Goal: Task Accomplishment & Management: Complete application form

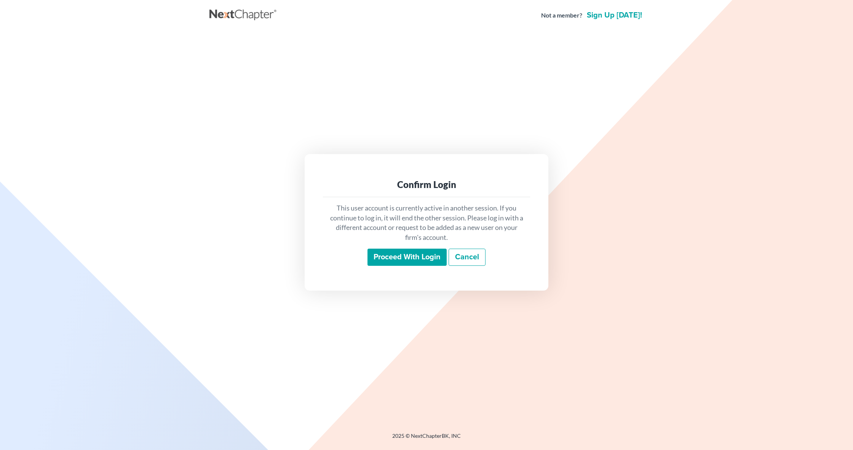
click at [424, 251] on input "Proceed with login" at bounding box center [407, 257] width 79 height 18
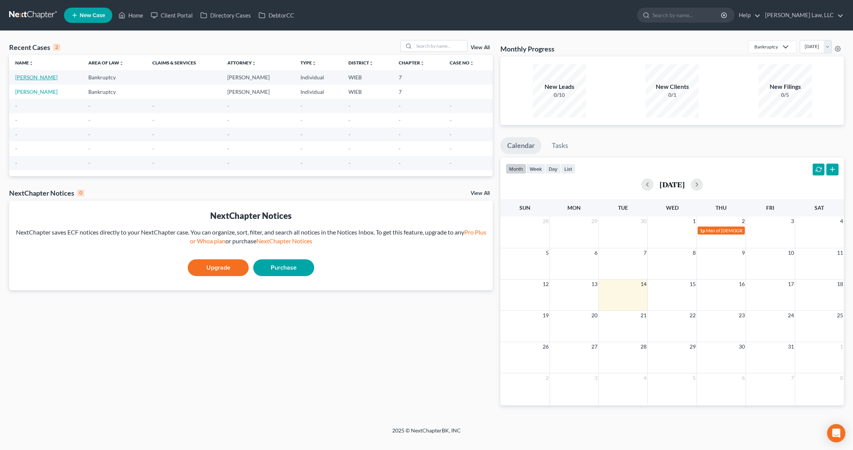
click at [33, 75] on link "[PERSON_NAME]" at bounding box center [36, 77] width 42 height 6
select select "1"
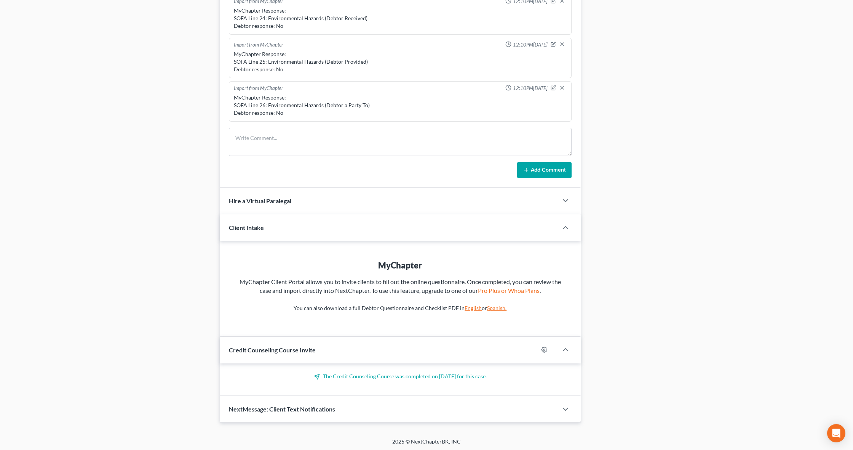
scroll to position [442, 0]
click at [439, 202] on div "Hire a Virtual Paralegal" at bounding box center [389, 201] width 338 height 26
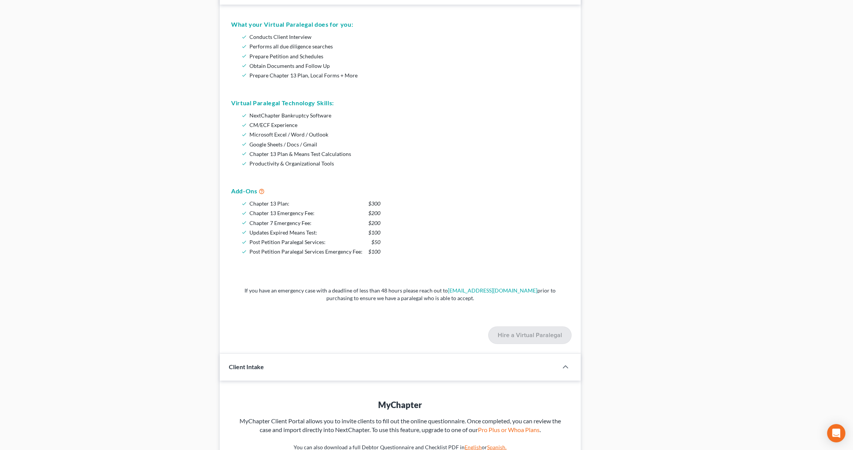
scroll to position [653, 0]
click at [261, 189] on icon at bounding box center [262, 189] width 6 height 7
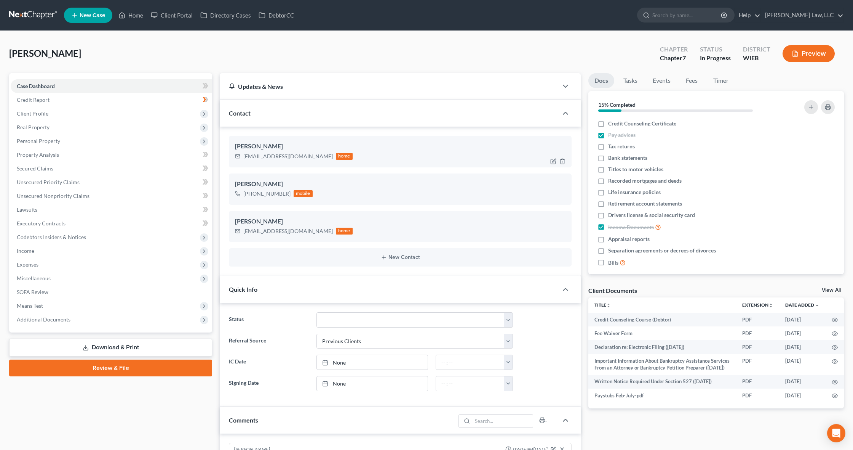
scroll to position [0, 0]
click at [185, 14] on link "Client Portal" at bounding box center [172, 15] width 50 height 14
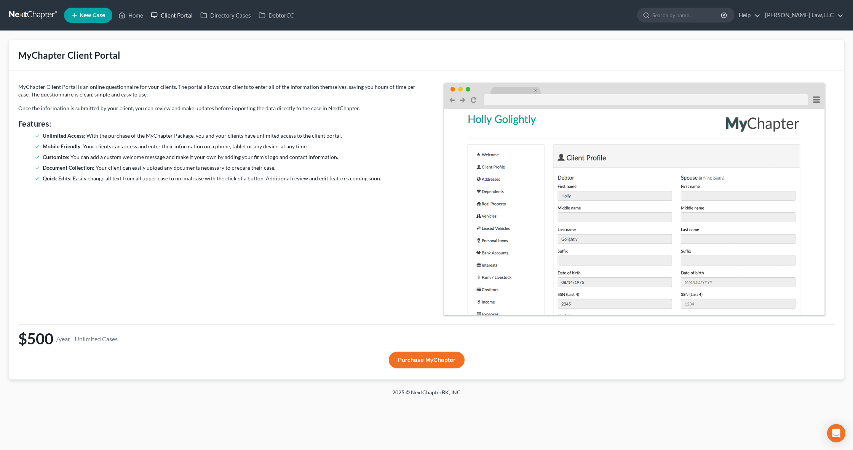
click at [175, 14] on link "Client Portal" at bounding box center [172, 15] width 50 height 14
click at [220, 13] on link "Directory Cases" at bounding box center [226, 15] width 58 height 14
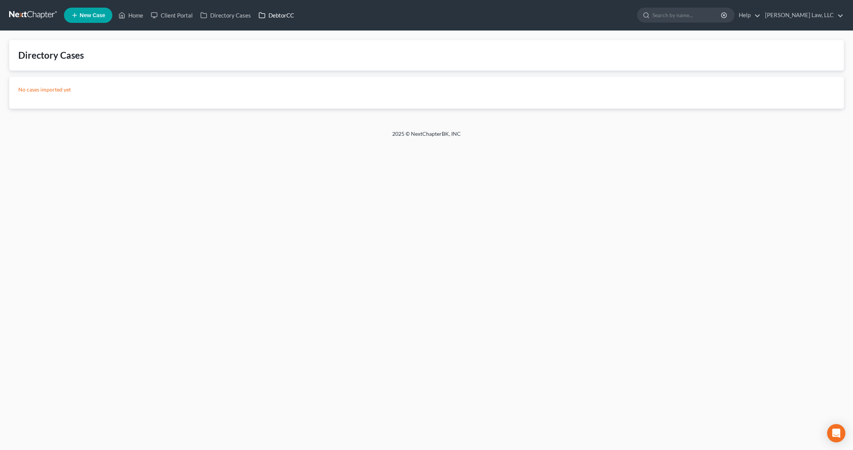
click at [285, 13] on link "DebtorCC" at bounding box center [276, 15] width 43 height 14
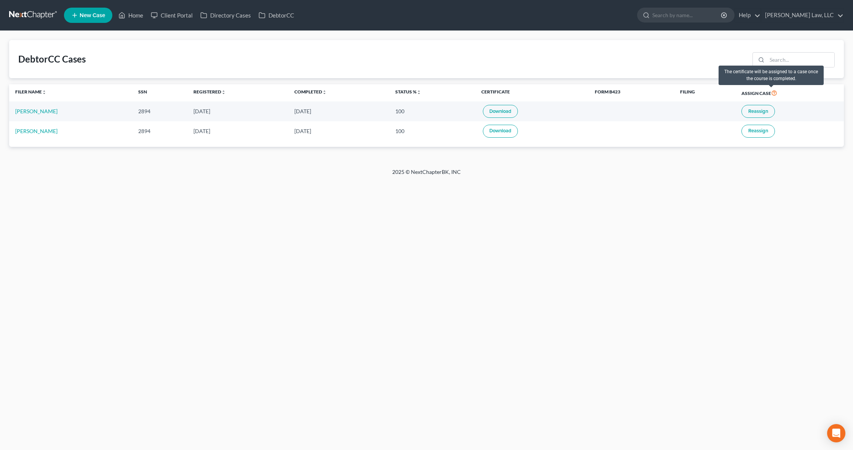
click at [772, 92] on icon at bounding box center [774, 92] width 6 height 7
click at [493, 110] on link "Download" at bounding box center [500, 111] width 35 height 13
click at [489, 130] on link "Download" at bounding box center [500, 131] width 35 height 13
click at [751, 110] on span "Reassign" at bounding box center [759, 111] width 20 height 6
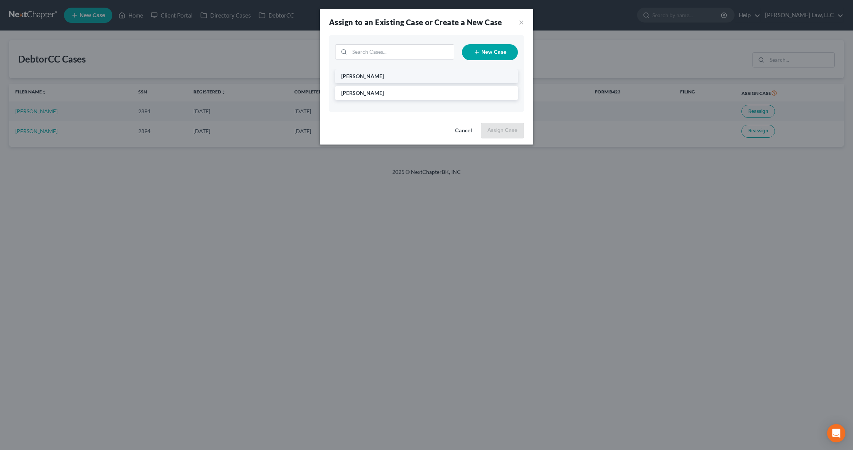
click at [416, 79] on li "[PERSON_NAME]" at bounding box center [426, 76] width 183 height 14
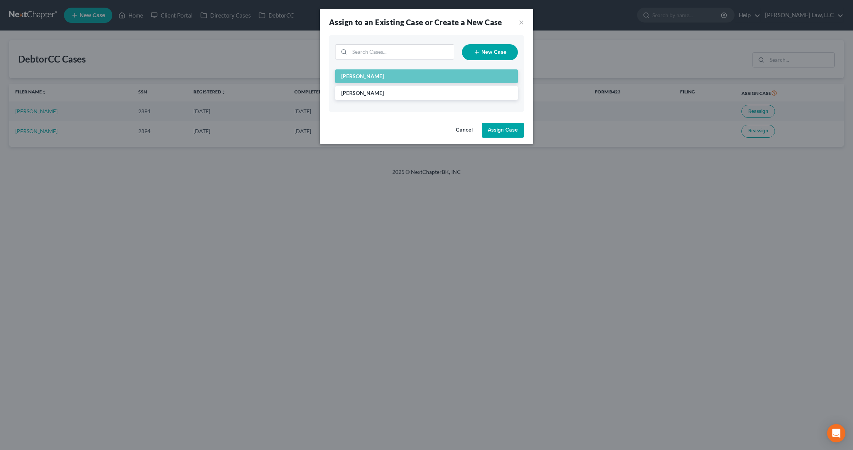
click at [501, 131] on button "Assign Case" at bounding box center [503, 130] width 42 height 15
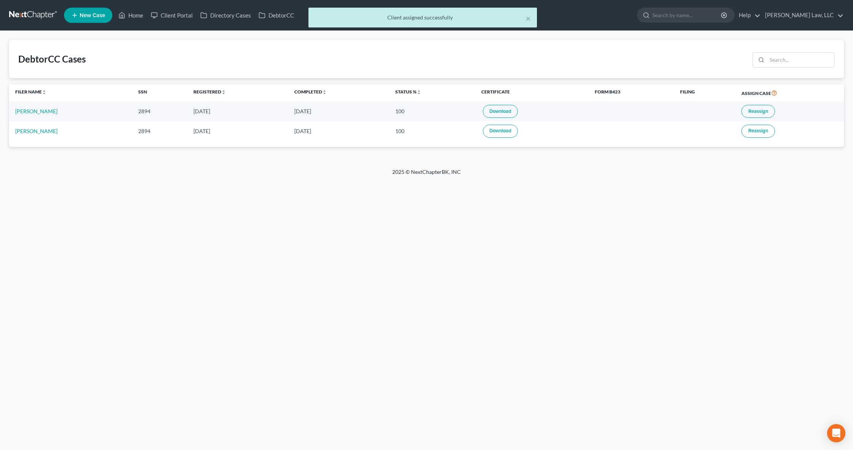
click at [749, 130] on span "Reassign" at bounding box center [759, 131] width 20 height 6
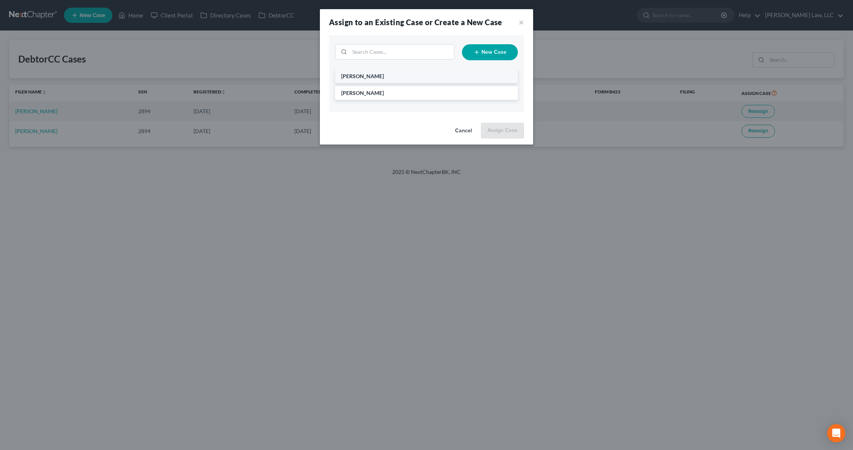
click at [450, 75] on li "[PERSON_NAME]" at bounding box center [426, 76] width 183 height 14
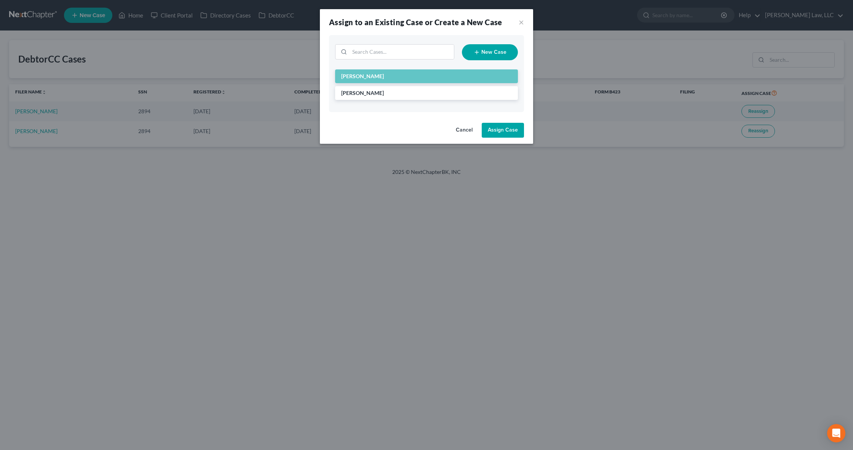
click at [507, 138] on div "Cancel Assign Case" at bounding box center [426, 132] width 213 height 24
click at [508, 130] on button "Assign Case" at bounding box center [503, 130] width 42 height 15
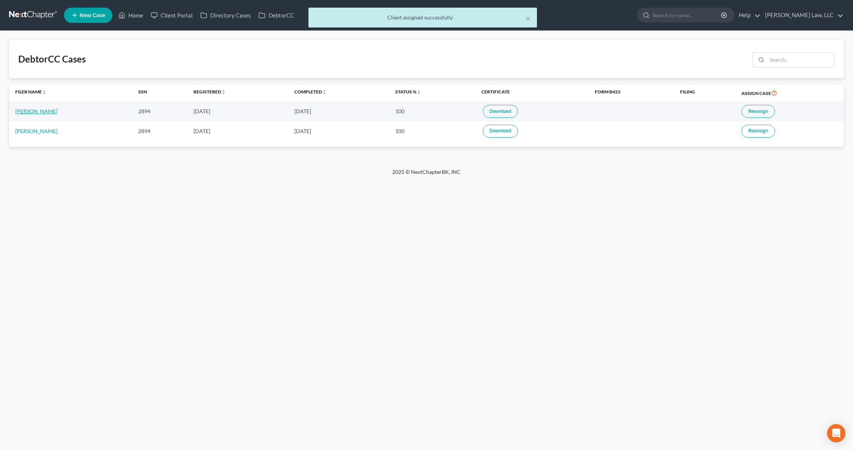
click at [27, 108] on link "[PERSON_NAME]" at bounding box center [36, 111] width 42 height 6
select select "1"
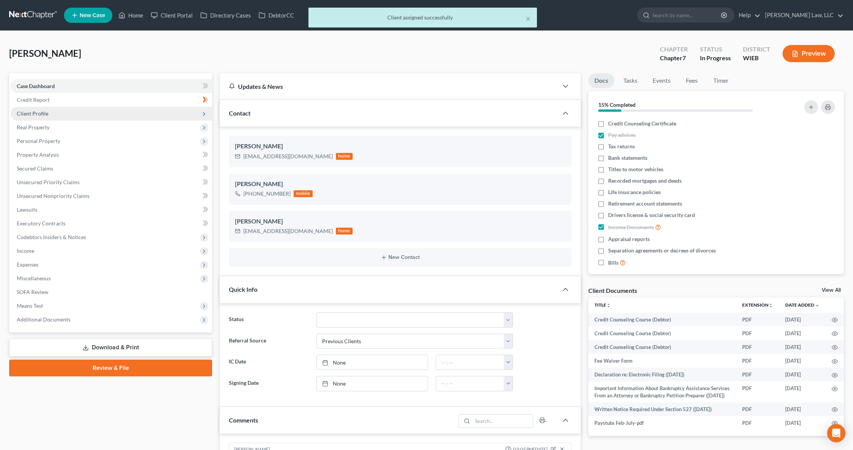
scroll to position [164, 0]
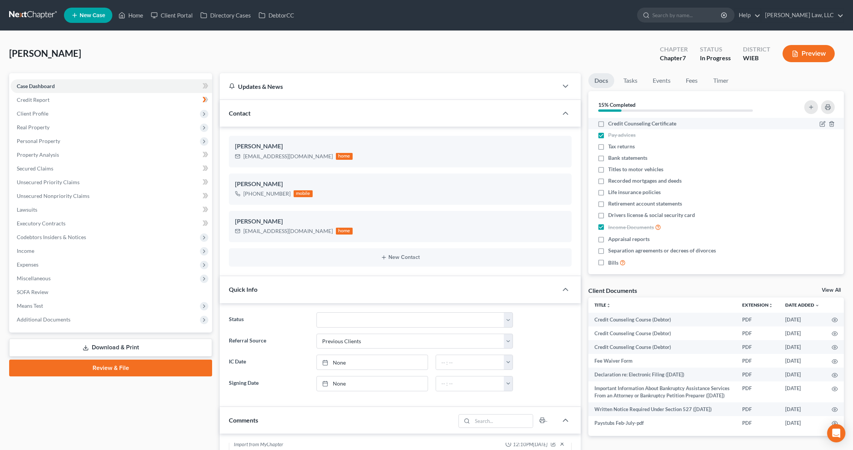
click at [608, 124] on label "Credit Counseling Certificate" at bounding box center [642, 124] width 68 height 8
click at [611, 124] on input "Credit Counseling Certificate" at bounding box center [613, 122] width 5 height 5
checkbox input "true"
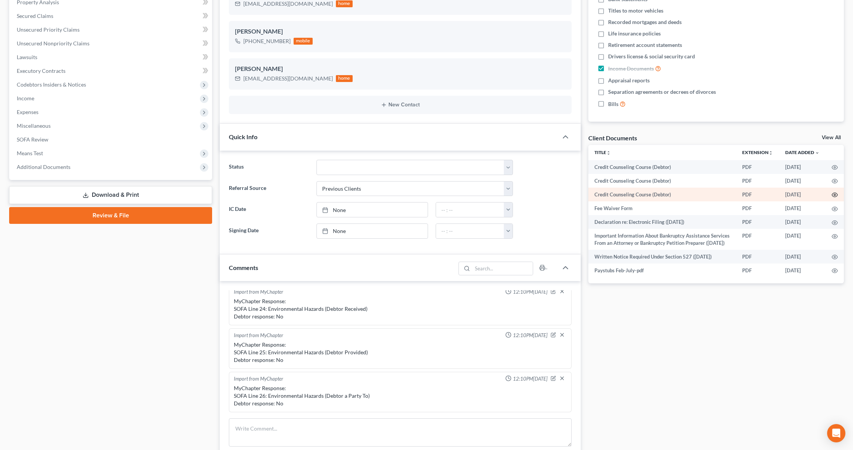
scroll to position [153, 0]
click at [834, 194] on circle "button" at bounding box center [835, 195] width 2 height 2
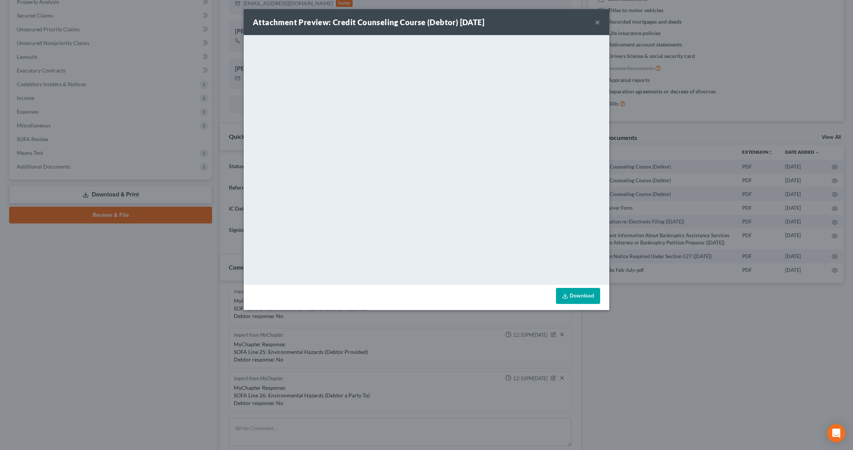
click at [592, 21] on div "Attachment Preview: Credit Counseling Course (Debtor) 10/11/2025 ×" at bounding box center [427, 22] width 366 height 26
click at [598, 24] on button "×" at bounding box center [597, 22] width 5 height 9
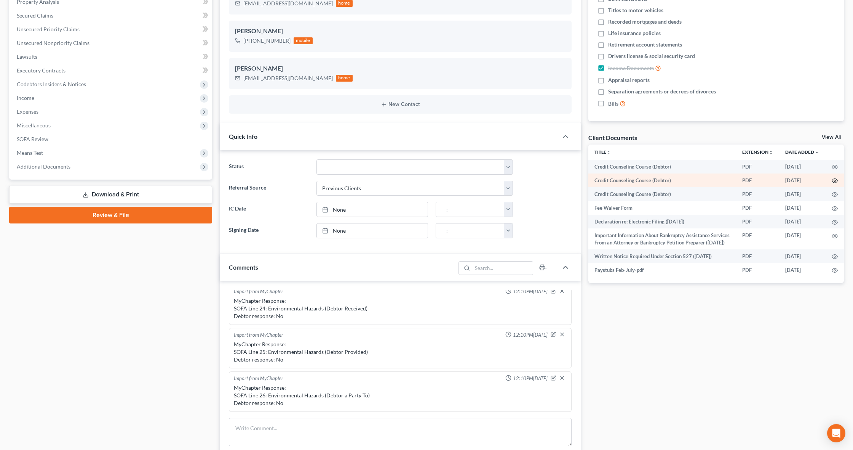
click at [835, 179] on icon "button" at bounding box center [835, 181] width 6 height 6
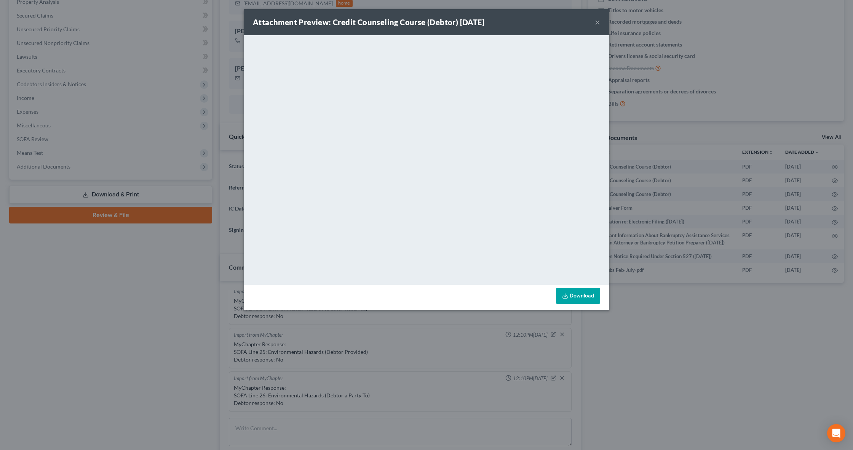
click at [596, 21] on button "×" at bounding box center [597, 22] width 5 height 9
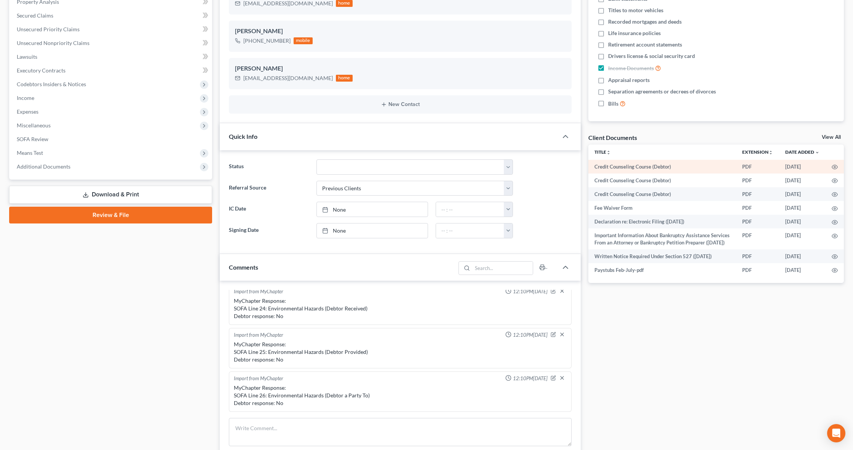
click at [831, 166] on td at bounding box center [835, 167] width 18 height 14
click at [837, 163] on icon "button" at bounding box center [835, 165] width 6 height 6
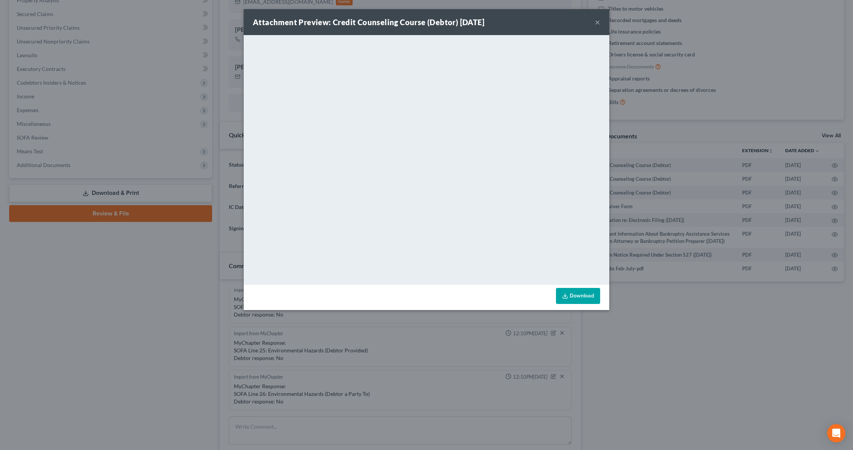
click at [594, 22] on div "Attachment Preview: Credit Counseling Course (Debtor) 10/14/2025 ×" at bounding box center [427, 22] width 366 height 26
click at [597, 23] on button "×" at bounding box center [597, 22] width 5 height 9
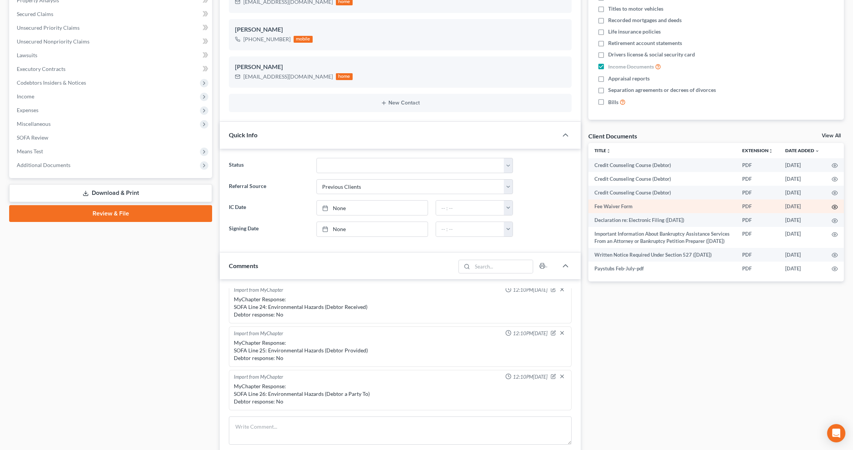
click at [833, 206] on icon "button" at bounding box center [835, 207] width 6 height 6
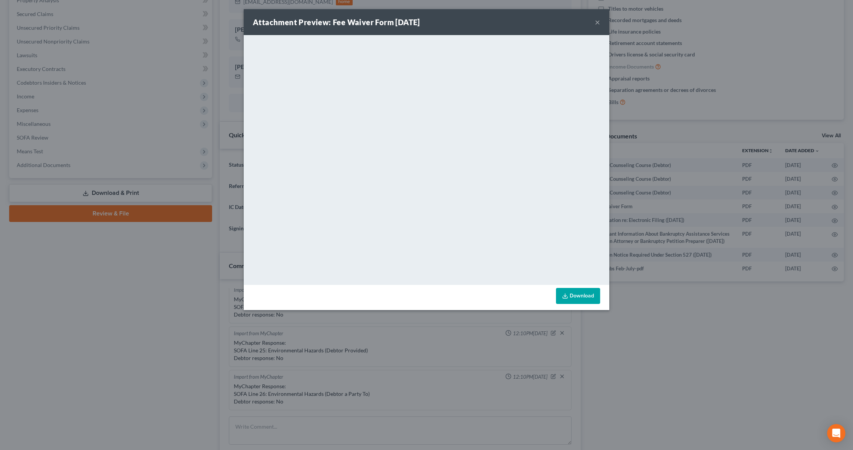
click at [597, 22] on button "×" at bounding box center [597, 22] width 5 height 9
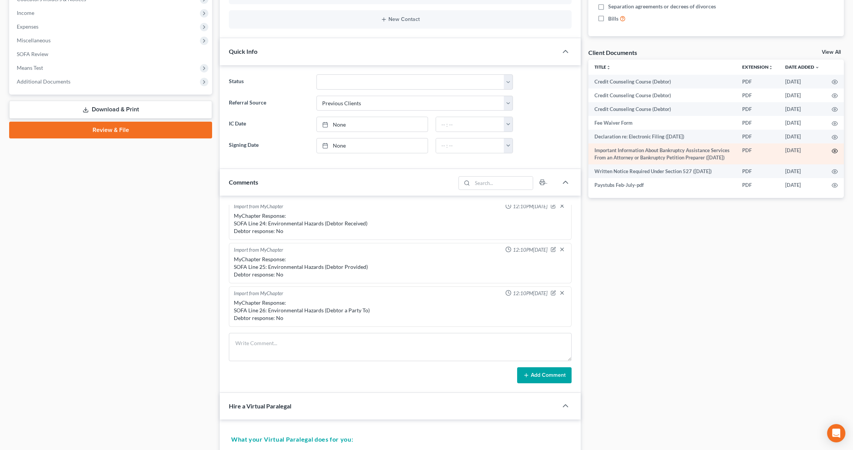
scroll to position [238, 0]
click at [834, 152] on icon "button" at bounding box center [835, 151] width 6 height 6
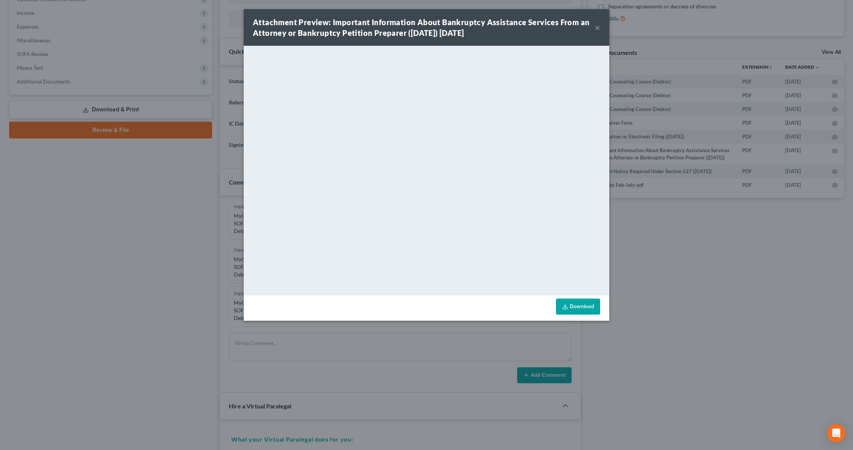
click at [600, 26] on button "×" at bounding box center [597, 27] width 5 height 9
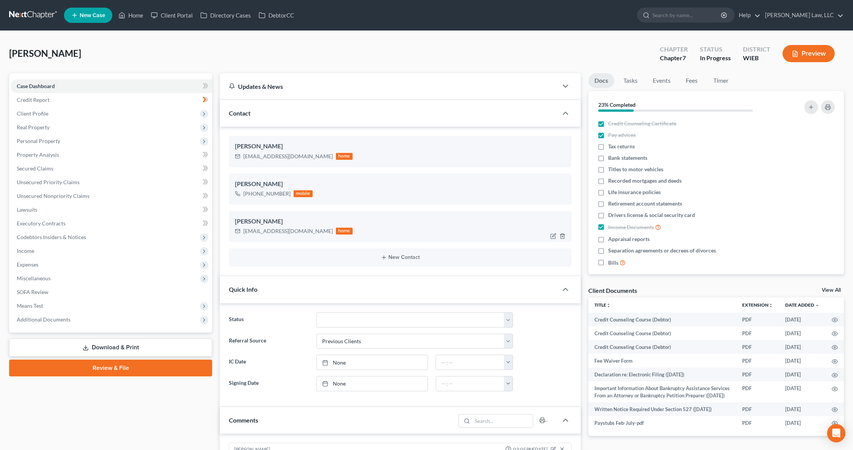
scroll to position [0, 0]
click at [615, 238] on span "Appraisal reports" at bounding box center [629, 239] width 42 height 8
click at [615, 238] on input "Appraisal reports" at bounding box center [613, 237] width 5 height 5
checkbox input "true"
click at [611, 247] on span "Separation agreements or decrees of divorces" at bounding box center [662, 250] width 108 height 8
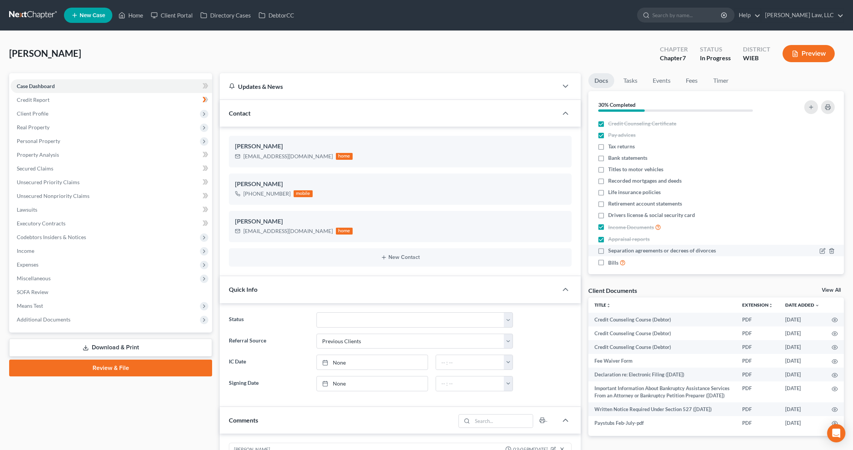
click at [611, 247] on input "Separation agreements or decrees of divorces" at bounding box center [613, 248] width 5 height 5
checkbox input "true"
click at [622, 261] on icon at bounding box center [623, 261] width 6 height 7
click at [616, 261] on input "Bills" at bounding box center [613, 260] width 5 height 5
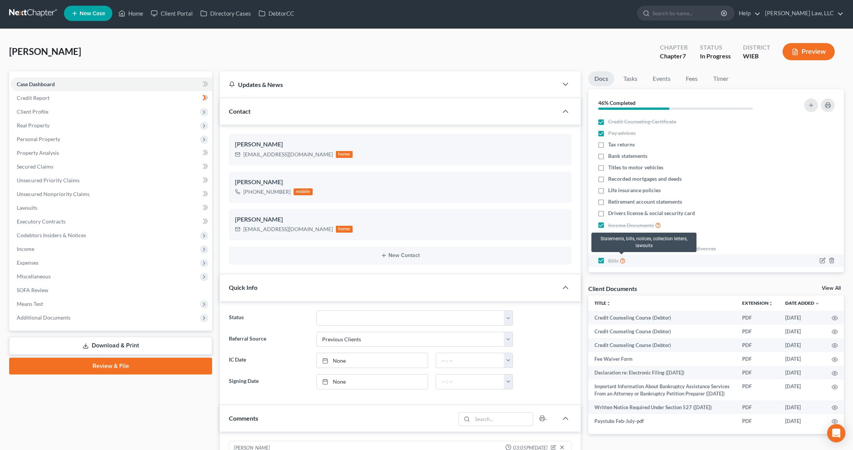
scroll to position [0, 0]
click at [622, 261] on icon at bounding box center [623, 259] width 6 height 7
click at [616, 261] on input "Bills" at bounding box center [613, 258] width 5 height 5
checkbox input "false"
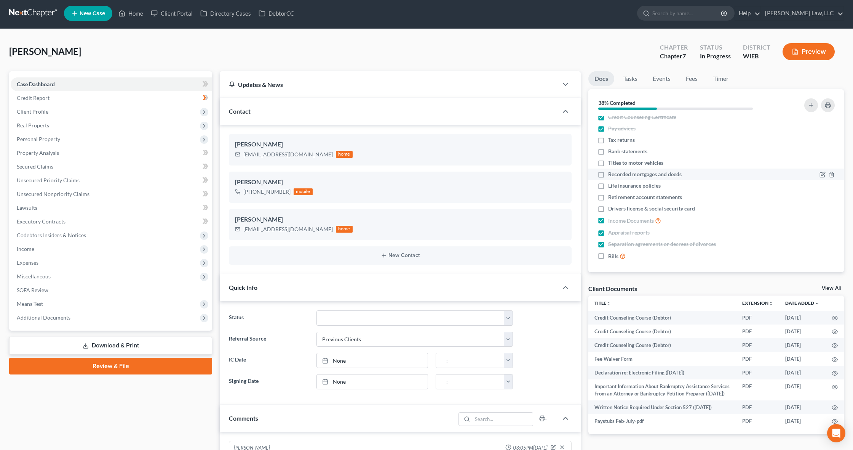
scroll to position [2, 0]
click at [659, 173] on span "Recorded mortgages and deeds" at bounding box center [645, 174] width 74 height 8
click at [616, 173] on input "Recorded mortgages and deeds" at bounding box center [613, 172] width 5 height 5
checkbox input "true"
click at [642, 185] on span "Life insurance policies" at bounding box center [634, 186] width 53 height 8
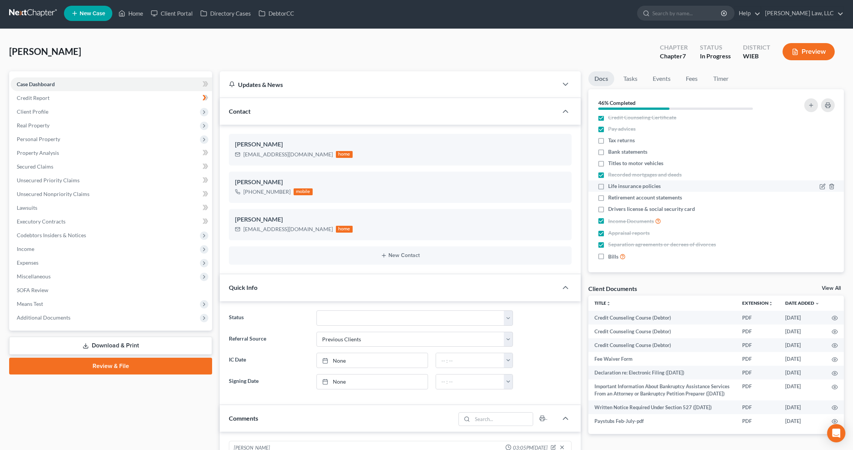
click at [616, 185] on input "Life insurance policies" at bounding box center [613, 184] width 5 height 5
checkbox input "true"
click at [647, 196] on span "Retirement account statements" at bounding box center [645, 196] width 74 height 8
click at [616, 196] on input "Retirement account statements" at bounding box center [613, 194] width 5 height 5
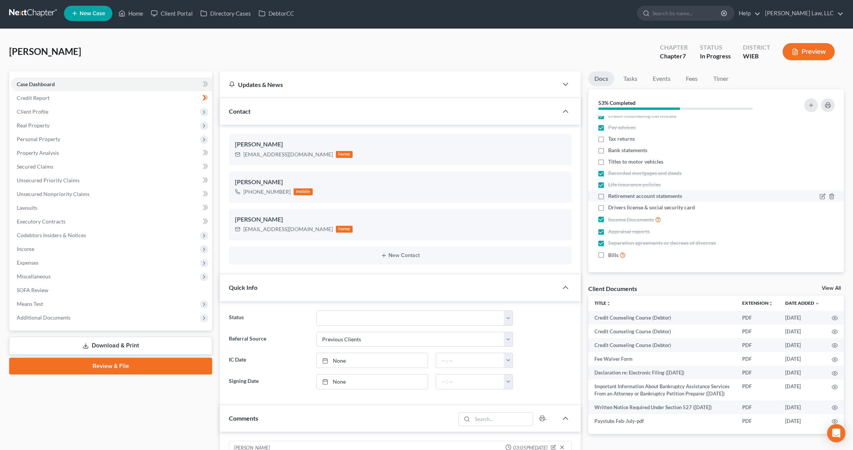
checkbox input "true"
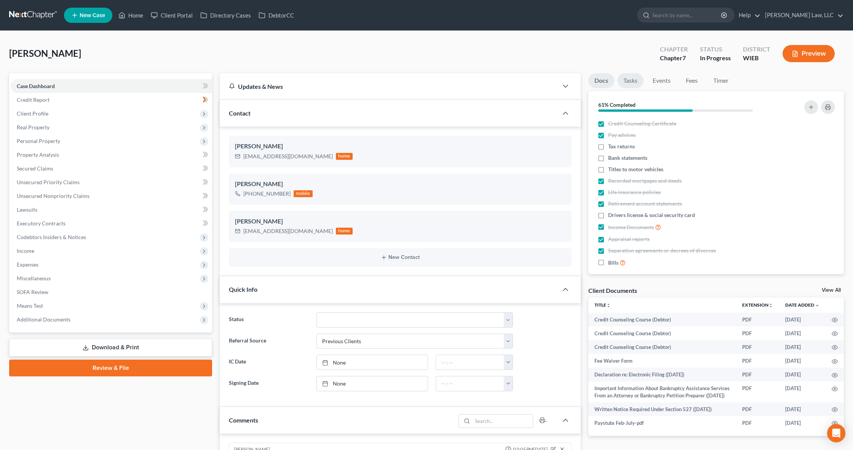
click at [636, 78] on link "Tasks" at bounding box center [630, 80] width 26 height 15
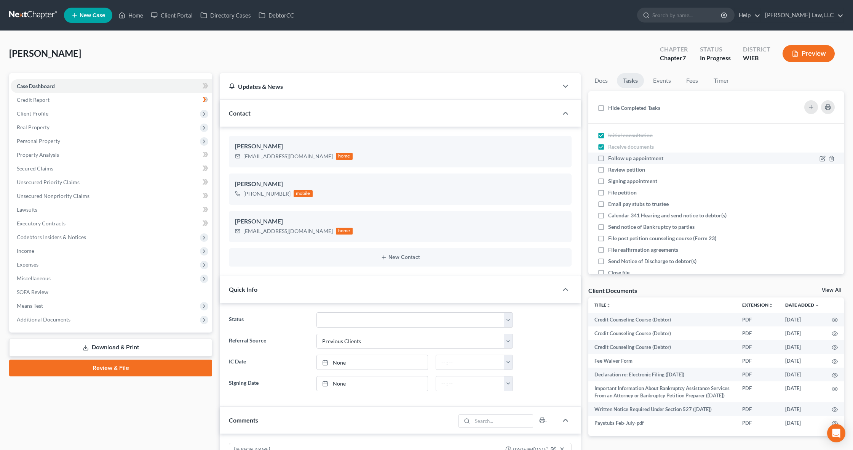
click at [651, 157] on span "Follow up appointment" at bounding box center [635, 158] width 55 height 6
click at [616, 157] on input "Follow up appointment" at bounding box center [613, 156] width 5 height 5
checkbox input "true"
click at [659, 78] on link "Events" at bounding box center [662, 80] width 30 height 15
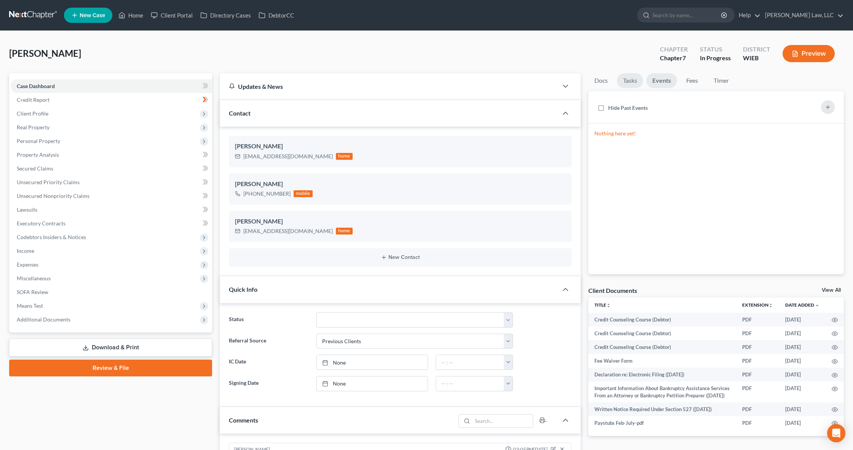
click at [626, 78] on link "Tasks" at bounding box center [630, 80] width 26 height 15
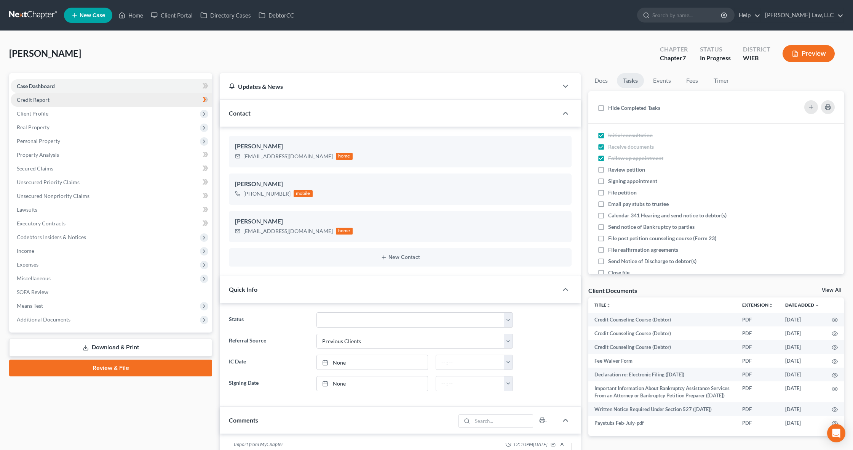
scroll to position [0, 0]
click at [96, 98] on link "Credit Report" at bounding box center [112, 100] width 202 height 14
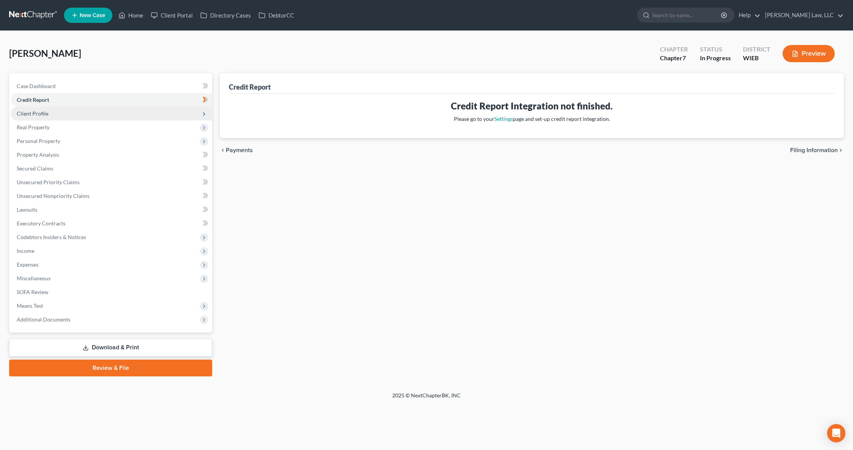
click at [98, 112] on span "Client Profile" at bounding box center [112, 114] width 202 height 14
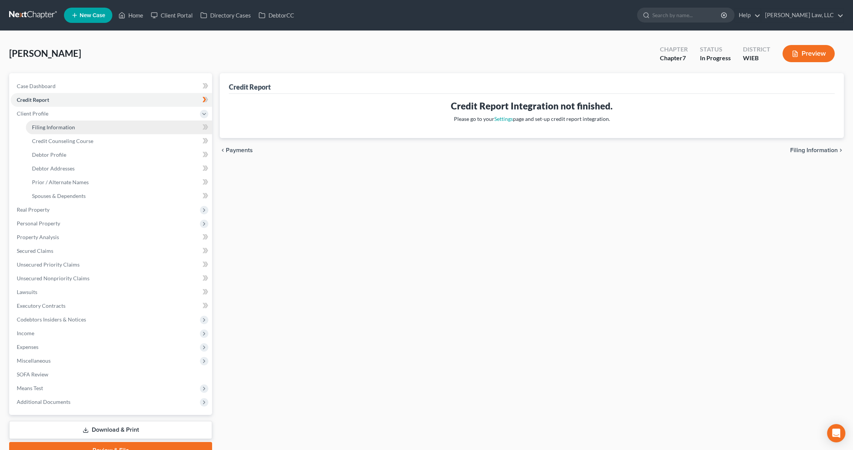
click at [98, 130] on link "Filing Information" at bounding box center [119, 127] width 186 height 14
select select "1"
select select "0"
select select "90"
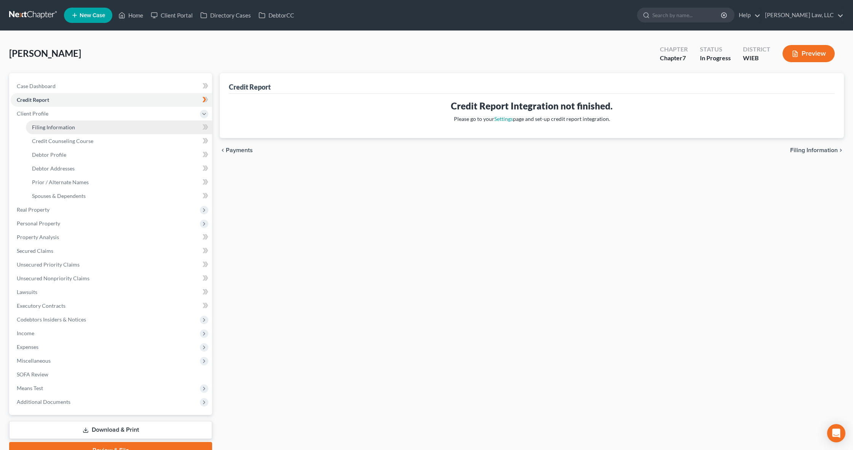
select select "0"
select select "52"
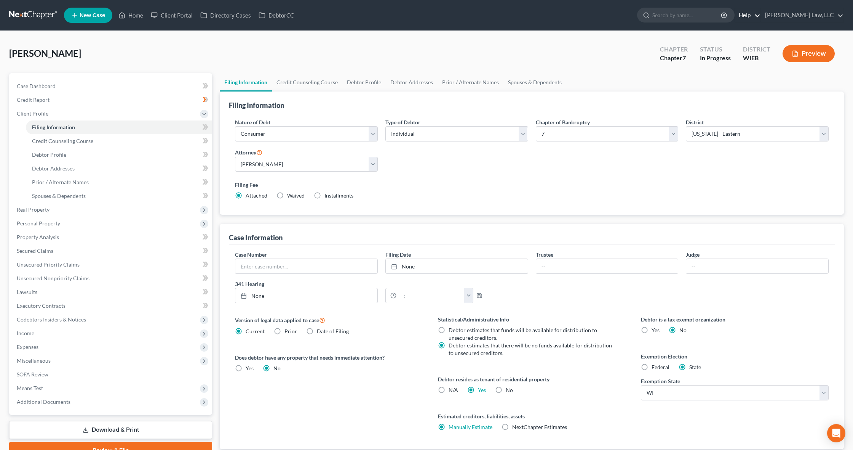
scroll to position [0, 0]
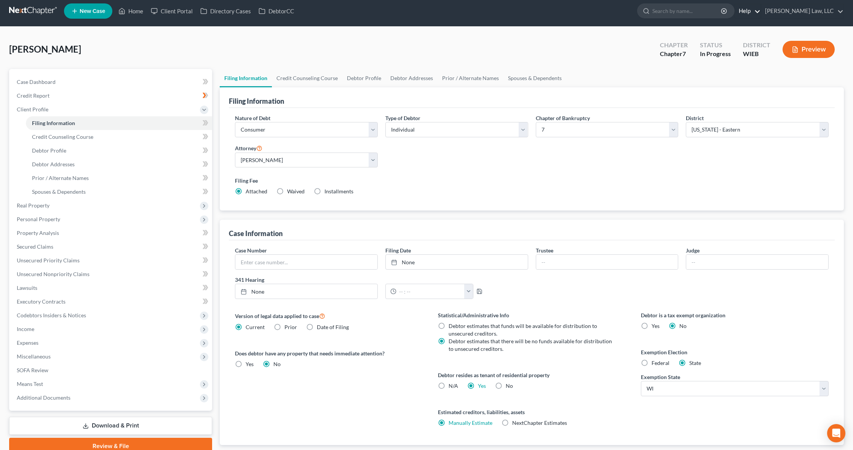
click at [761, 13] on link "Help" at bounding box center [748, 11] width 26 height 14
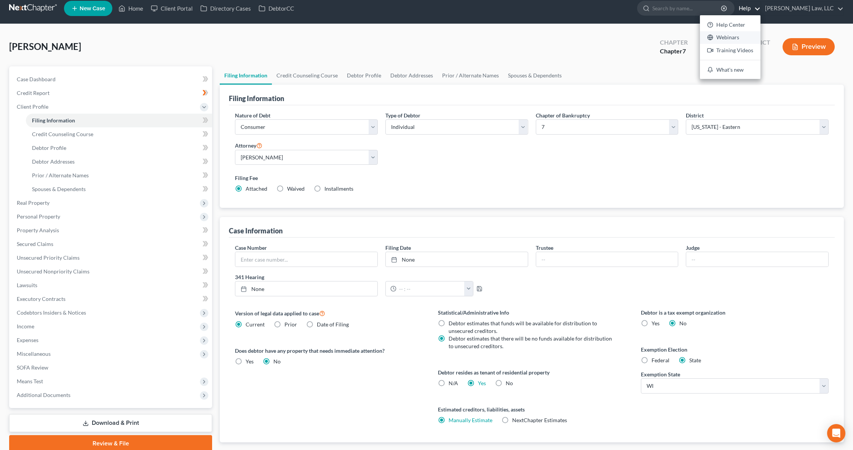
scroll to position [6, 0]
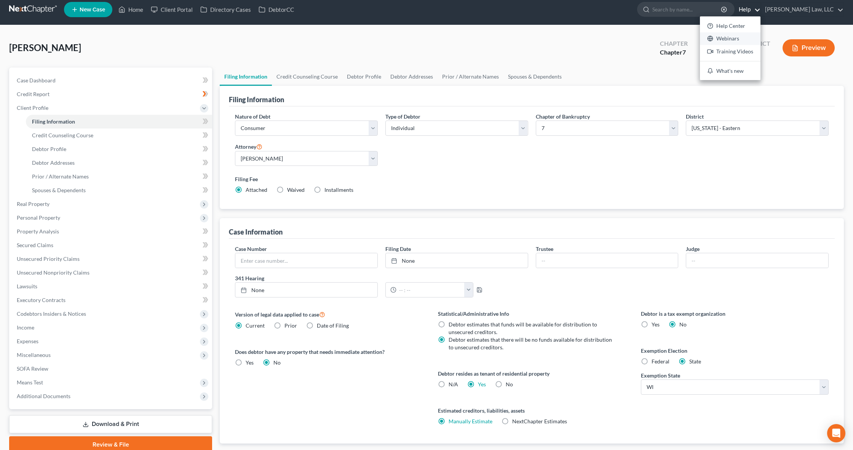
click at [760, 38] on link "Webinars" at bounding box center [730, 38] width 61 height 13
click at [761, 11] on link "Help" at bounding box center [748, 10] width 26 height 14
click at [759, 51] on link "Training Videos" at bounding box center [730, 51] width 61 height 13
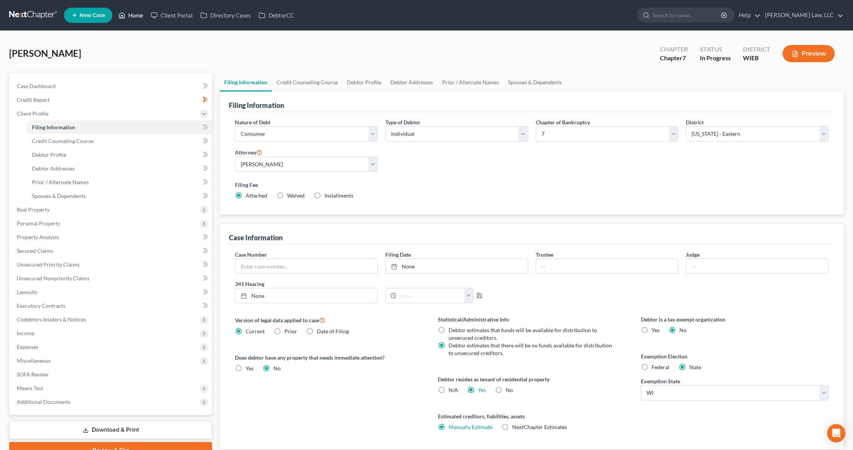
scroll to position [0, 0]
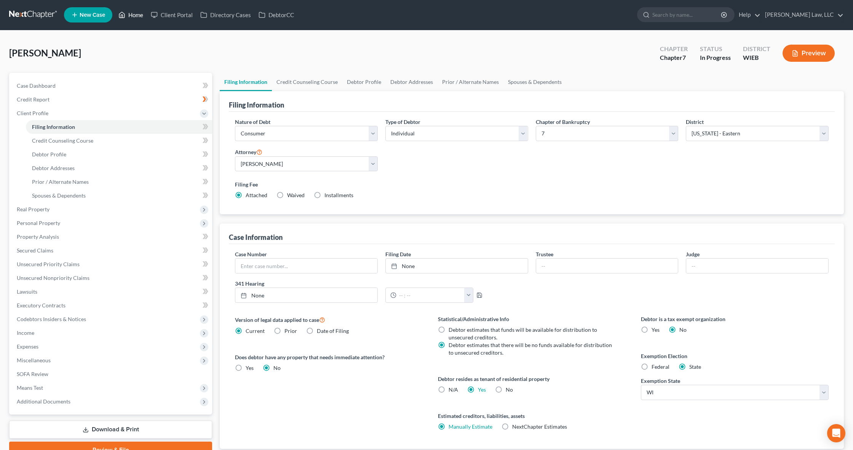
click at [128, 16] on link "Home" at bounding box center [131, 15] width 32 height 14
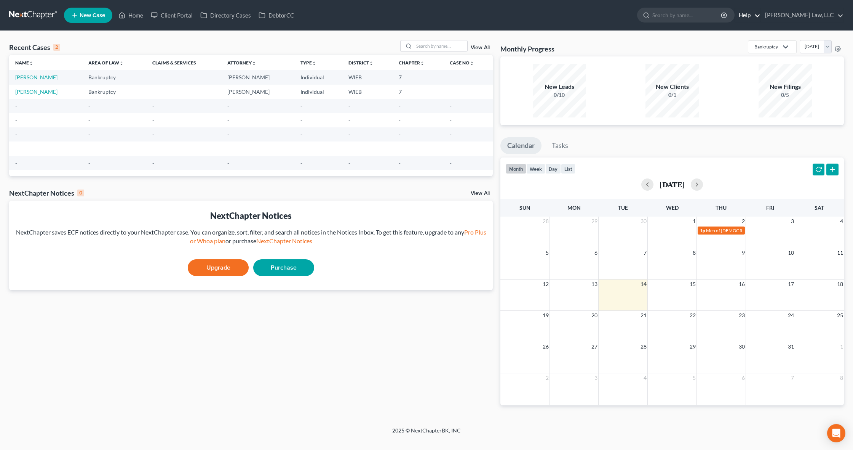
click at [761, 15] on link "Help" at bounding box center [748, 15] width 26 height 14
click at [832, 16] on link "[PERSON_NAME] Law, LLC" at bounding box center [802, 15] width 82 height 14
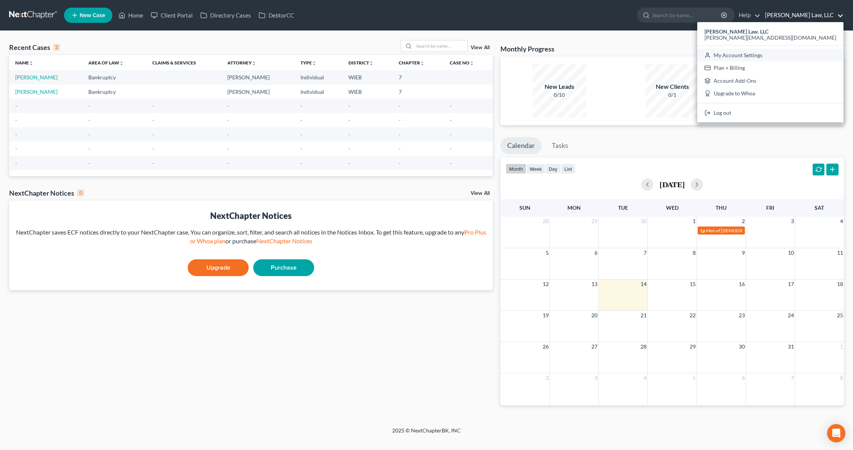
click at [801, 57] on link "My Account Settings" at bounding box center [770, 55] width 146 height 13
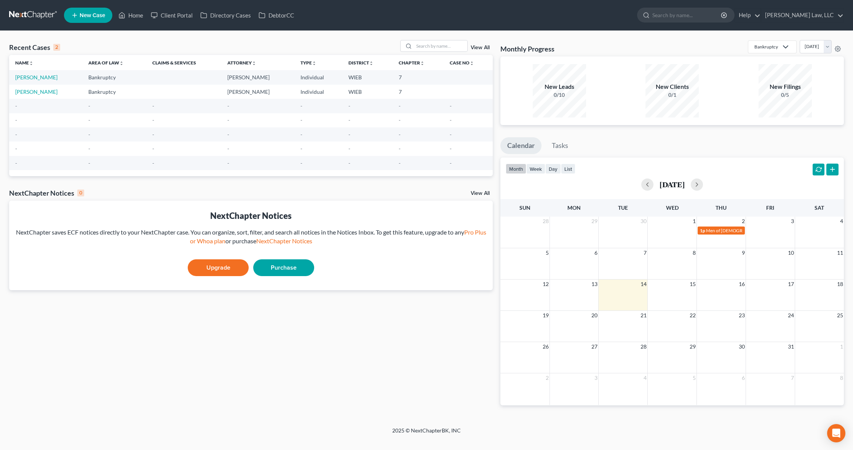
select select "90"
select select "24"
select select "52"
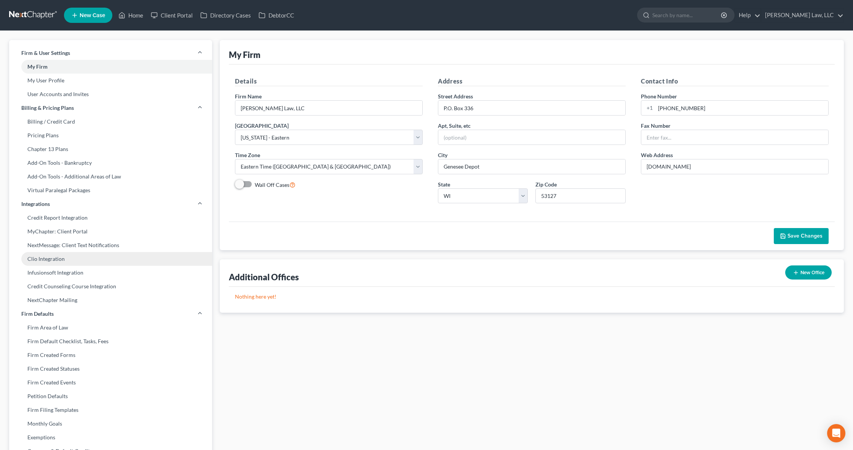
click at [87, 257] on link "Clio Integration" at bounding box center [110, 259] width 203 height 14
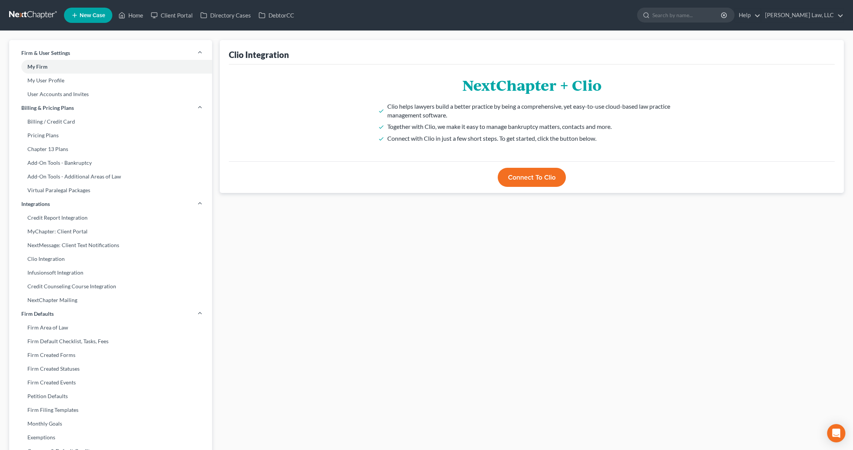
click at [523, 178] on button "Connect to Clio" at bounding box center [532, 177] width 68 height 19
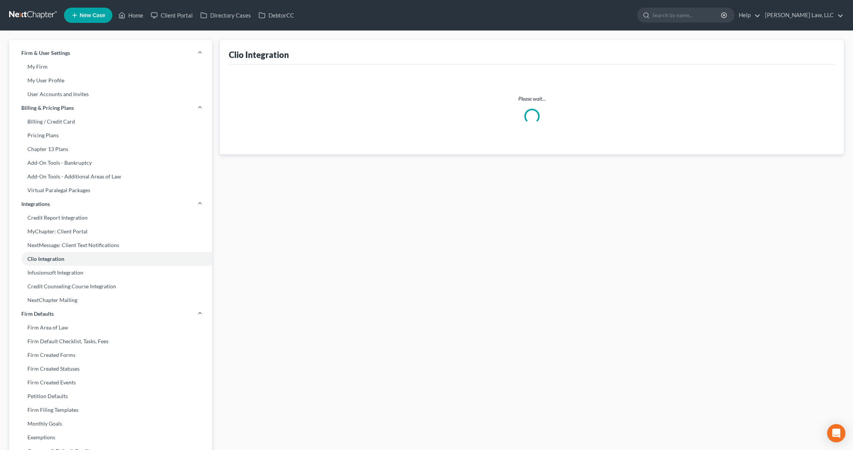
select select "0"
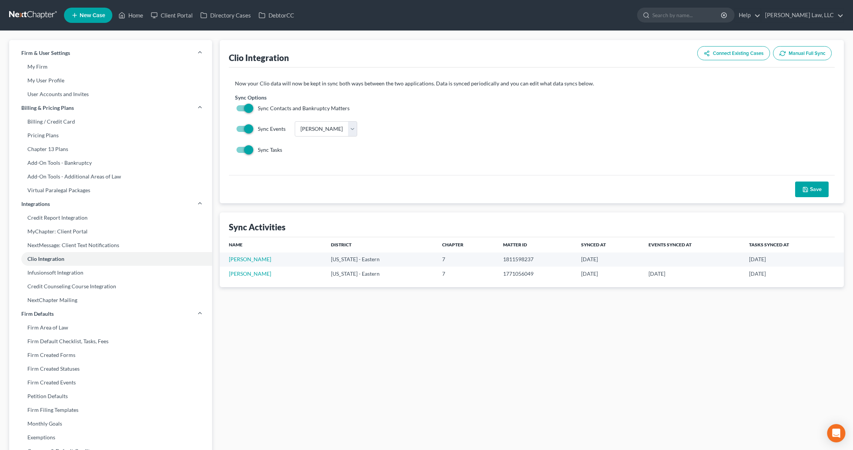
click at [810, 188] on button "Save" at bounding box center [812, 189] width 34 height 16
click at [130, 15] on link "Home" at bounding box center [131, 15] width 32 height 14
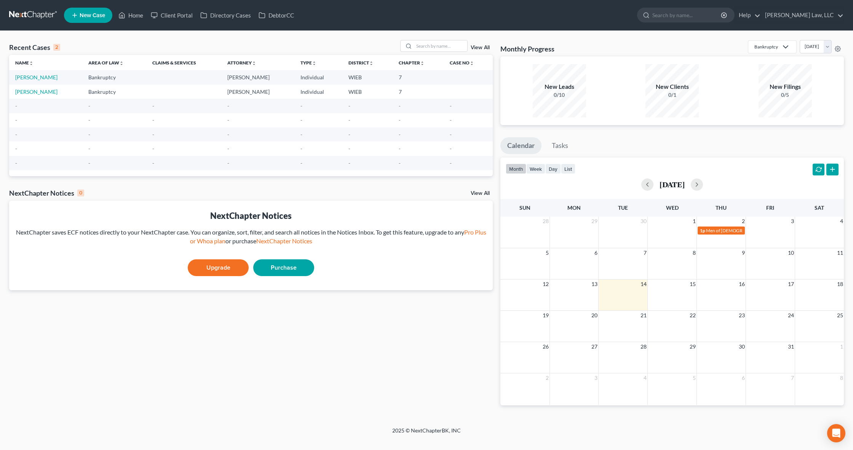
scroll to position [0, 0]
click at [525, 146] on link "Calendar" at bounding box center [521, 145] width 41 height 17
click at [819, 168] on button "button" at bounding box center [819, 169] width 12 height 12
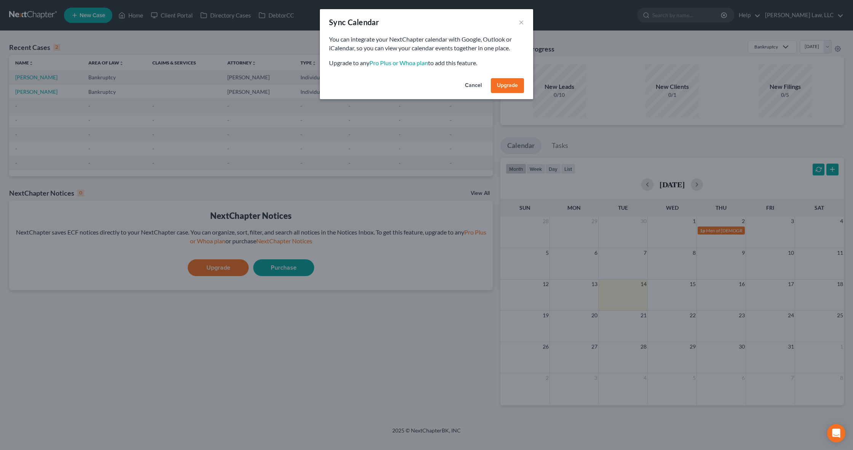
click at [474, 83] on button "Cancel" at bounding box center [473, 85] width 29 height 15
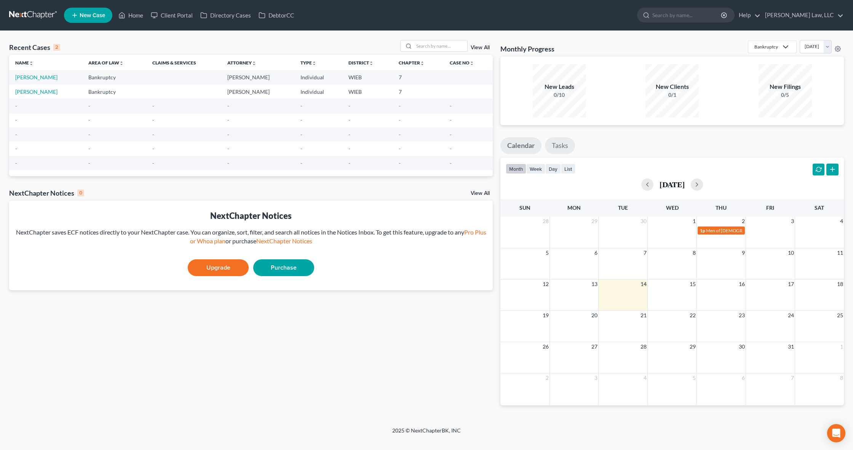
click at [562, 150] on link "Tasks" at bounding box center [560, 145] width 30 height 17
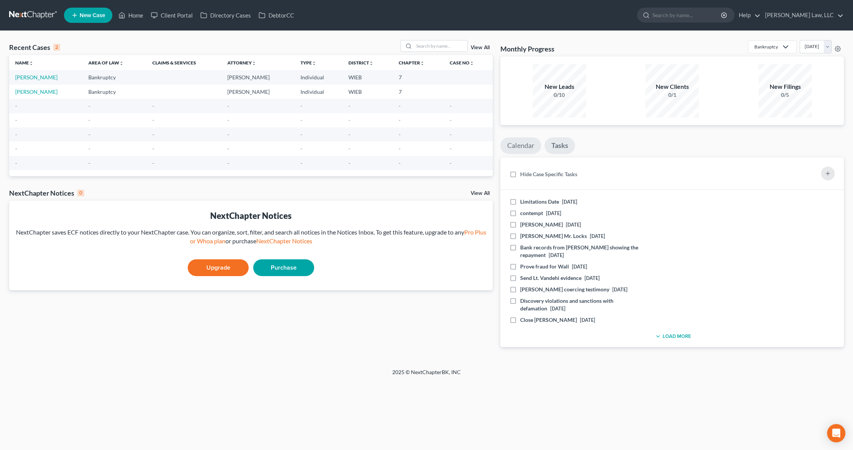
click at [522, 146] on link "Calendar" at bounding box center [521, 145] width 41 height 17
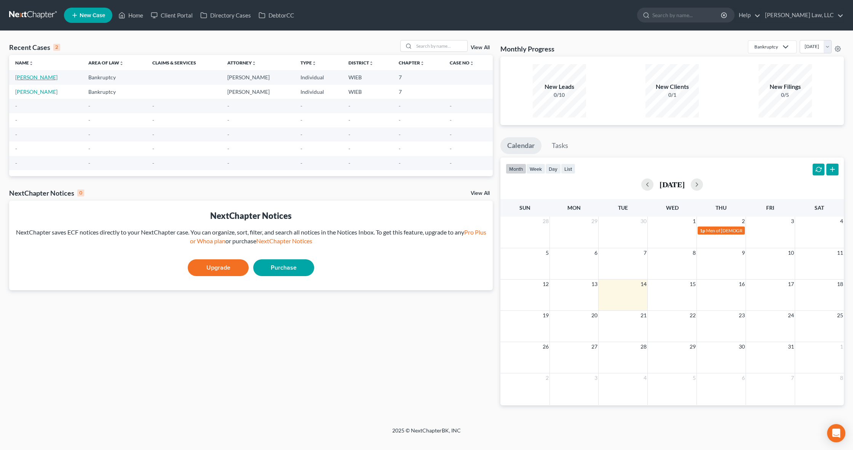
click at [34, 76] on link "[PERSON_NAME]" at bounding box center [36, 77] width 42 height 6
select select "1"
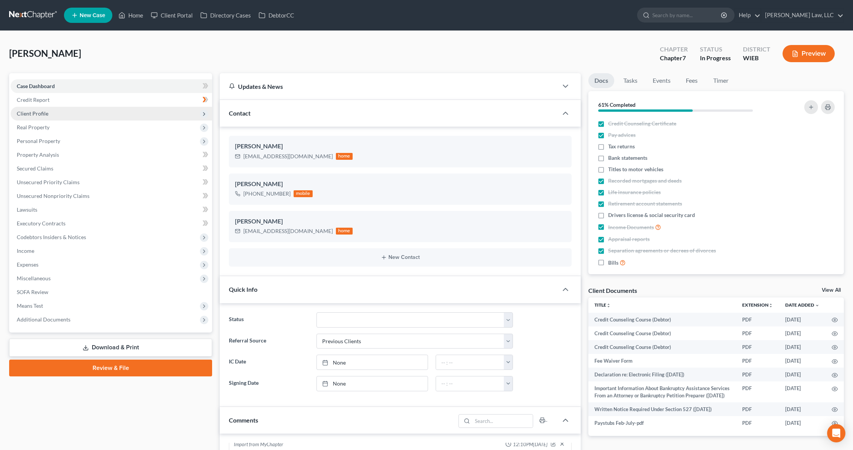
scroll to position [0, 0]
click at [131, 110] on span "Client Profile" at bounding box center [112, 114] width 202 height 14
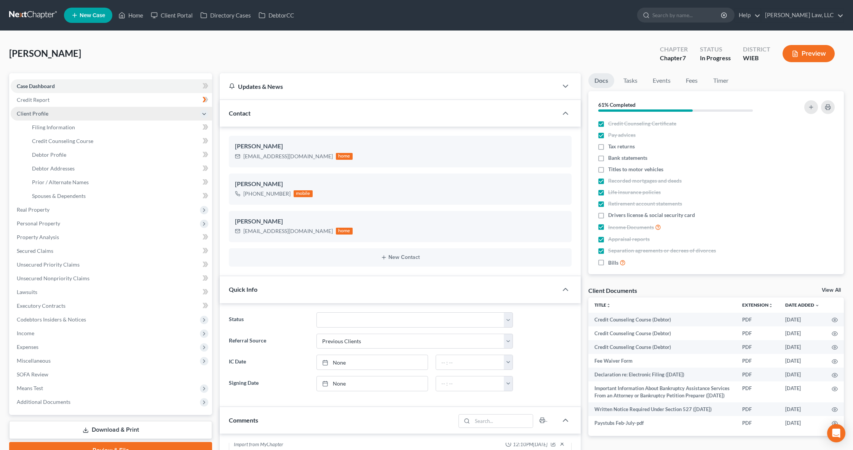
scroll to position [0, 0]
click at [127, 130] on link "Filing Information" at bounding box center [119, 127] width 186 height 14
select select "1"
select select "0"
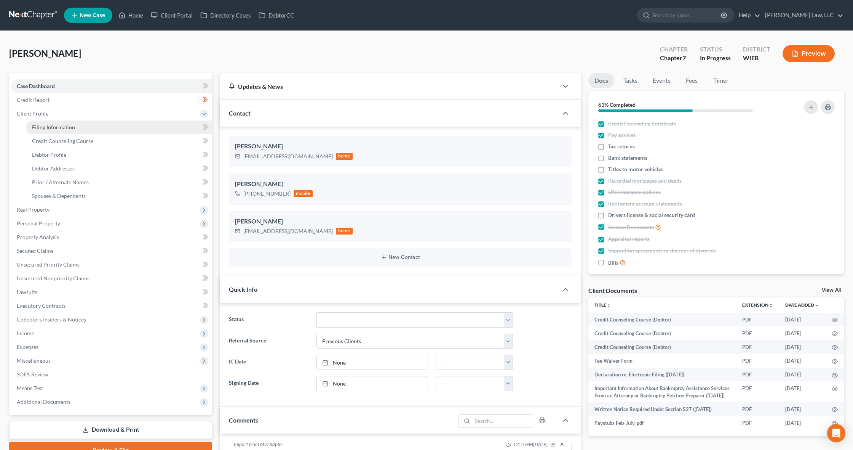
select select "52"
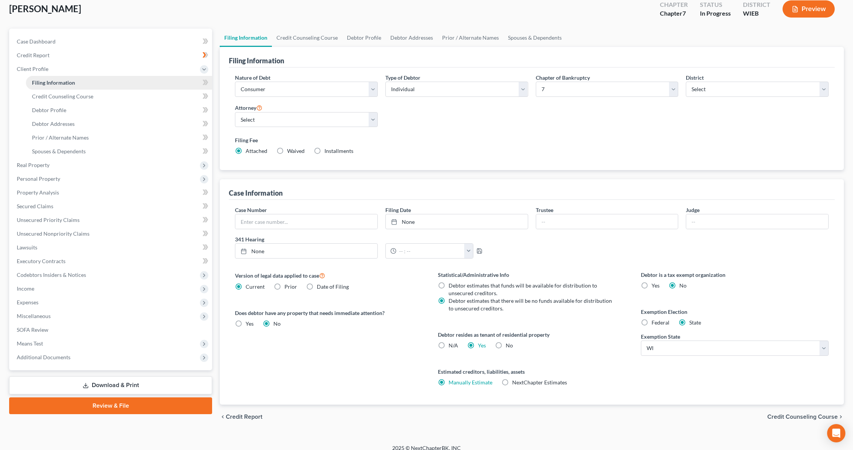
scroll to position [45, 0]
click at [293, 150] on span "Waived" at bounding box center [296, 150] width 18 height 6
click at [293, 150] on input "Waived Waived" at bounding box center [292, 148] width 5 height 5
radio input "true"
radio input "false"
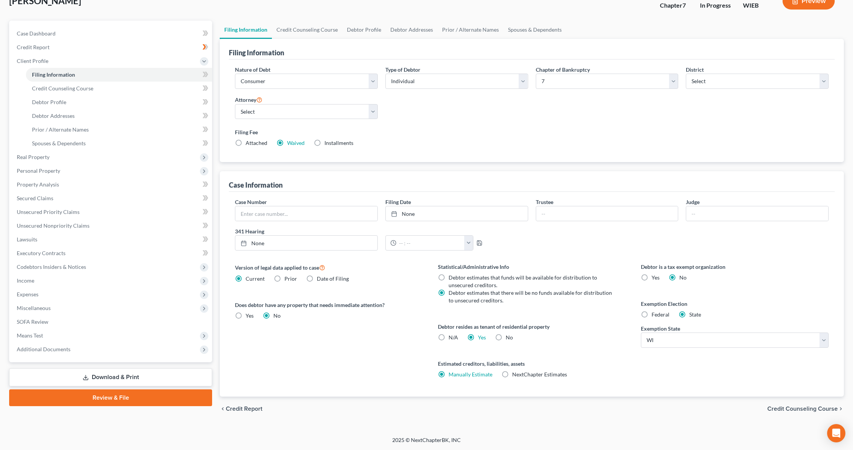
scroll to position [53, 0]
click at [327, 241] on link "None" at bounding box center [306, 242] width 142 height 14
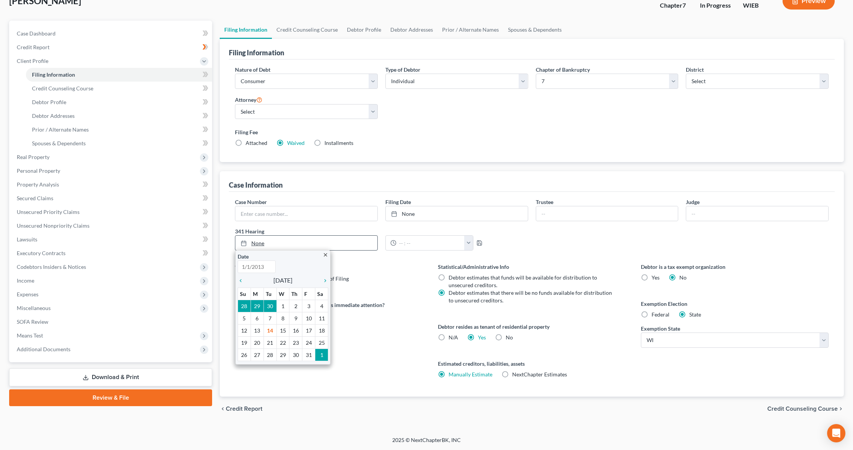
type input "[DATE]"
click at [328, 240] on link "None" at bounding box center [306, 242] width 142 height 14
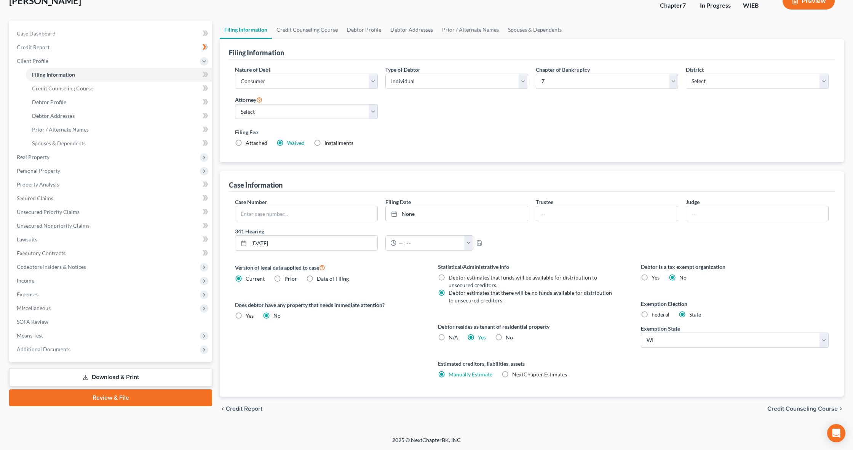
click at [246, 314] on label "Yes Yes" at bounding box center [250, 316] width 8 height 8
click at [249, 314] on input "Yes Yes" at bounding box center [251, 314] width 5 height 5
radio input "true"
radio input "false"
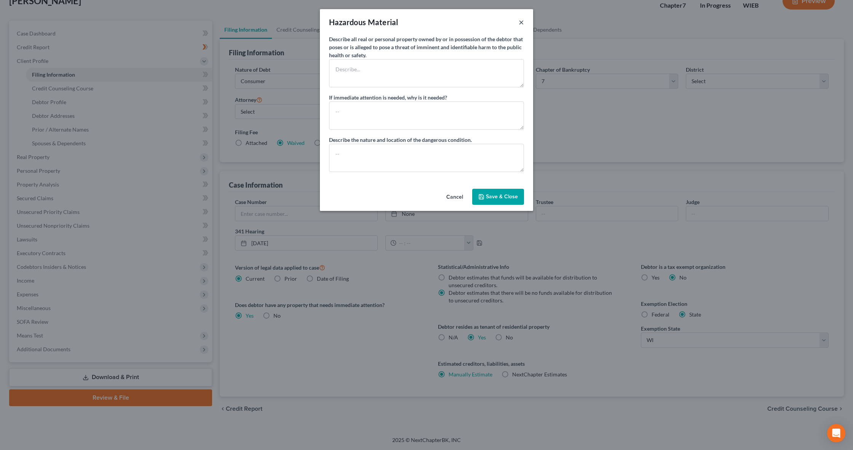
click at [523, 22] on button "×" at bounding box center [521, 22] width 5 height 9
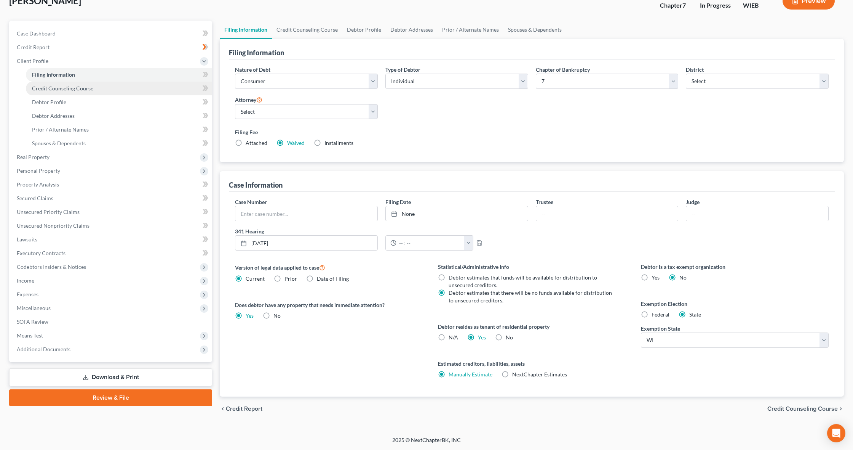
click at [81, 91] on span "Credit Counseling Course" at bounding box center [62, 88] width 61 height 6
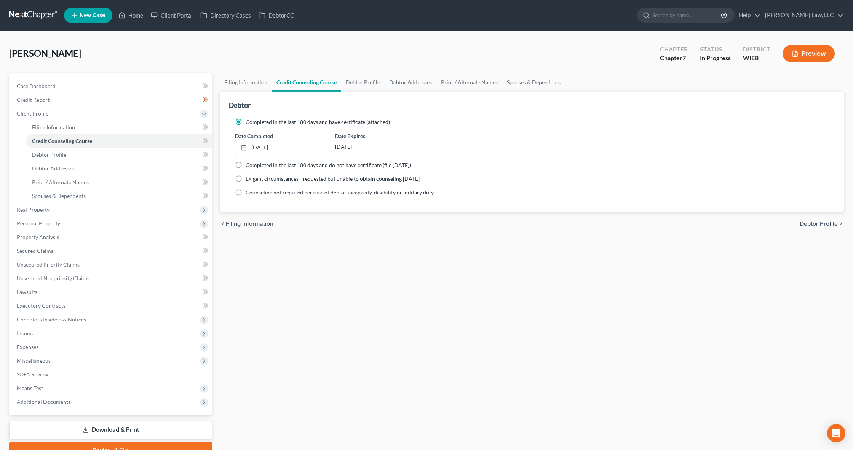
click at [810, 224] on span "Debtor Profile" at bounding box center [819, 224] width 38 height 6
select select "0"
select select "2"
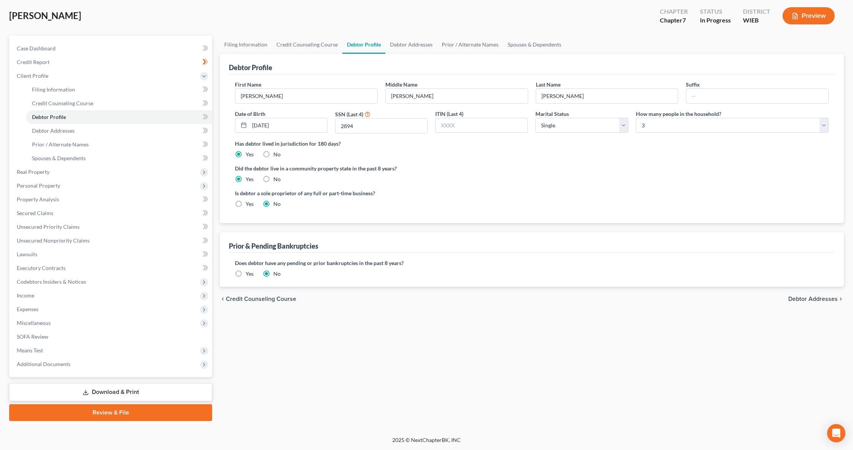
scroll to position [38, 0]
click at [812, 296] on span "Debtor Addresses" at bounding box center [814, 299] width 50 height 6
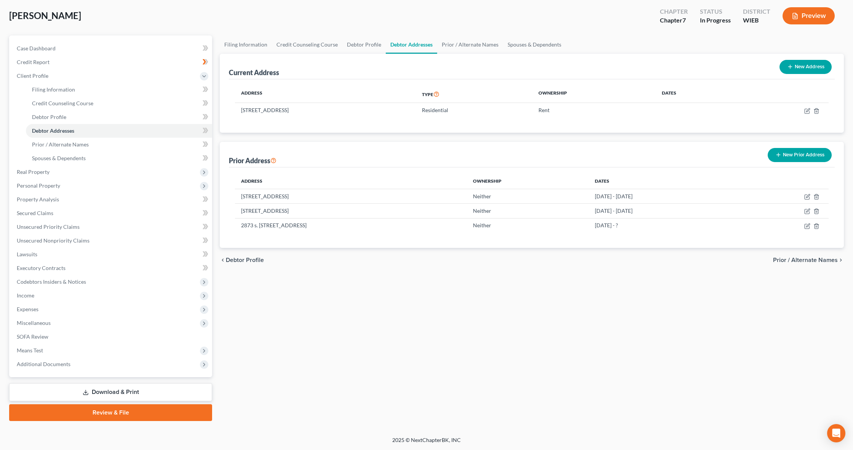
scroll to position [38, 0]
click at [809, 259] on span "Prior / Alternate Names" at bounding box center [805, 260] width 65 height 6
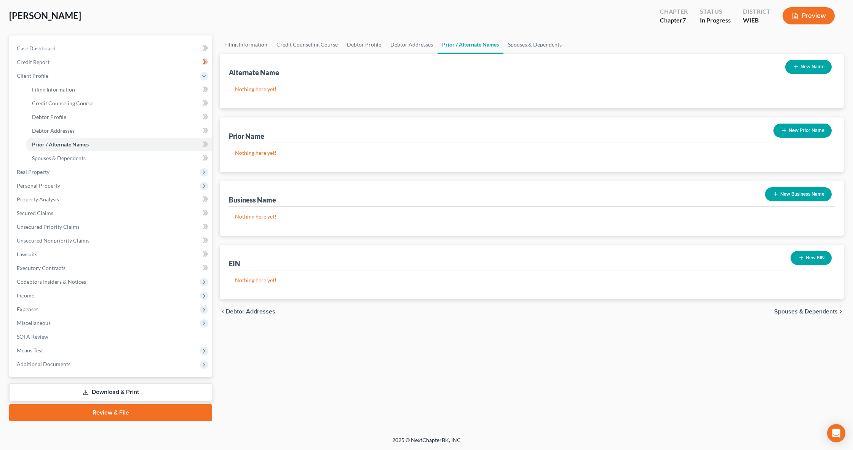
scroll to position [38, 0]
click at [795, 310] on span "Spouses & Dependents" at bounding box center [806, 311] width 64 height 6
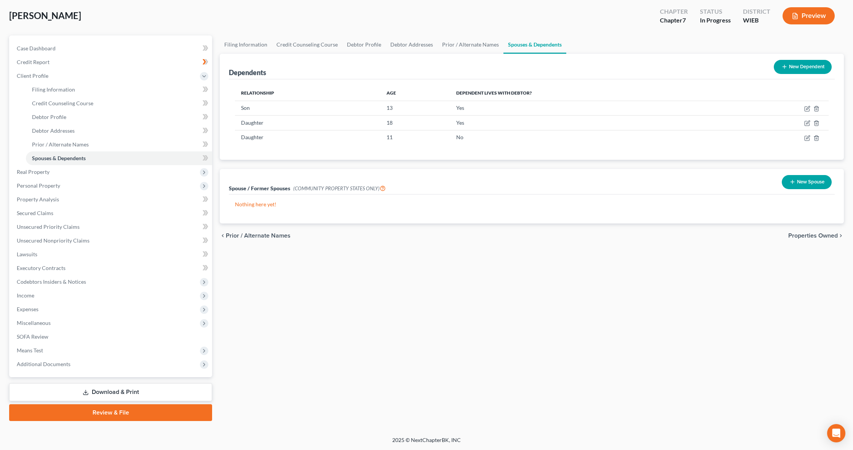
scroll to position [38, 0]
click at [798, 237] on span "Properties Owned" at bounding box center [814, 235] width 50 height 6
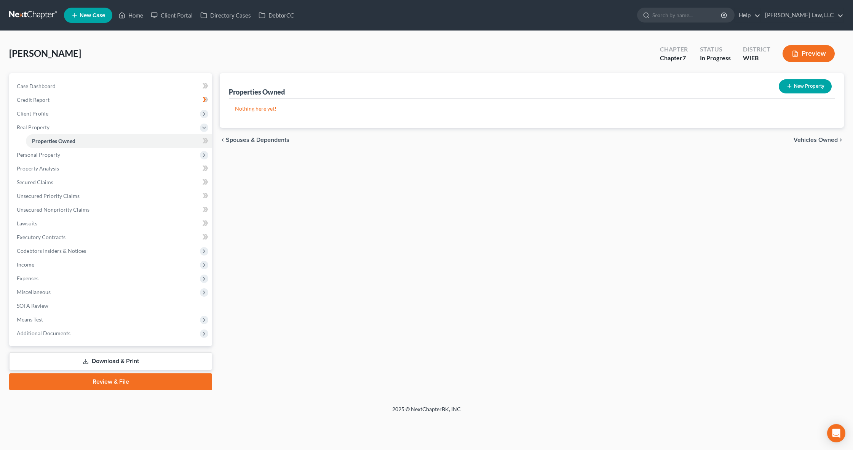
click at [811, 141] on span "Vehicles Owned" at bounding box center [816, 140] width 44 height 6
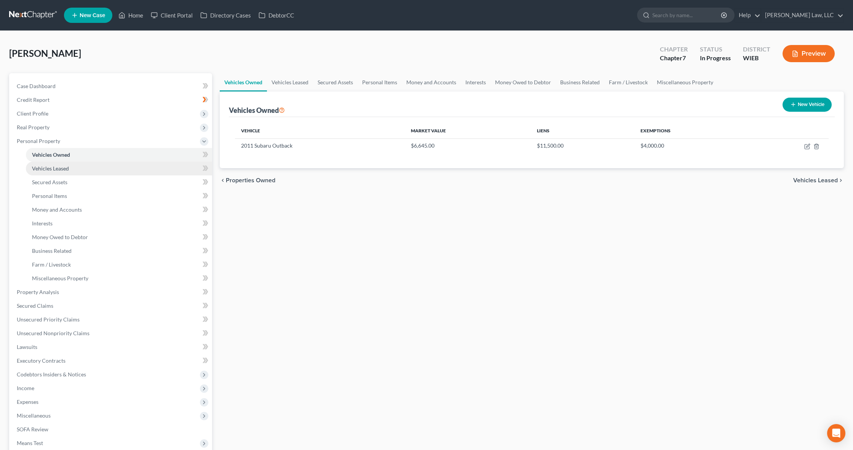
click at [75, 169] on link "Vehicles Leased" at bounding box center [119, 169] width 186 height 14
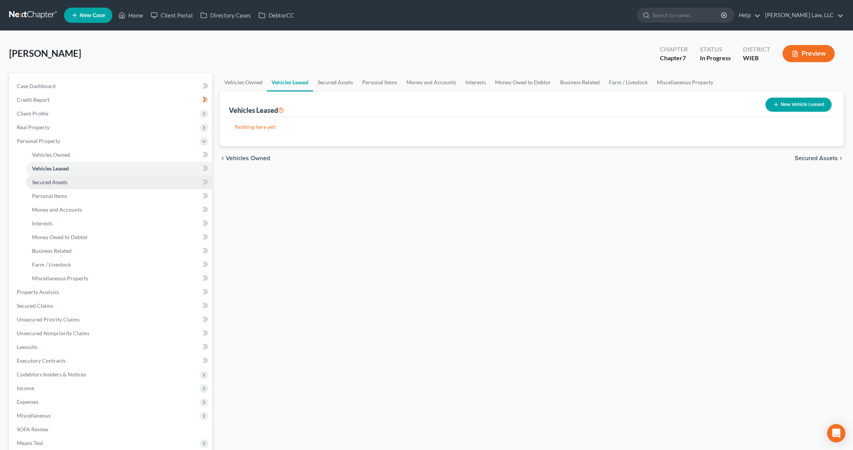
click at [74, 179] on link "Secured Assets" at bounding box center [119, 182] width 186 height 14
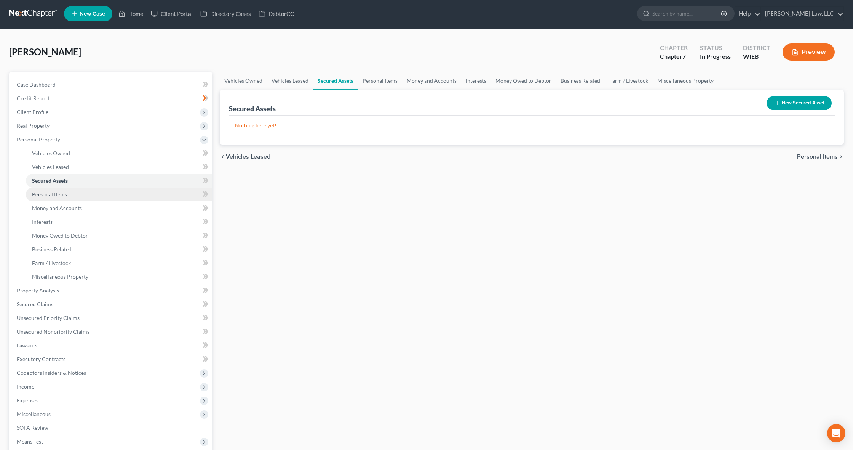
click at [74, 193] on link "Personal Items" at bounding box center [119, 194] width 186 height 14
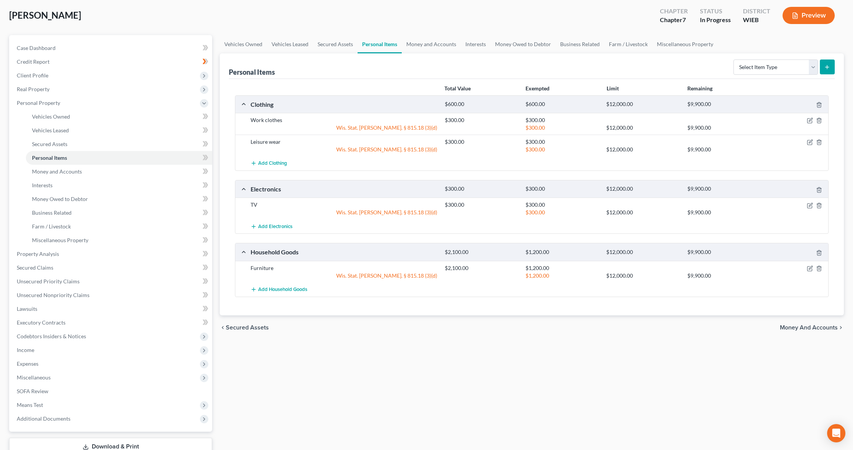
scroll to position [47, 0]
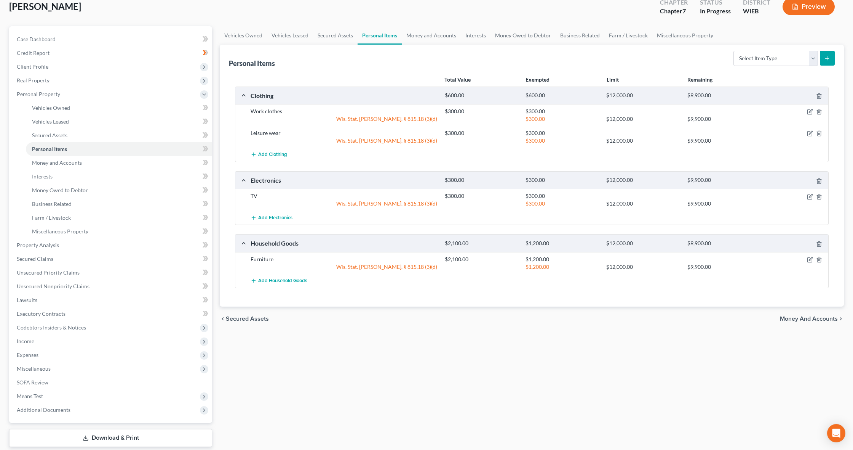
click at [794, 317] on span "Money and Accounts" at bounding box center [809, 318] width 58 height 6
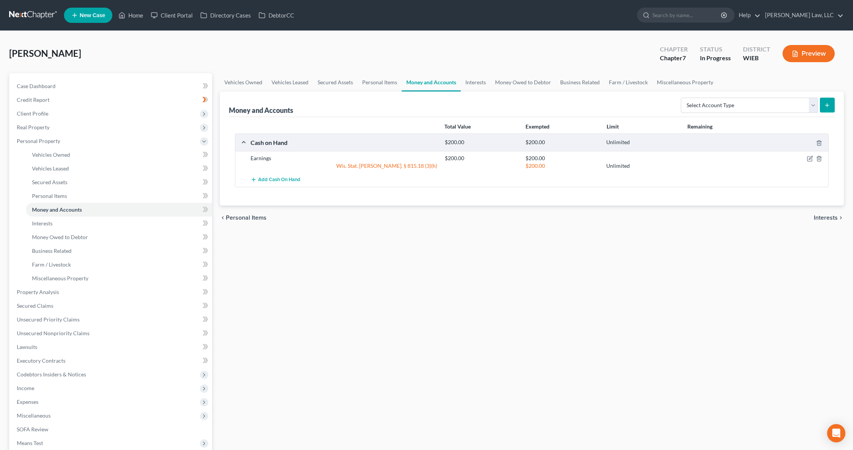
click at [828, 219] on span "Interests" at bounding box center [826, 217] width 24 height 6
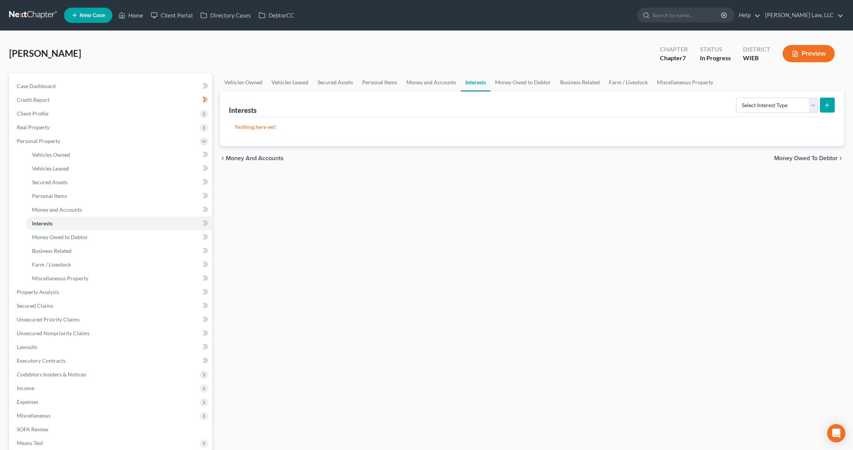
click at [797, 159] on span "Money Owed to Debtor" at bounding box center [806, 158] width 64 height 6
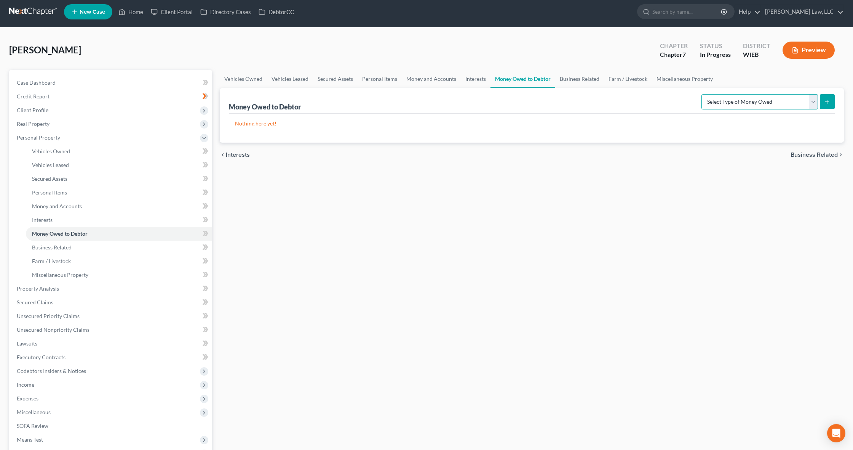
scroll to position [2, 0]
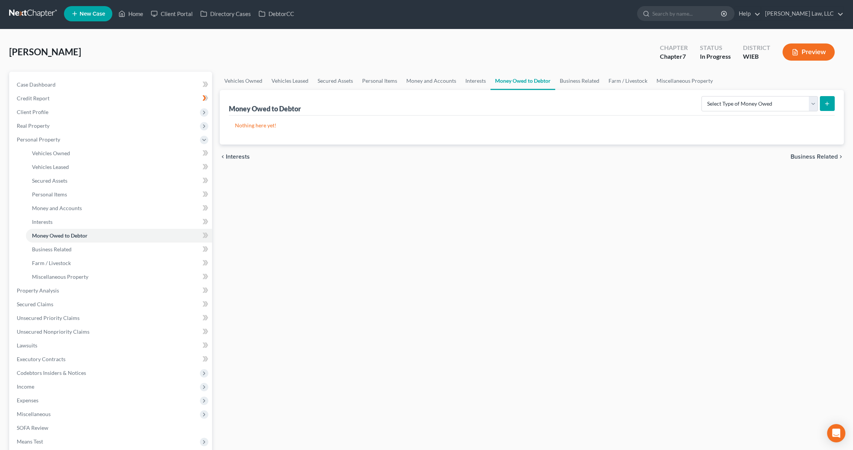
click at [824, 157] on span "Business Related" at bounding box center [814, 157] width 47 height 6
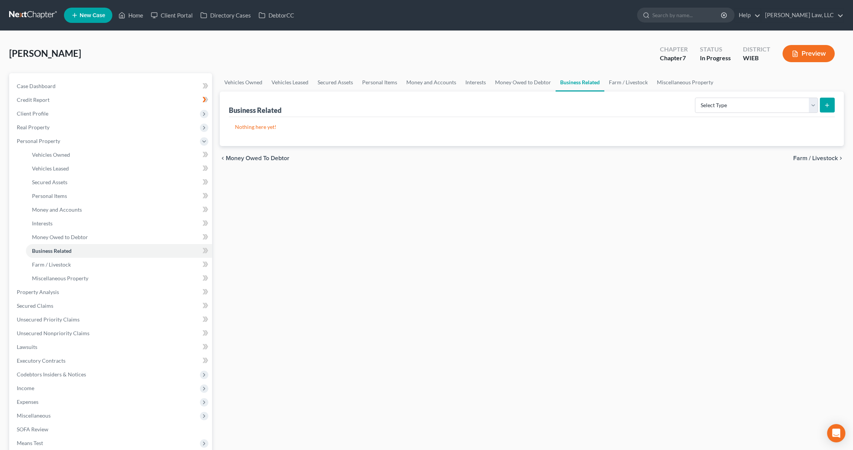
click at [818, 156] on span "Farm / Livestock" at bounding box center [815, 158] width 45 height 6
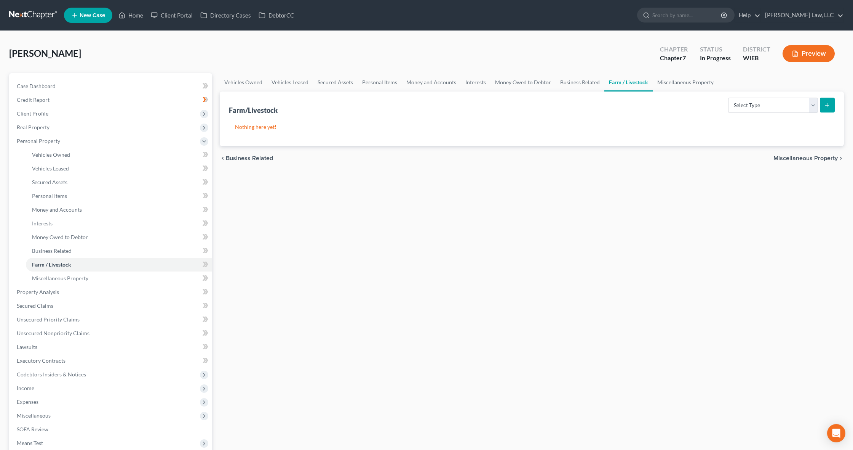
scroll to position [0, 0]
click at [818, 156] on span "Miscellaneous Property" at bounding box center [806, 158] width 64 height 6
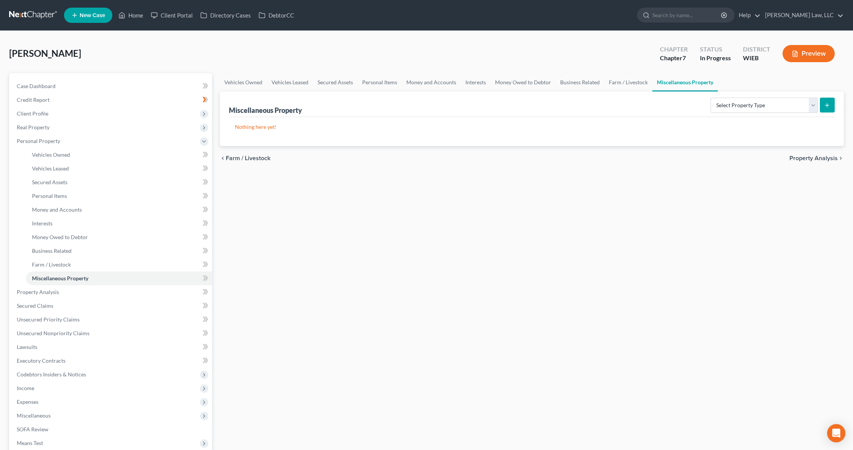
click at [819, 158] on span "Property Analysis" at bounding box center [814, 158] width 48 height 6
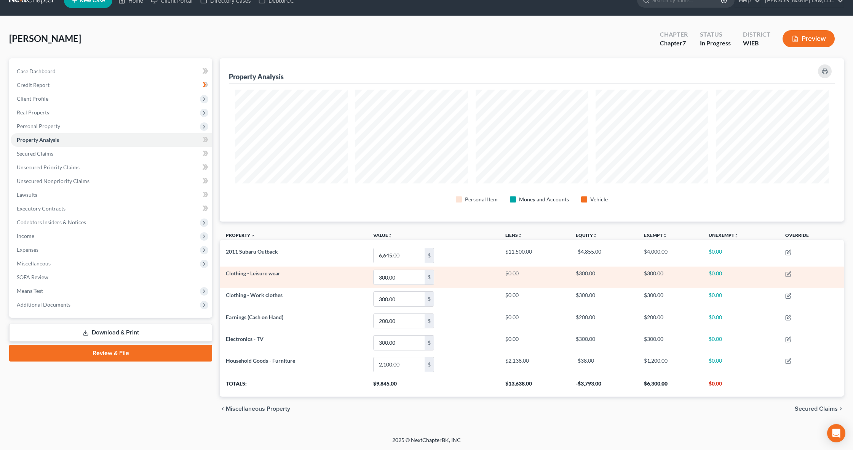
scroll to position [15, 0]
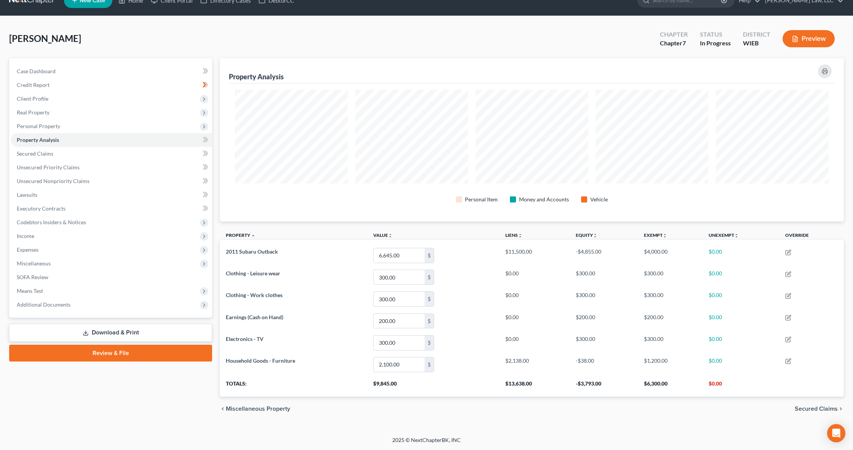
click at [806, 409] on span "Secured Claims" at bounding box center [816, 408] width 43 height 6
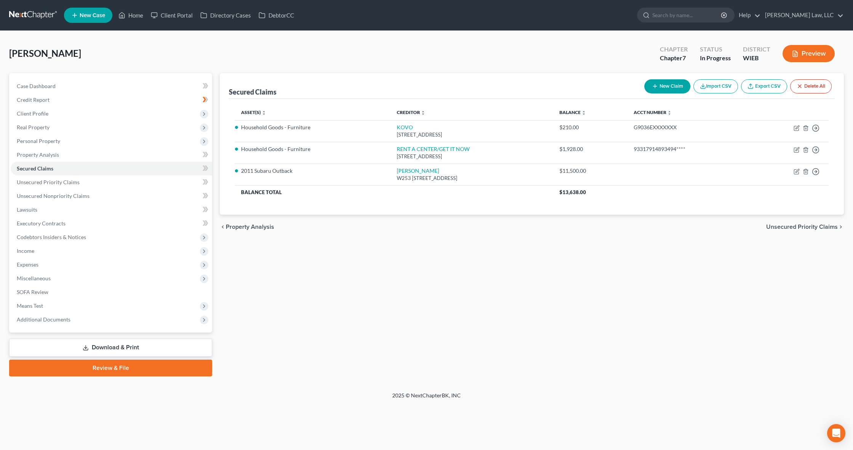
click at [775, 225] on span "Unsecured Priority Claims" at bounding box center [802, 227] width 72 height 6
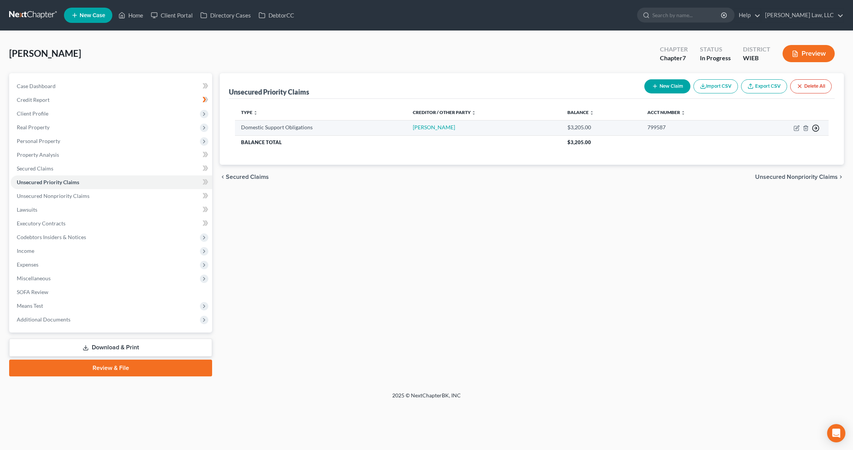
click at [817, 128] on polyline "button" at bounding box center [816, 128] width 1 height 3
click at [827, 148] on th "$3,205.00" at bounding box center [695, 142] width 267 height 14
click at [341, 123] on div "Domestic Support Obligations" at bounding box center [321, 127] width 160 height 8
click at [775, 177] on span "Unsecured Nonpriority Claims" at bounding box center [796, 177] width 83 height 6
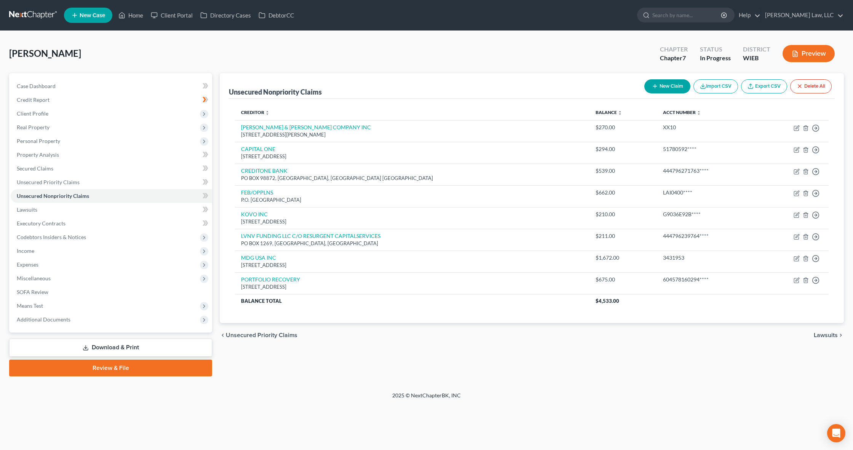
click at [830, 332] on span "Lawsuits" at bounding box center [826, 335] width 24 height 6
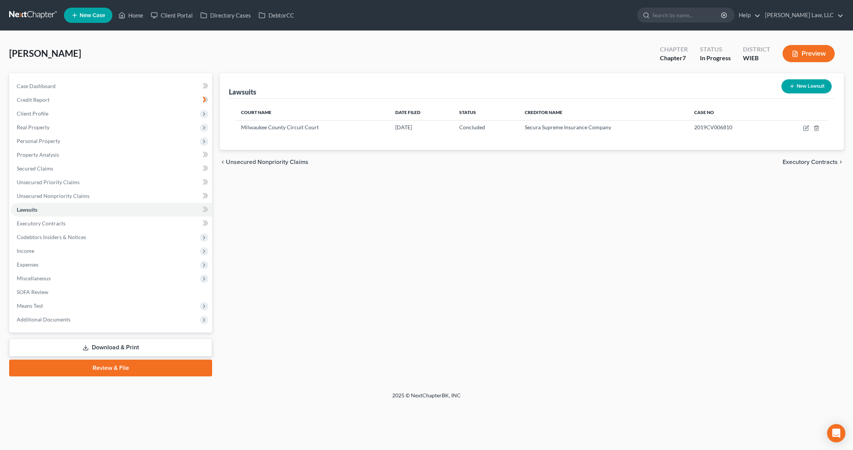
click at [809, 160] on span "Executory Contracts" at bounding box center [810, 162] width 55 height 6
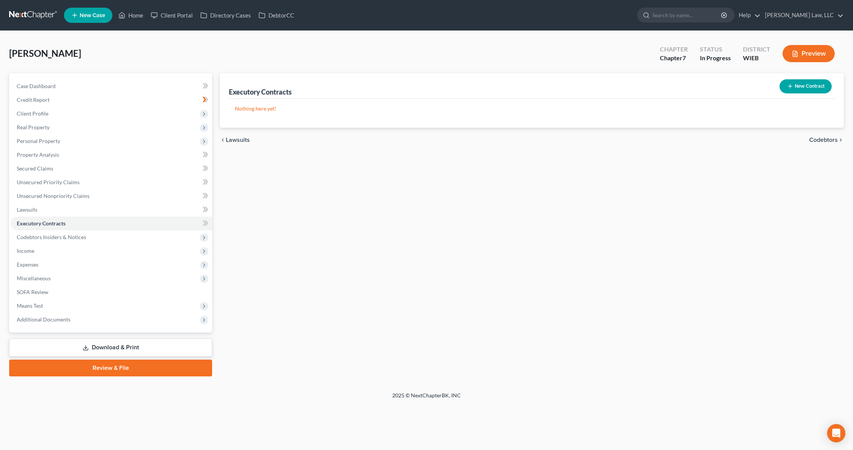
click at [790, 85] on line "button" at bounding box center [790, 86] width 0 height 3
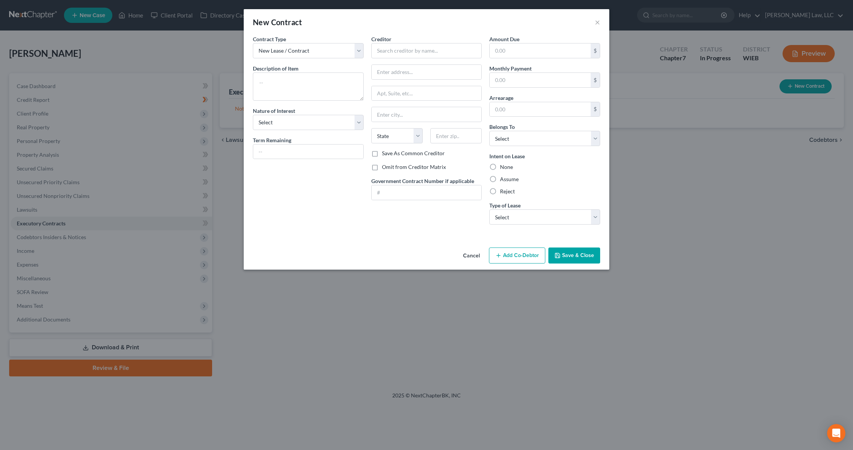
click at [469, 254] on button "Cancel" at bounding box center [471, 255] width 29 height 15
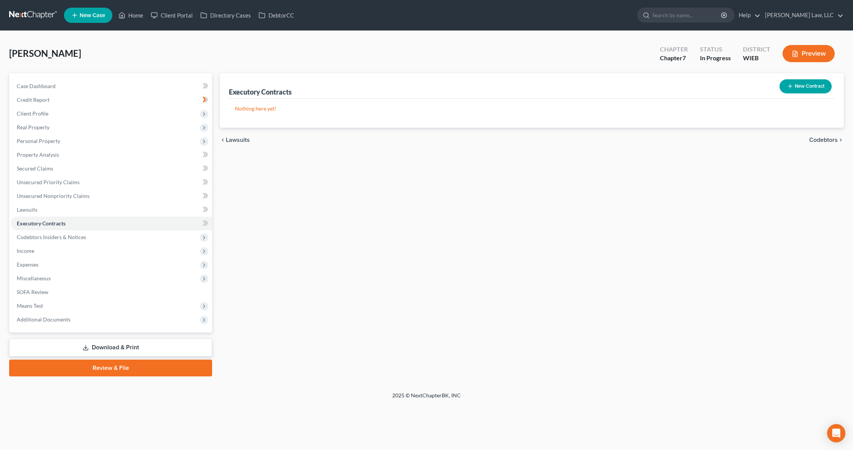
click at [825, 143] on span "Codebtors" at bounding box center [823, 140] width 29 height 6
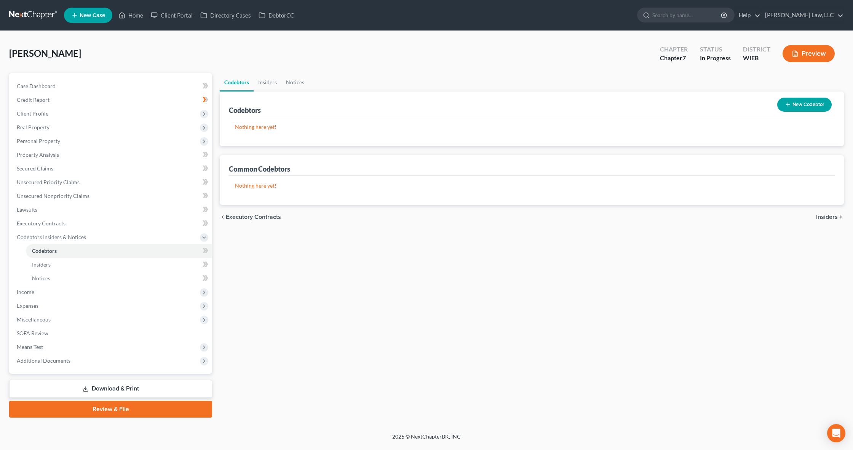
click at [824, 215] on span "Insiders" at bounding box center [827, 217] width 22 height 6
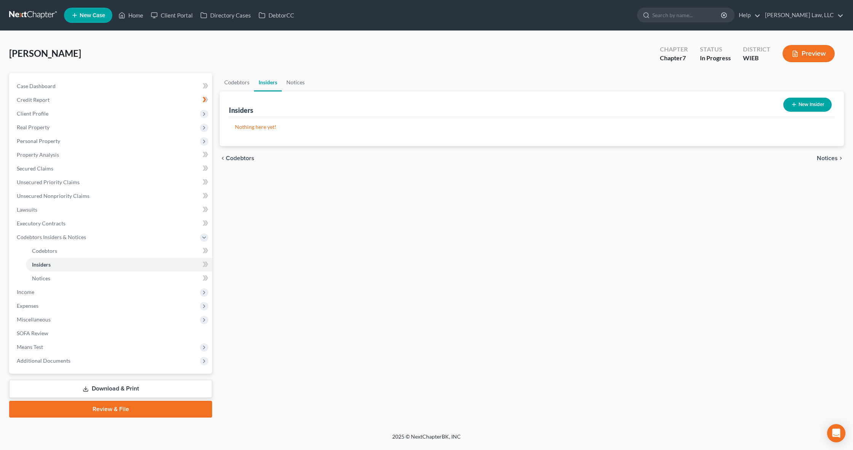
drag, startPoint x: 807, startPoint y: 111, endPoint x: 804, endPoint y: 108, distance: 4.8
click at [807, 111] on div "New Insider" at bounding box center [808, 104] width 54 height 20
click at [803, 107] on button "New Insider" at bounding box center [808, 105] width 48 height 14
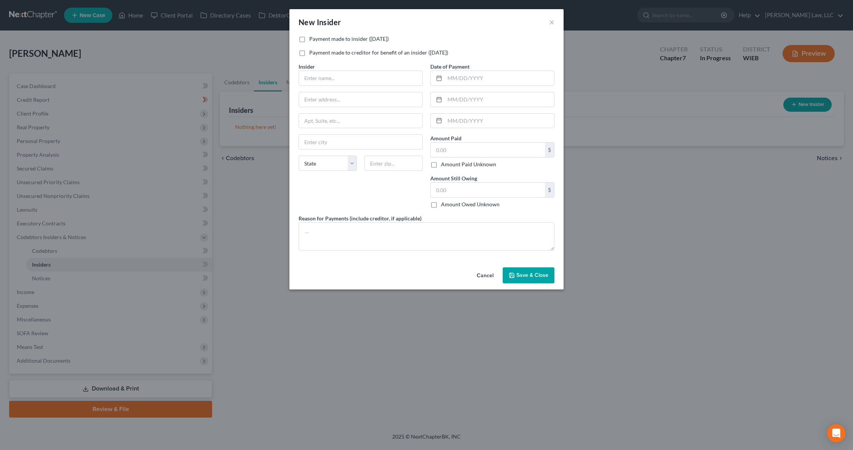
click at [490, 274] on button "Cancel" at bounding box center [485, 275] width 29 height 15
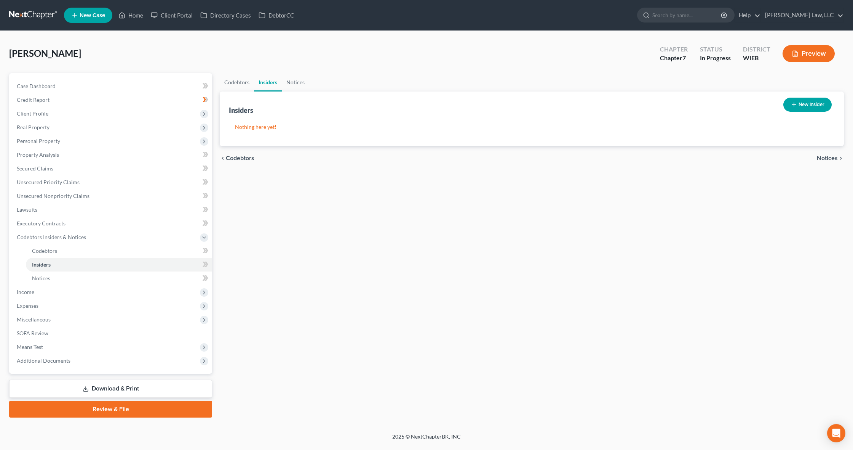
scroll to position [1, 0]
click at [825, 158] on span "Notices" at bounding box center [827, 158] width 21 height 6
click at [789, 108] on button "New Notice Address" at bounding box center [798, 105] width 67 height 14
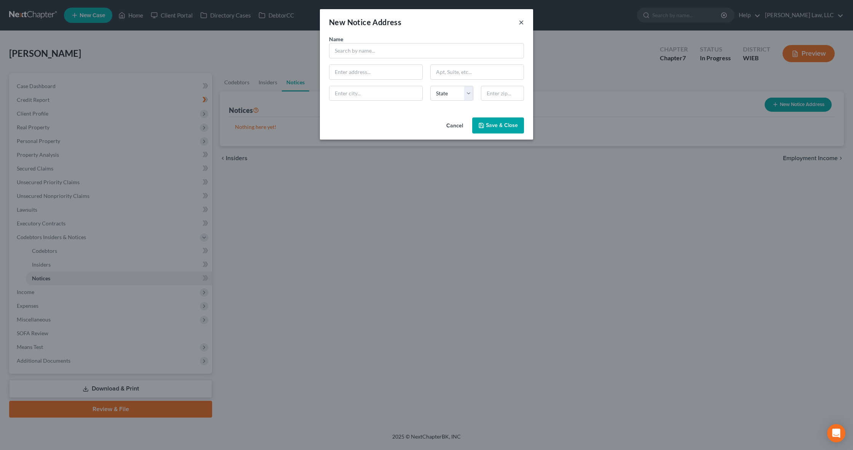
click at [522, 22] on button "×" at bounding box center [521, 22] width 5 height 9
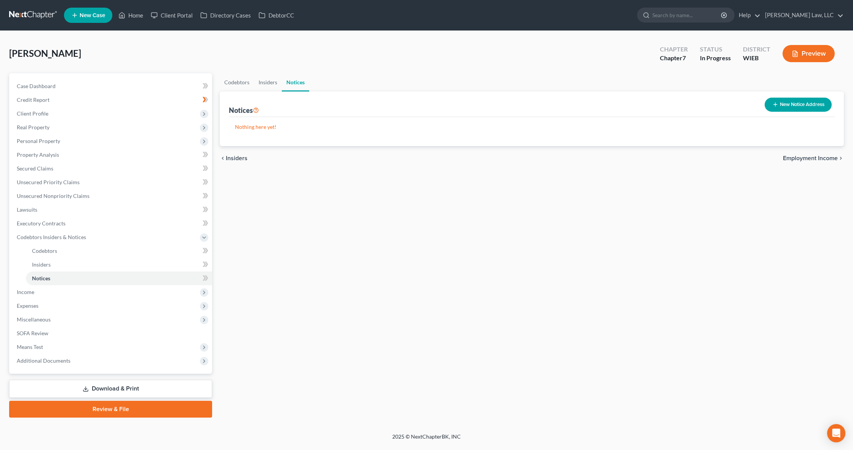
click at [829, 159] on span "Employment Income" at bounding box center [810, 158] width 55 height 6
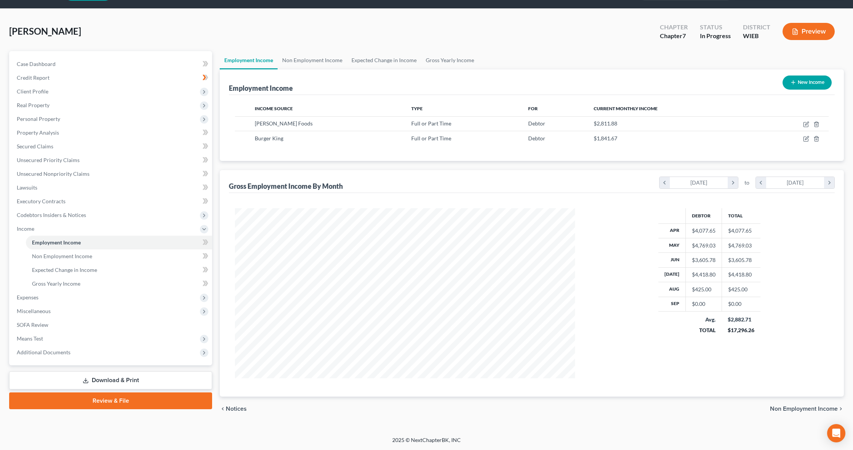
scroll to position [22, 0]
click at [785, 410] on span "Non Employment Income" at bounding box center [804, 409] width 68 height 6
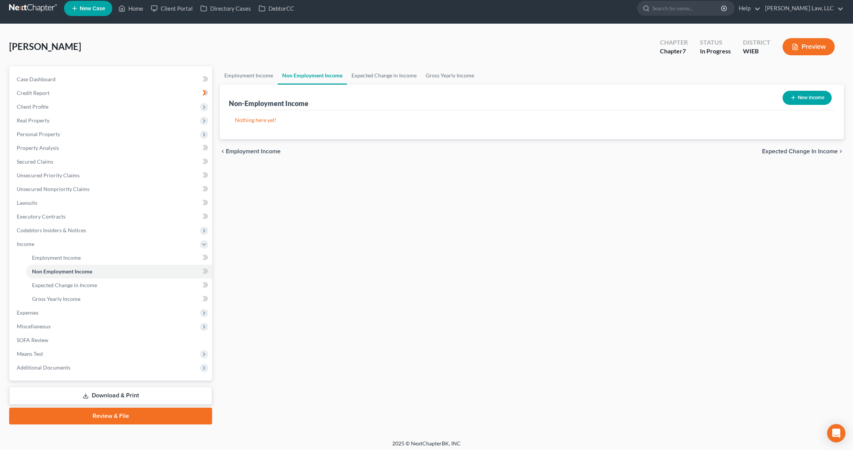
scroll to position [7, 0]
click at [782, 150] on span "Expected Change in Income" at bounding box center [800, 151] width 76 height 6
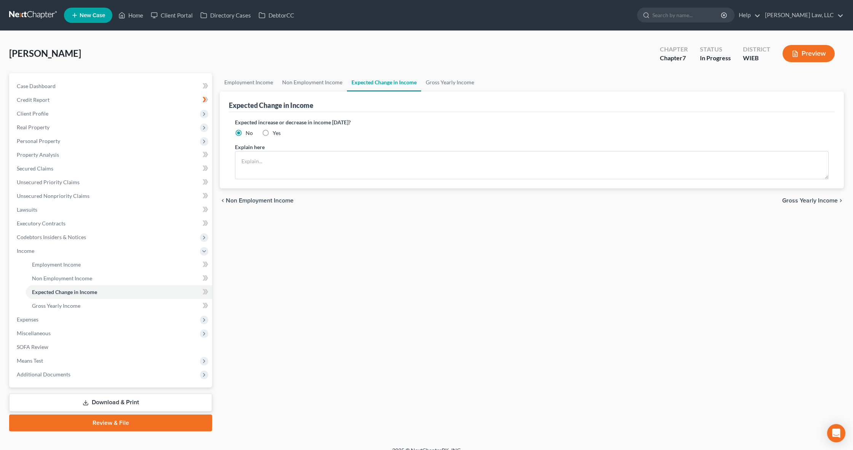
click at [812, 198] on span "Gross Yearly Income" at bounding box center [810, 200] width 56 height 6
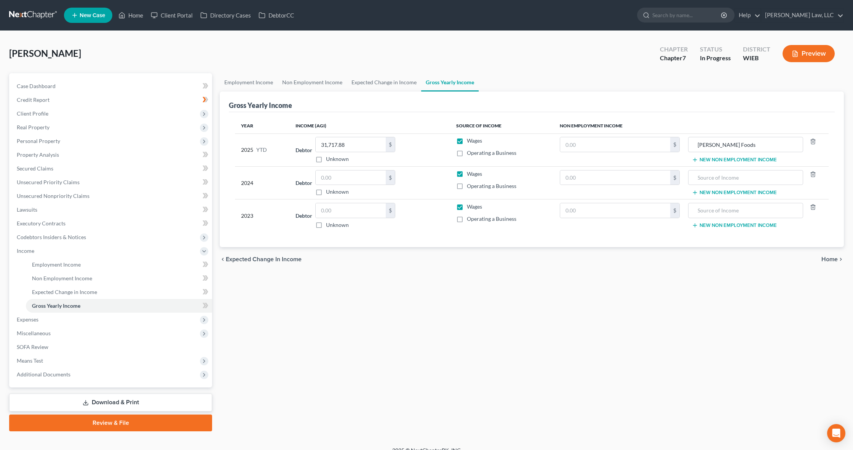
click at [736, 158] on button "New Non Employment Income" at bounding box center [734, 160] width 85 height 6
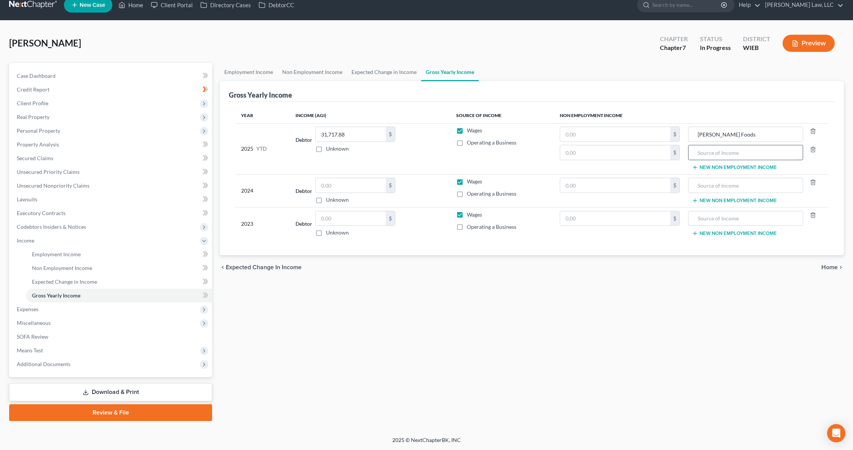
scroll to position [10, 0]
click at [708, 154] on input "text" at bounding box center [746, 152] width 107 height 14
type input "Burger King"
click at [827, 265] on span "Home" at bounding box center [830, 267] width 16 height 6
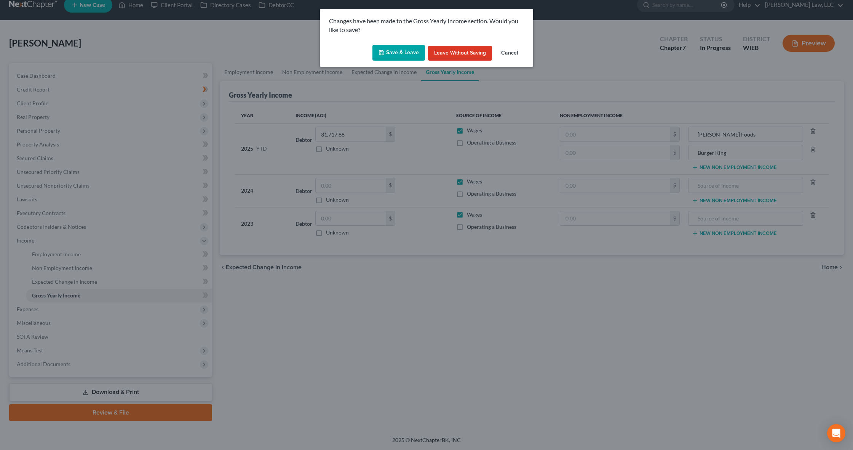
click at [509, 50] on button "Cancel" at bounding box center [509, 53] width 29 height 15
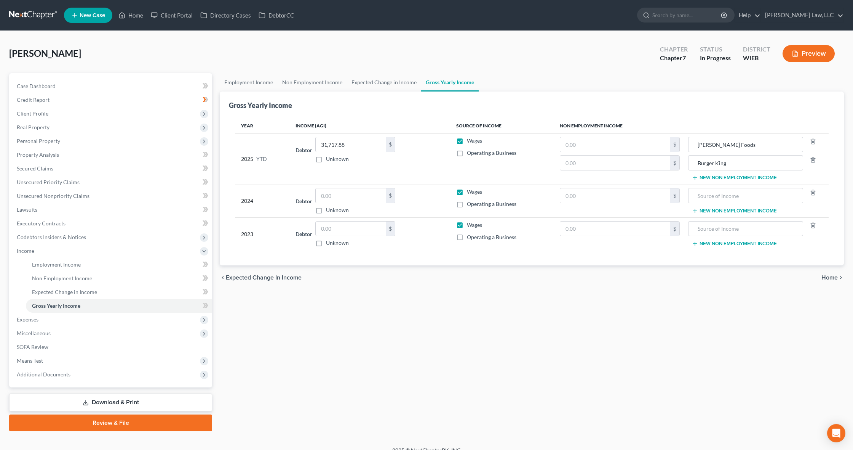
scroll to position [0, 0]
click at [126, 316] on span "Expenses" at bounding box center [112, 319] width 202 height 14
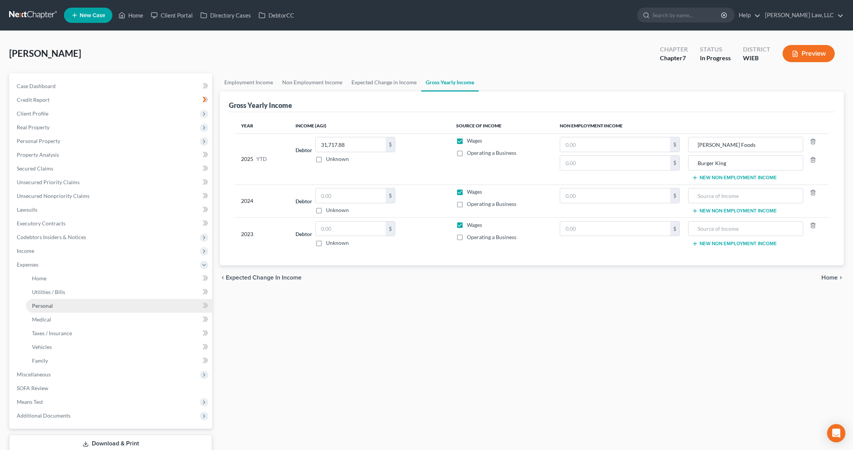
scroll to position [5, 0]
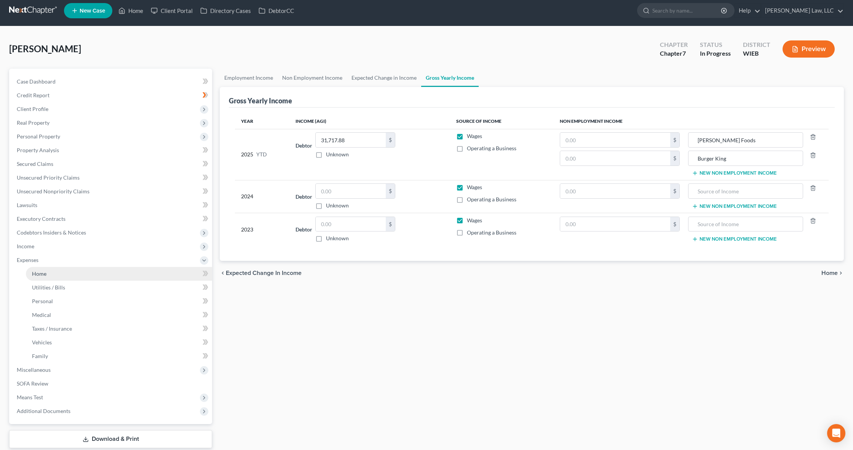
click at [98, 274] on link "Home" at bounding box center [119, 274] width 186 height 14
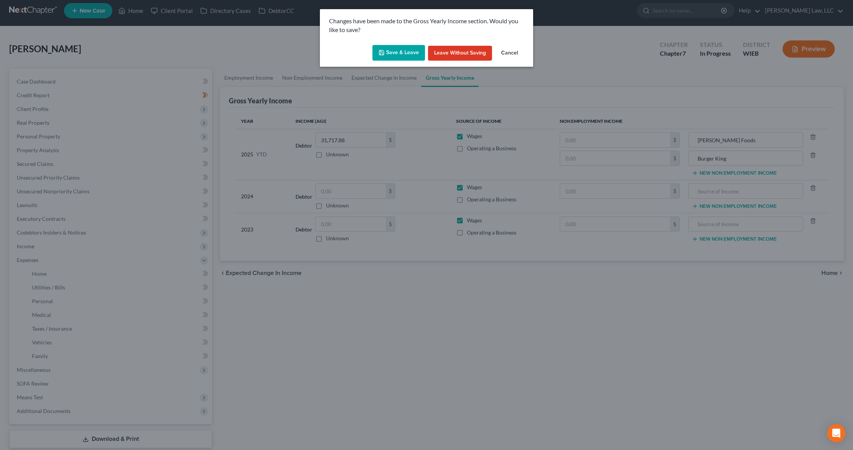
click at [390, 51] on button "Save & Leave" at bounding box center [399, 53] width 53 height 16
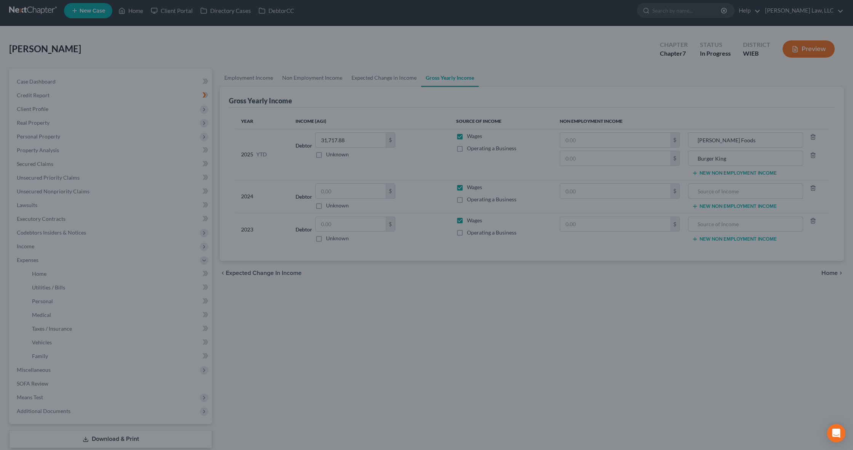
type input "Burger King"
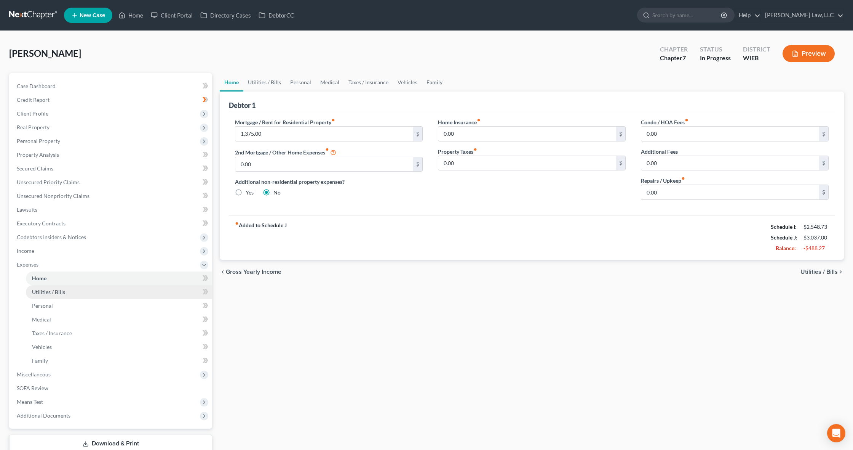
click at [56, 293] on span "Utilities / Bills" at bounding box center [48, 291] width 33 height 6
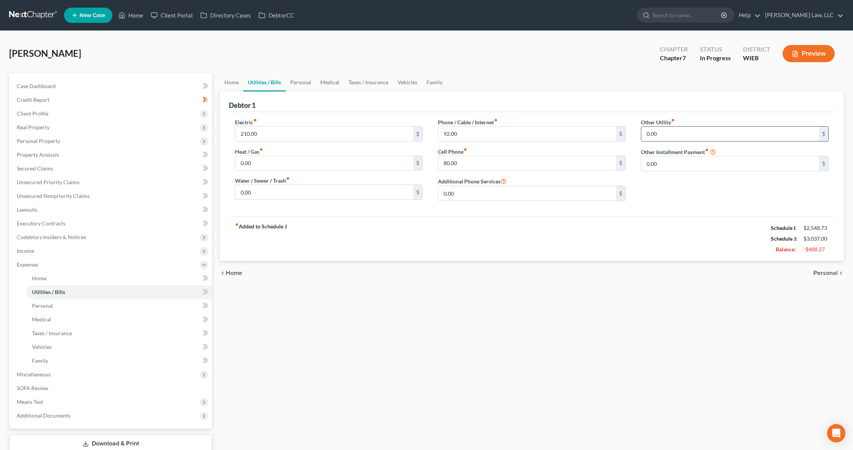
click at [751, 137] on input "0.00" at bounding box center [730, 133] width 178 height 14
click at [732, 103] on div "Debtor 1" at bounding box center [532, 101] width 606 height 21
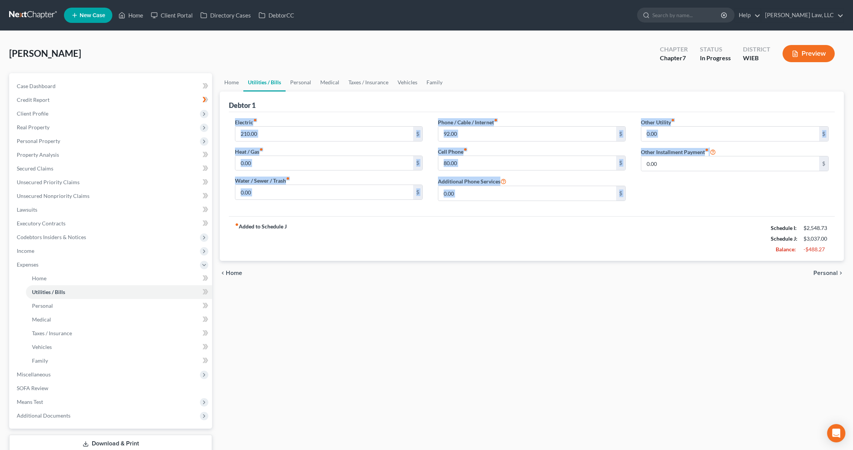
drag, startPoint x: 669, startPoint y: 198, endPoint x: 241, endPoint y: 122, distance: 434.1
click at [233, 122] on div "Electric fiber_manual_record 210.00 $ Heat / Gas fiber_manual_record 0.00 $ Wat…" at bounding box center [531, 162] width 609 height 89
copy div "Electric fiber_manual_record $ Heat / Gas fiber_manual_record $ Water / Sewer /…"
click at [115, 305] on link "Personal" at bounding box center [119, 306] width 186 height 14
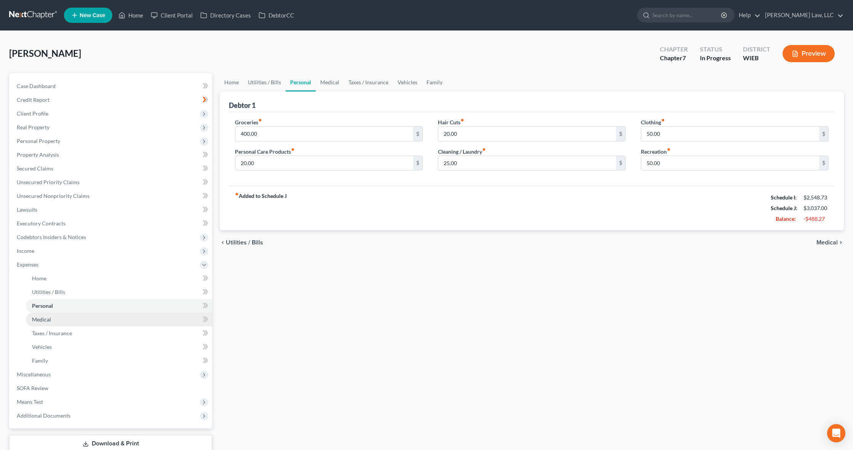
click at [109, 322] on link "Medical" at bounding box center [119, 319] width 186 height 14
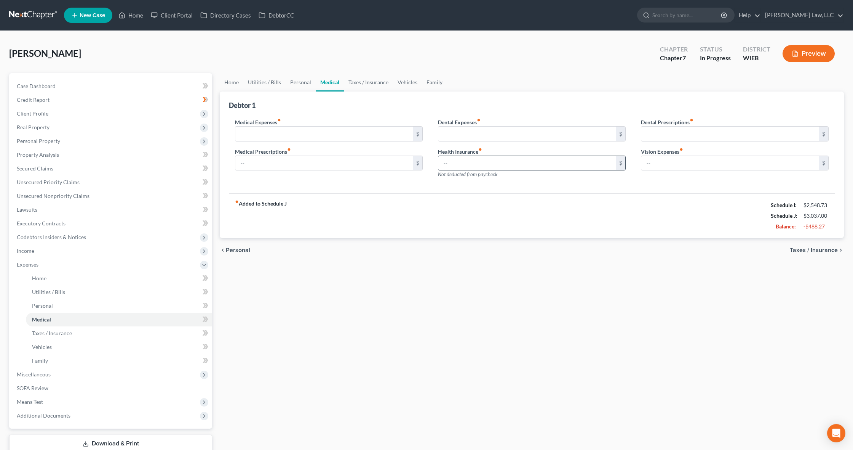
drag, startPoint x: 486, startPoint y: 150, endPoint x: 493, endPoint y: 156, distance: 9.2
click at [493, 156] on div "Health Insurance fiber_manual_record $ Not deducted from paycheck" at bounding box center [532, 162] width 188 height 31
click at [392, 133] on input "text" at bounding box center [324, 133] width 178 height 14
click at [817, 250] on span "Taxes / Insurance" at bounding box center [814, 250] width 48 height 6
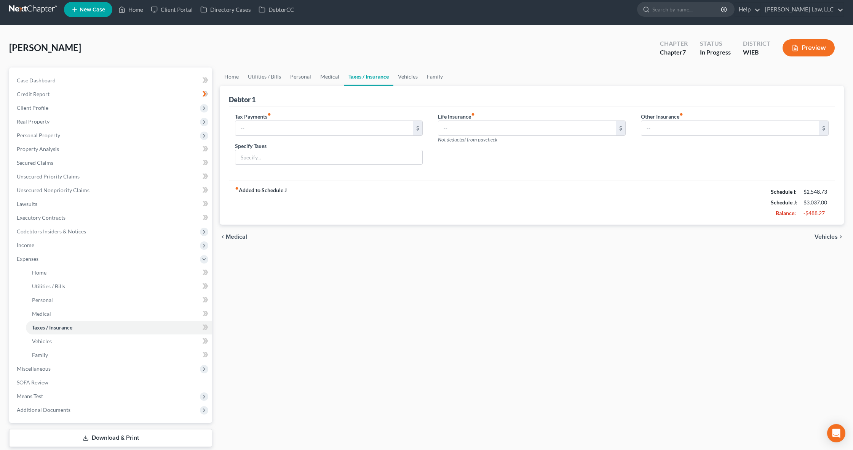
scroll to position [5, 0]
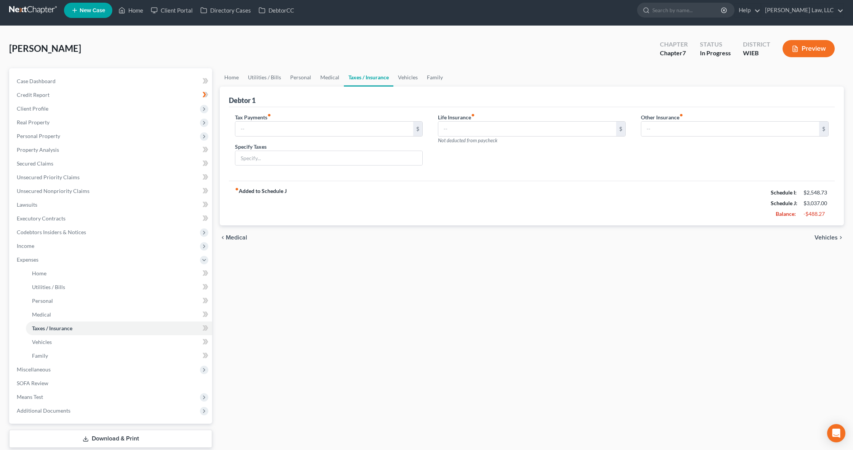
click at [824, 235] on span "Vehicles" at bounding box center [826, 237] width 23 height 6
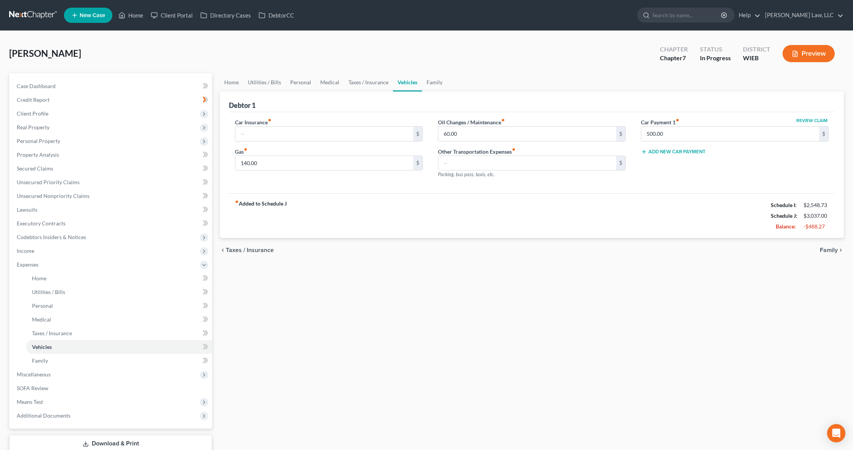
click at [811, 121] on button "Review Claim" at bounding box center [812, 120] width 34 height 5
select select "52"
select select "2"
select select "0"
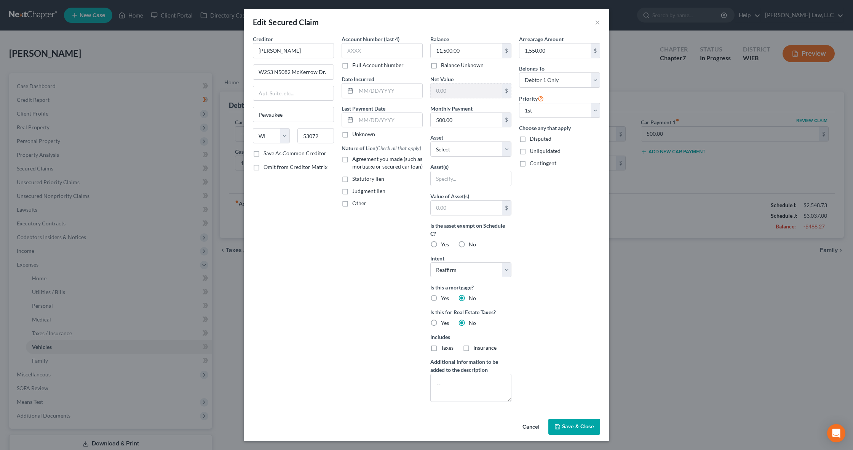
click at [469, 243] on label "No" at bounding box center [472, 244] width 7 height 8
click at [472, 243] on input "No" at bounding box center [474, 242] width 5 height 5
radio input "true"
click at [560, 428] on icon "button" at bounding box center [557, 426] width 5 height 5
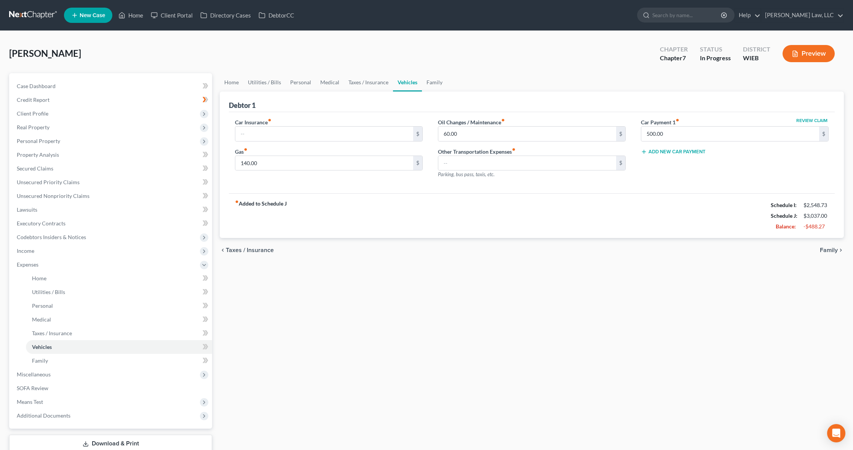
click at [834, 247] on span "Family" at bounding box center [829, 250] width 18 height 6
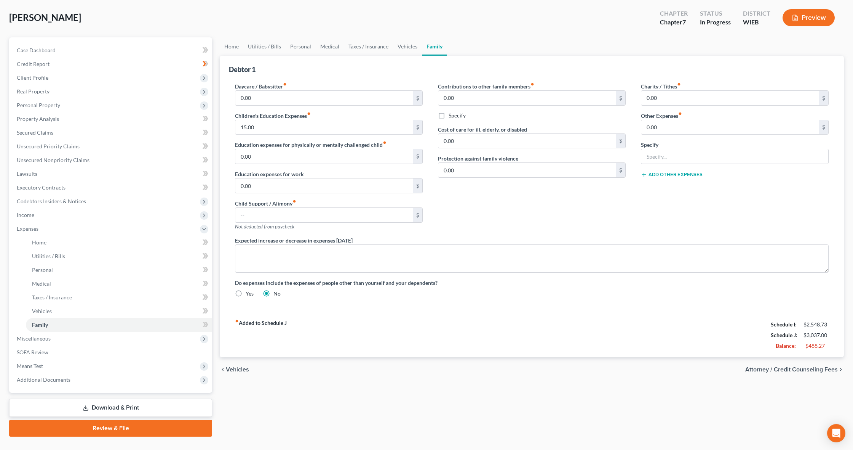
scroll to position [39, 0]
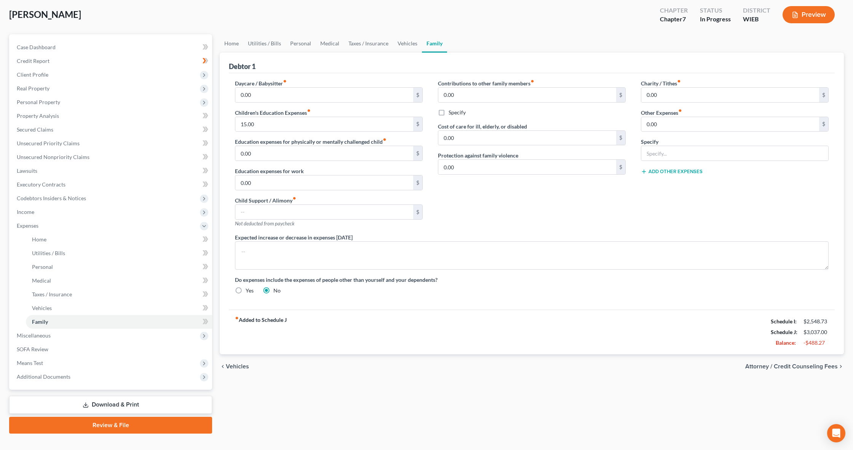
click at [819, 365] on span "Attorney / Credit Counseling Fees" at bounding box center [791, 366] width 93 height 6
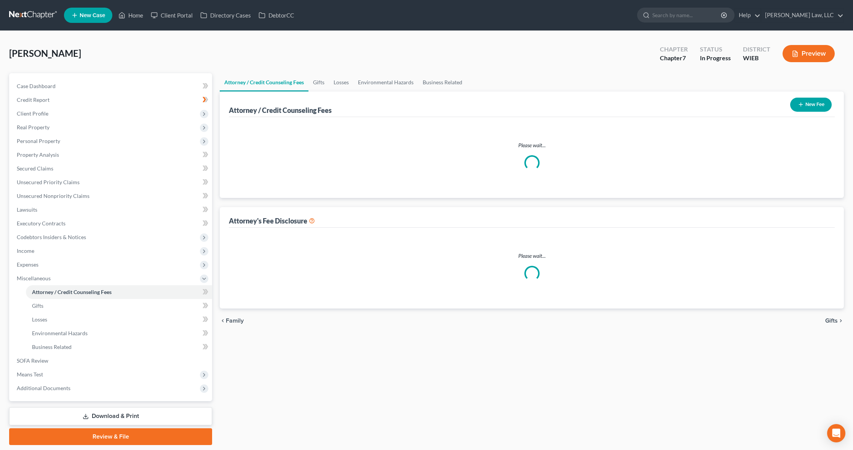
select select "0"
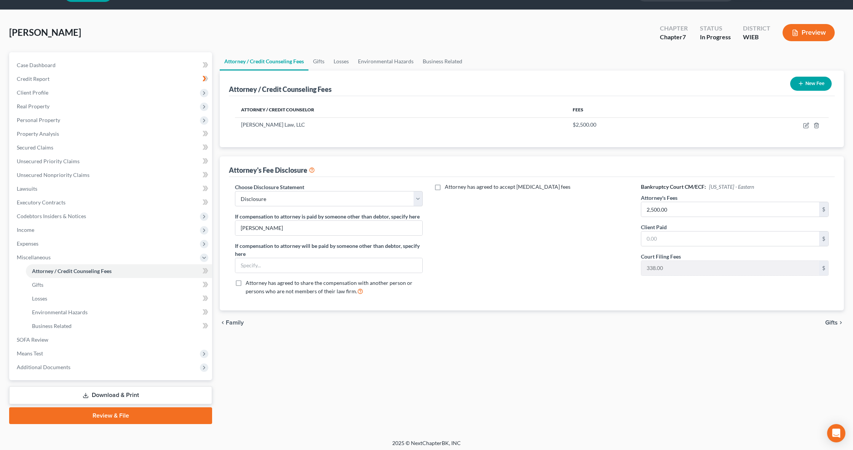
scroll to position [24, 0]
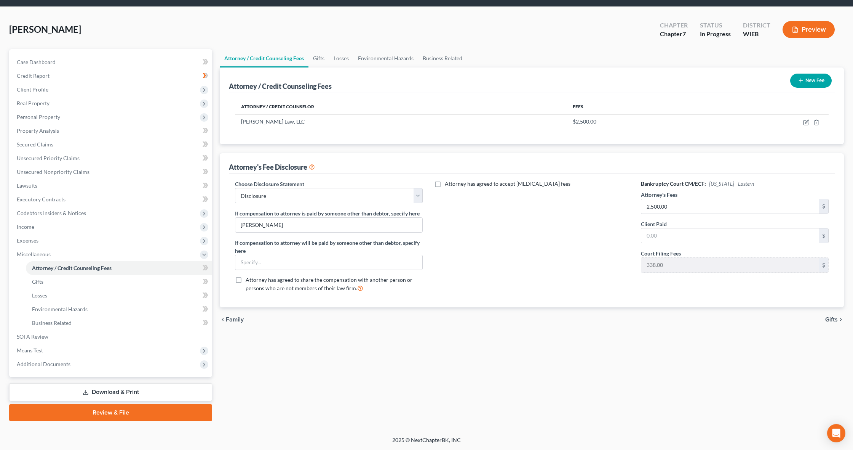
click at [829, 317] on span "Gifts" at bounding box center [831, 319] width 13 height 6
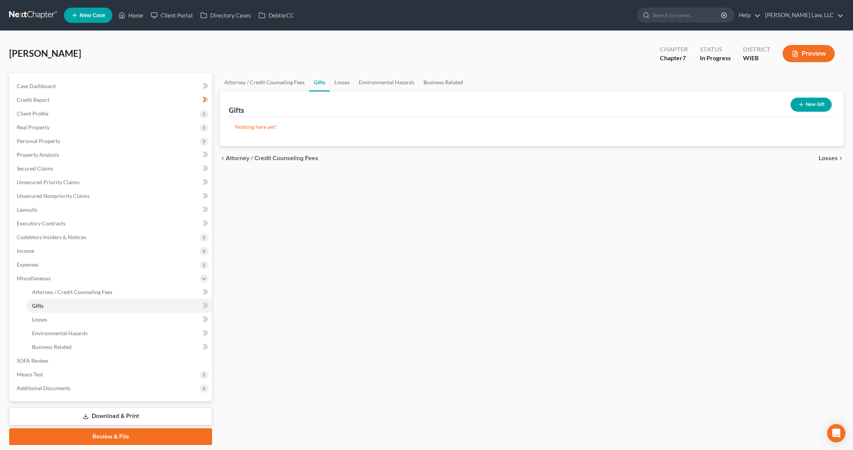
click at [827, 158] on span "Losses" at bounding box center [828, 158] width 19 height 6
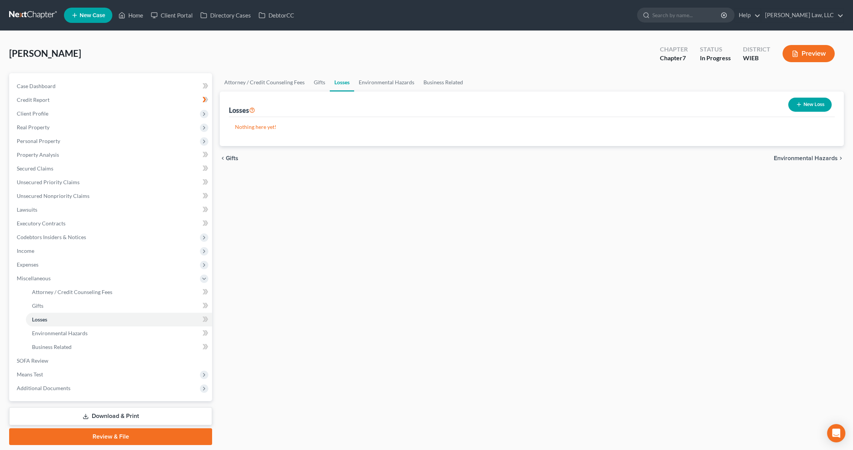
click at [805, 104] on button "New Loss" at bounding box center [810, 105] width 43 height 14
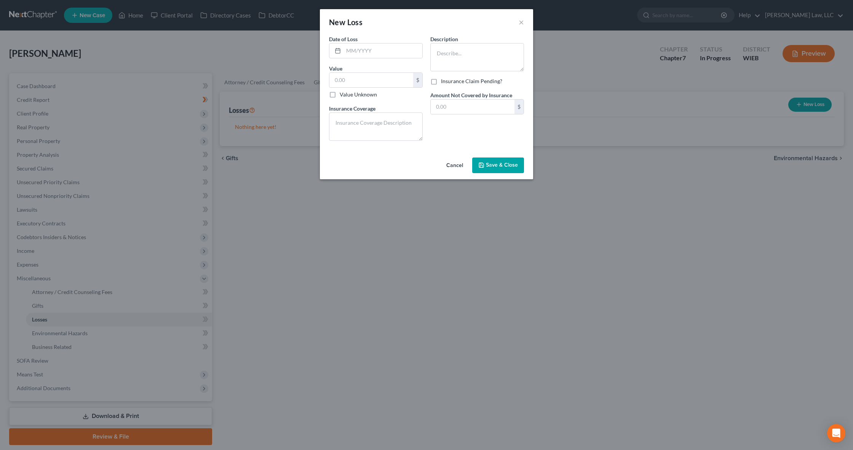
click at [458, 168] on button "Cancel" at bounding box center [454, 165] width 29 height 15
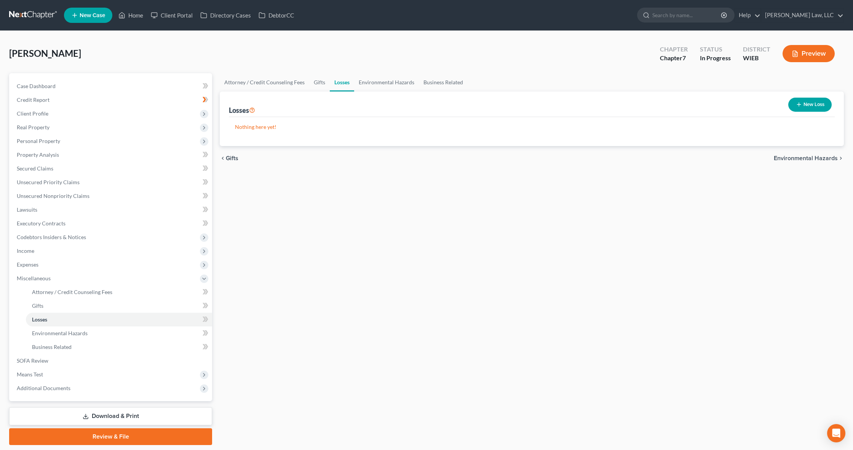
click at [816, 157] on span "Environmental Hazards" at bounding box center [806, 158] width 64 height 6
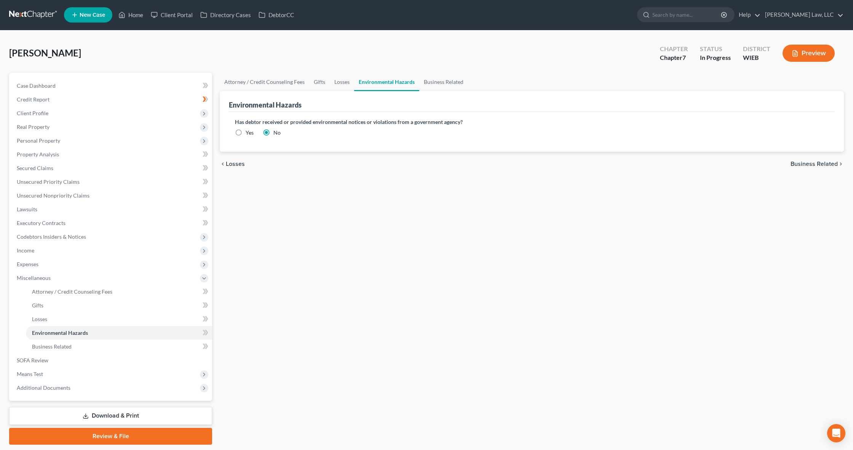
scroll to position [0, 1]
click at [810, 162] on span "Business Related" at bounding box center [814, 164] width 47 height 6
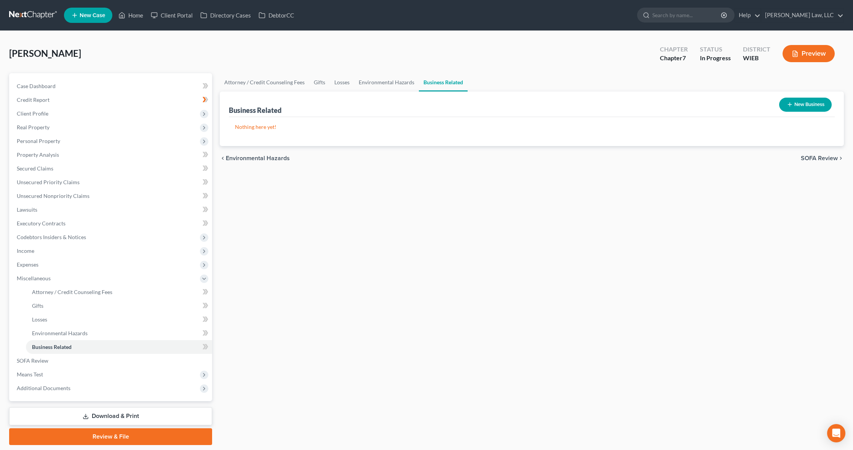
scroll to position [0, 1]
click at [806, 153] on div "chevron_left Environmental Hazards SOFA Review chevron_right" at bounding box center [532, 158] width 624 height 24
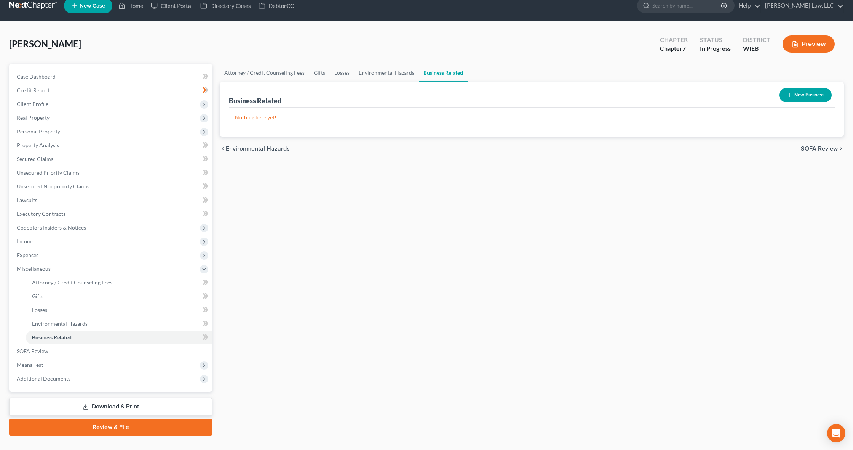
scroll to position [10, 1]
click at [807, 149] on span "SOFA Review" at bounding box center [819, 149] width 37 height 6
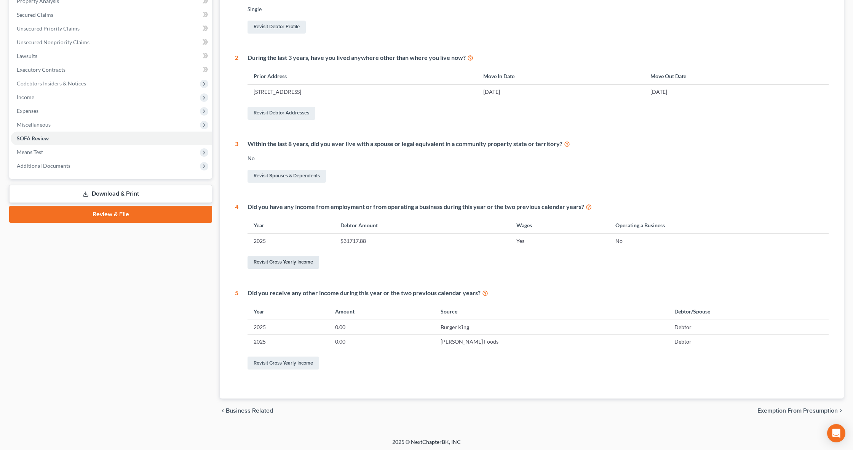
scroll to position [154, 0]
click at [292, 259] on link "Revisit Gross Yearly Income" at bounding box center [284, 261] width 72 height 13
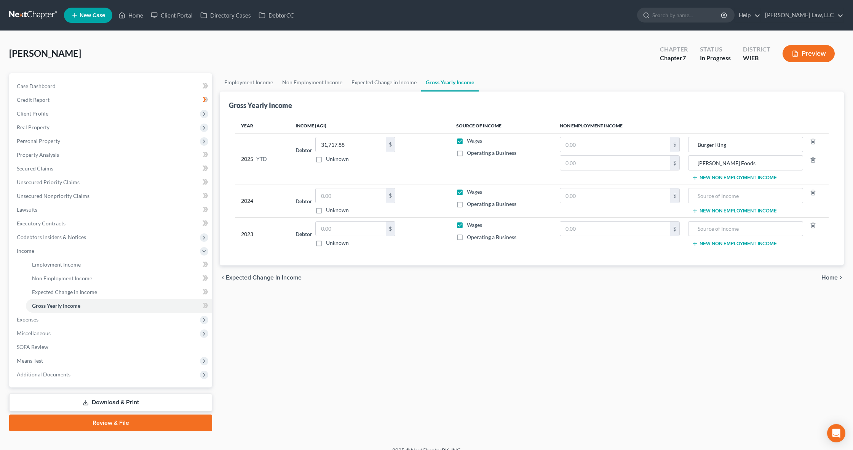
scroll to position [1, 0]
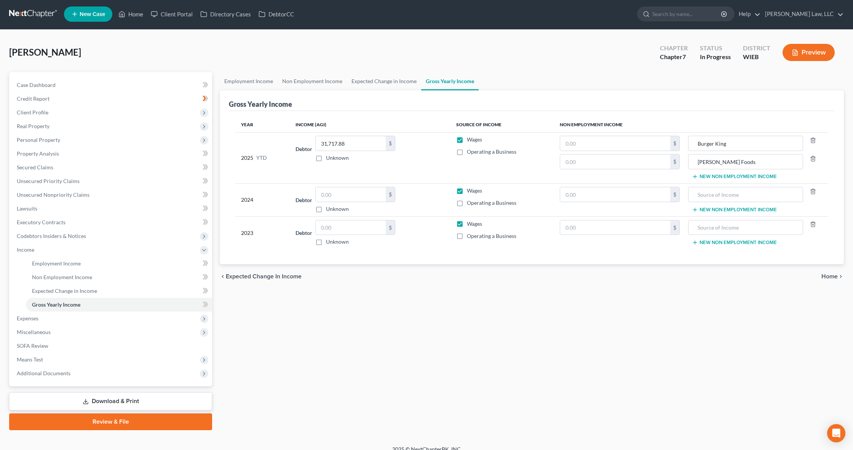
click at [250, 200] on div "2024" at bounding box center [262, 200] width 42 height 26
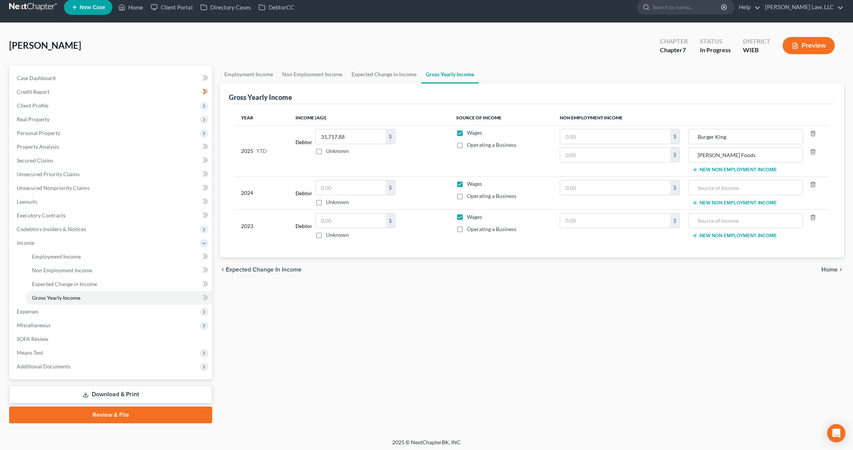
scroll to position [8, 0]
drag, startPoint x: 355, startPoint y: 138, endPoint x: 295, endPoint y: 136, distance: 59.4
click at [295, 136] on td "Debtor 31,717.88 $ Unknown Balance Undetermined 31,717.88 $ Unknown" at bounding box center [370, 150] width 160 height 51
type input "38,000"
click at [26, 340] on span "SOFA Review" at bounding box center [33, 338] width 32 height 6
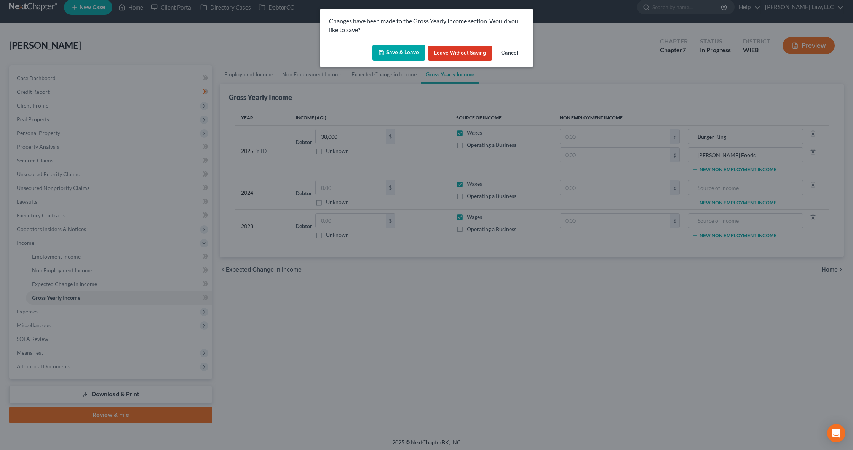
click at [405, 59] on button "Save & Leave" at bounding box center [399, 53] width 53 height 16
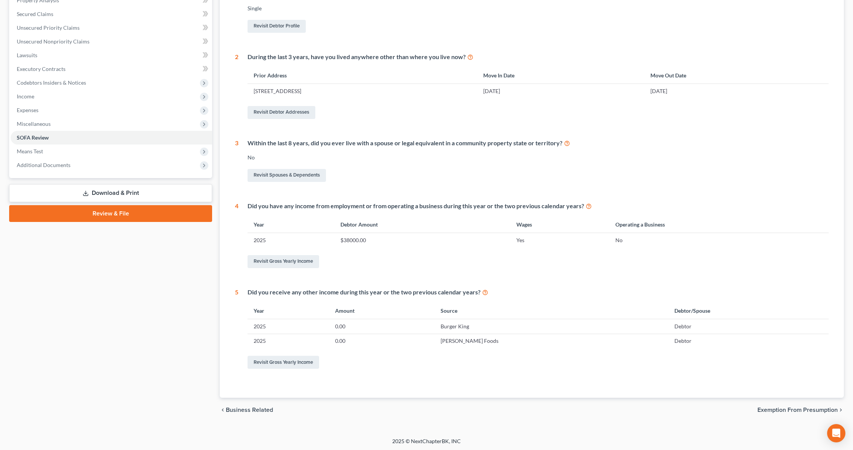
scroll to position [154, 0]
click at [768, 409] on span "Exemption from Presumption" at bounding box center [798, 410] width 80 height 6
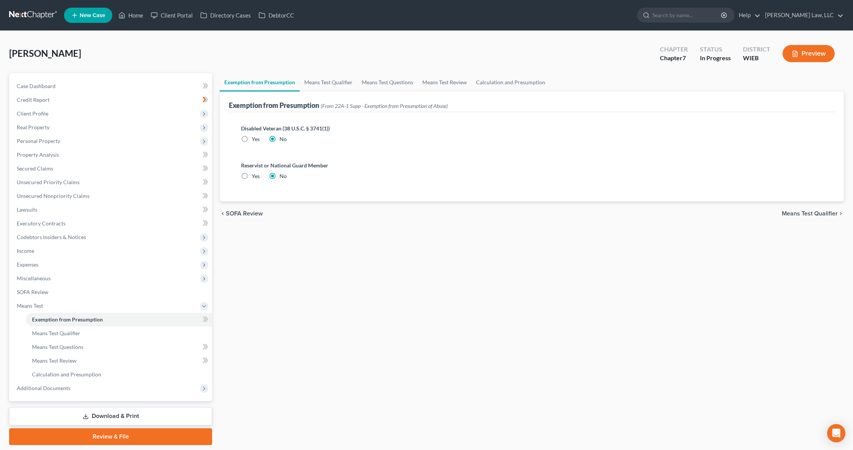
click at [799, 212] on span "Means Test Qualifier" at bounding box center [810, 213] width 56 height 6
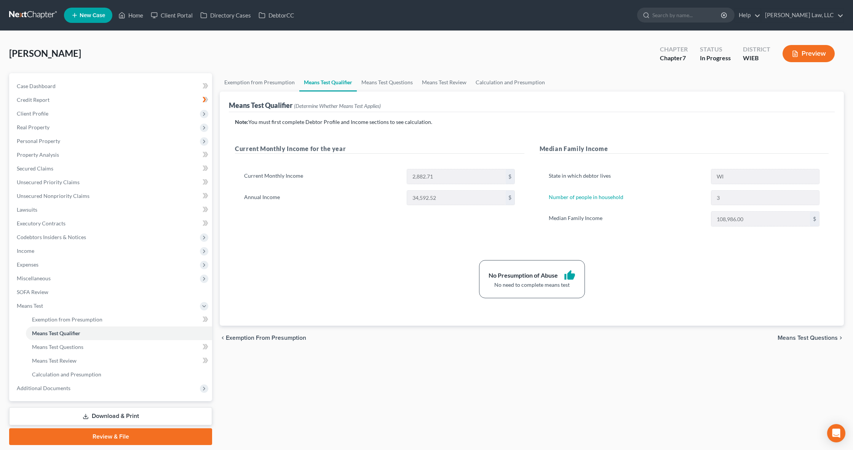
click at [806, 336] on span "Means Test Questions" at bounding box center [808, 337] width 60 height 6
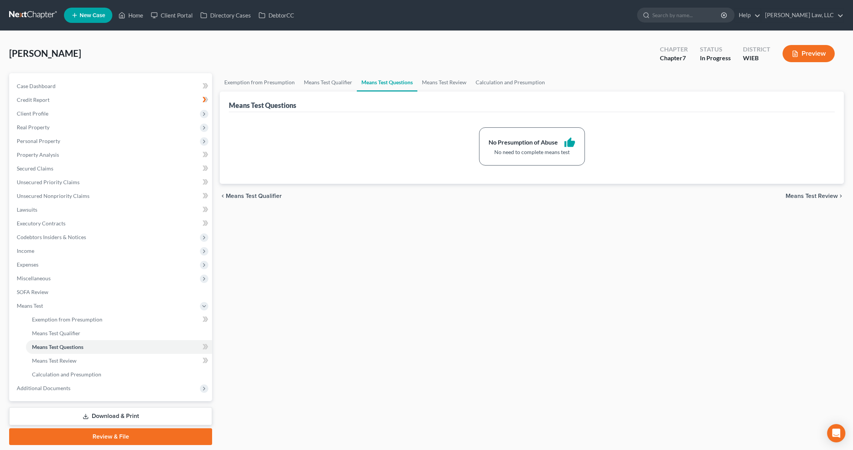
click at [807, 198] on span "Means Test Review" at bounding box center [812, 196] width 52 height 6
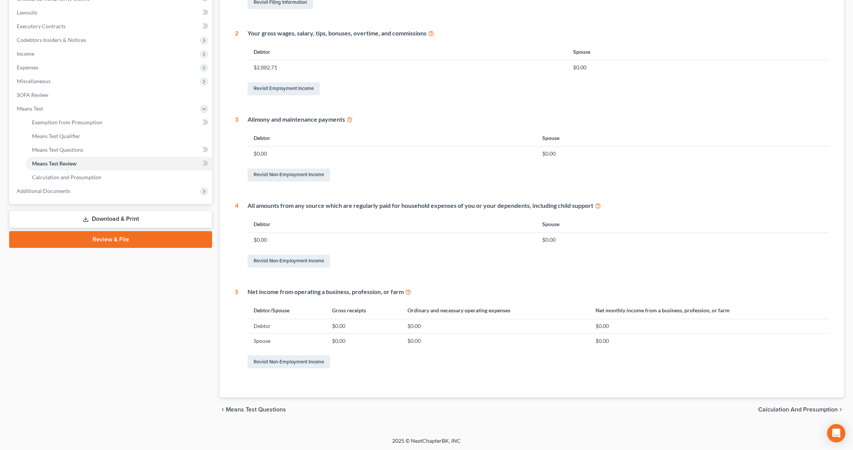
scroll to position [196, 0]
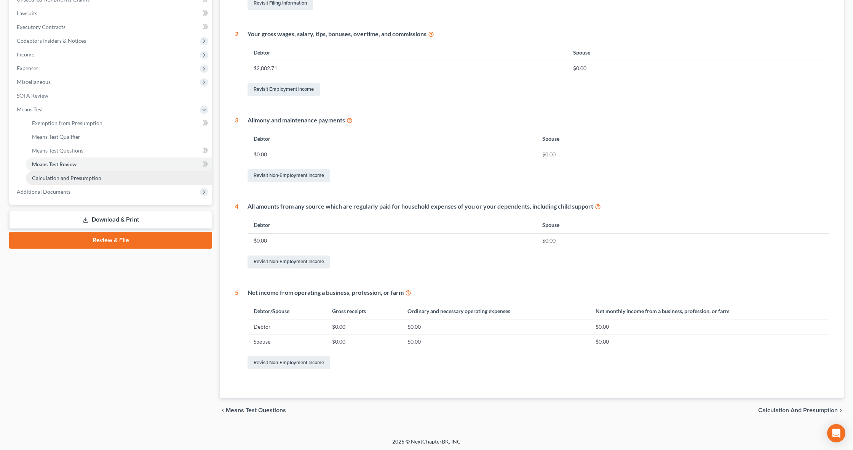
click at [81, 179] on span "Calculation and Presumption" at bounding box center [66, 177] width 69 height 6
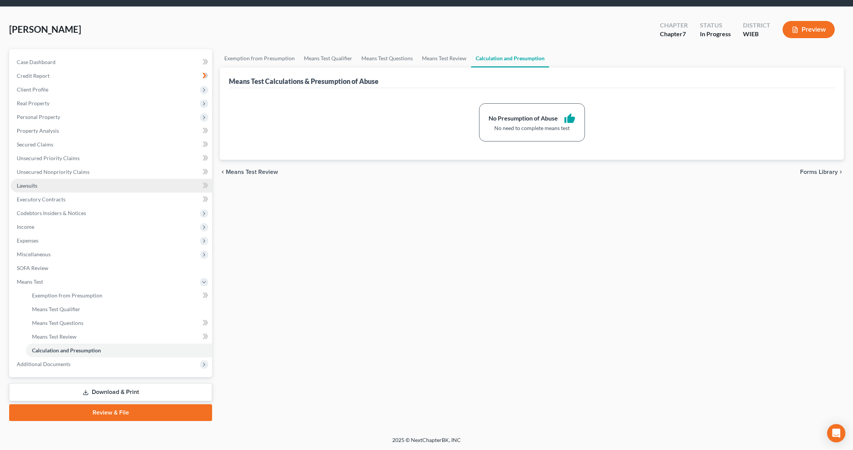
scroll to position [24, 0]
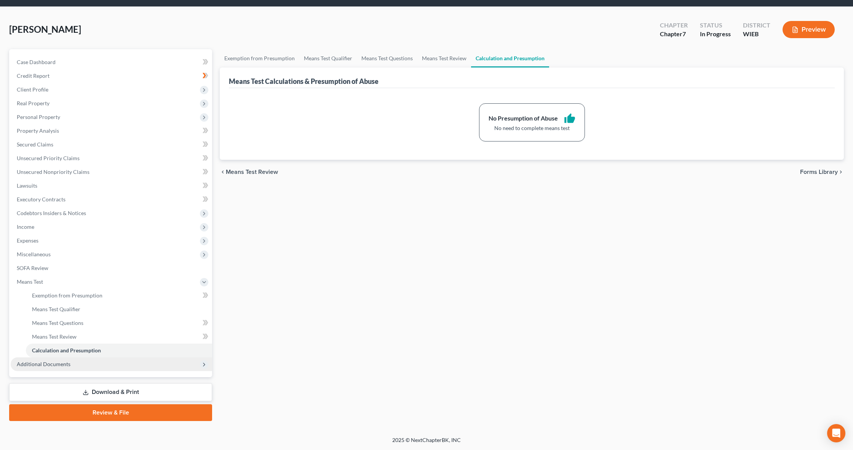
click at [85, 364] on span "Additional Documents" at bounding box center [112, 364] width 202 height 14
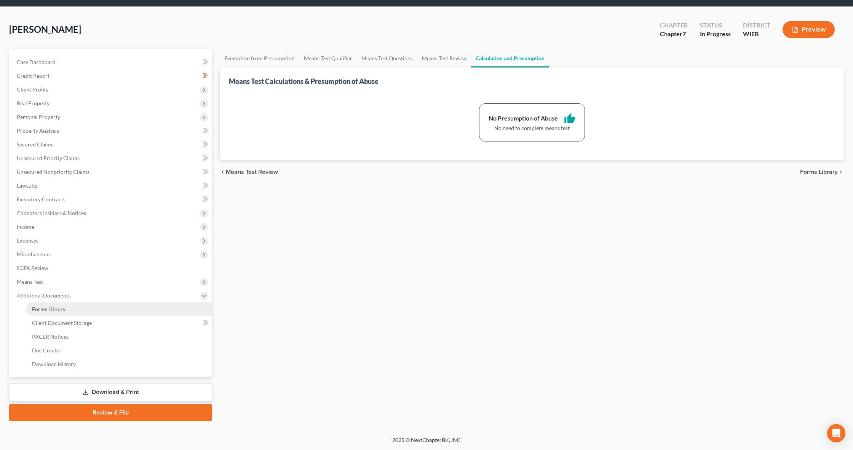
click at [43, 307] on span "Forms Library" at bounding box center [49, 309] width 34 height 6
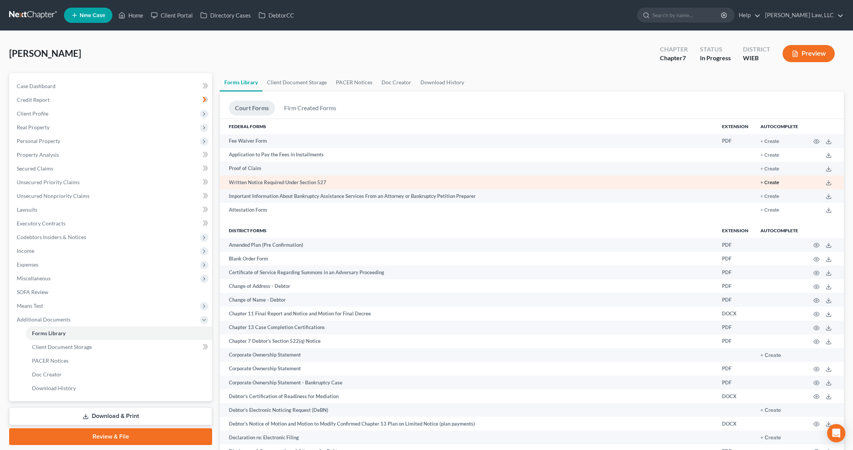
click at [769, 180] on button "+ Create" at bounding box center [770, 182] width 19 height 5
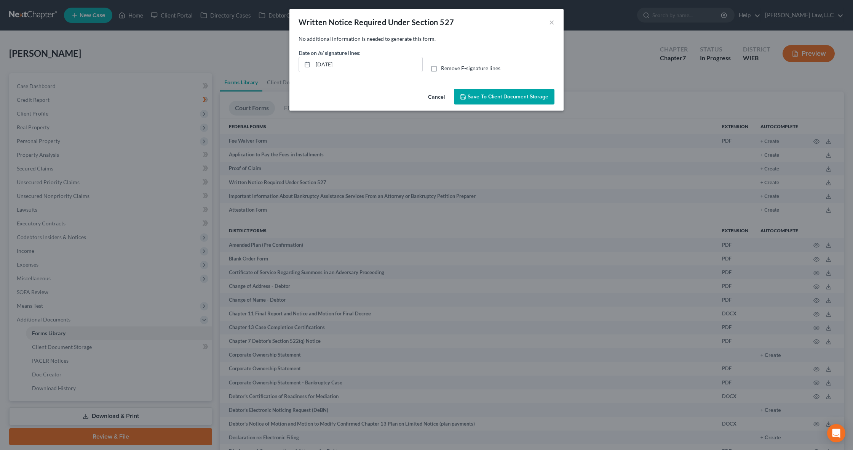
click at [510, 98] on span "Save to Client Document Storage" at bounding box center [508, 96] width 81 height 6
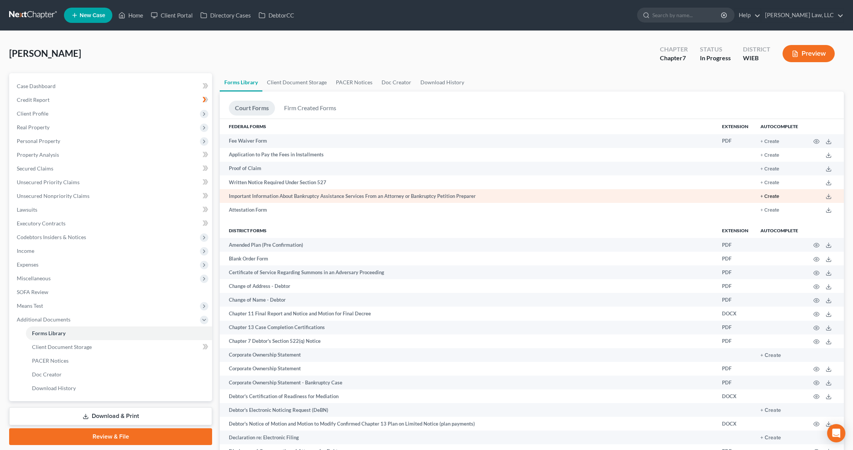
click at [769, 195] on button "+ Create" at bounding box center [770, 196] width 19 height 5
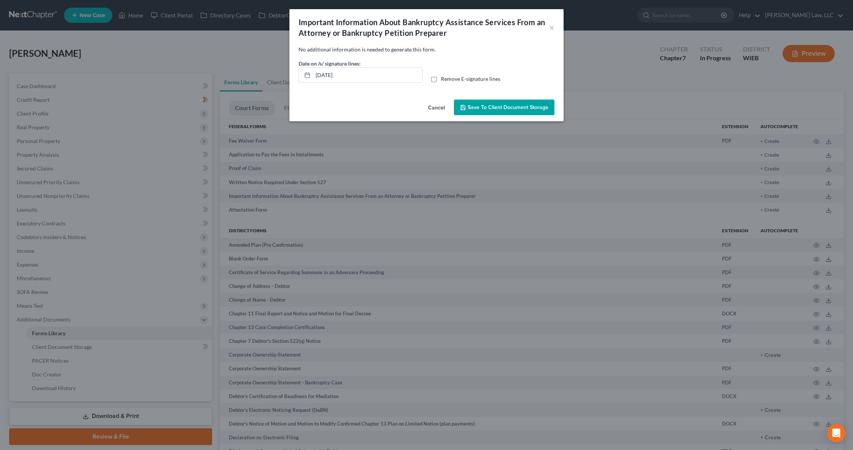
click at [512, 106] on span "Save to Client Document Storage" at bounding box center [508, 107] width 81 height 6
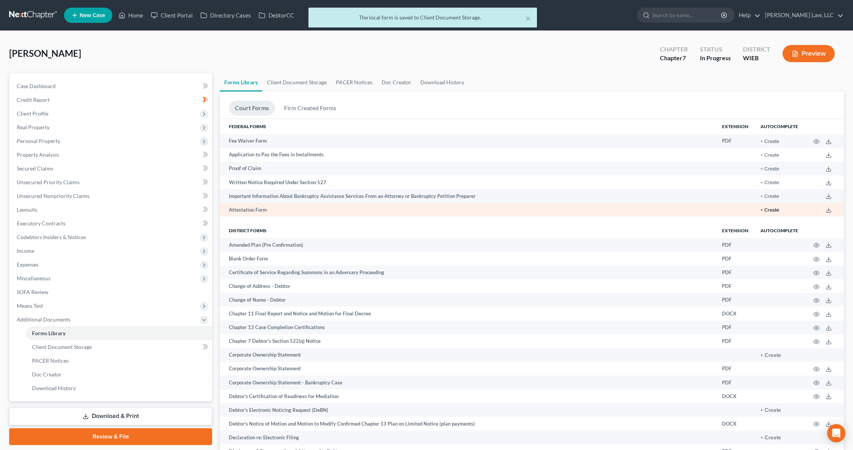
click at [767, 208] on button "+ Create" at bounding box center [770, 210] width 19 height 5
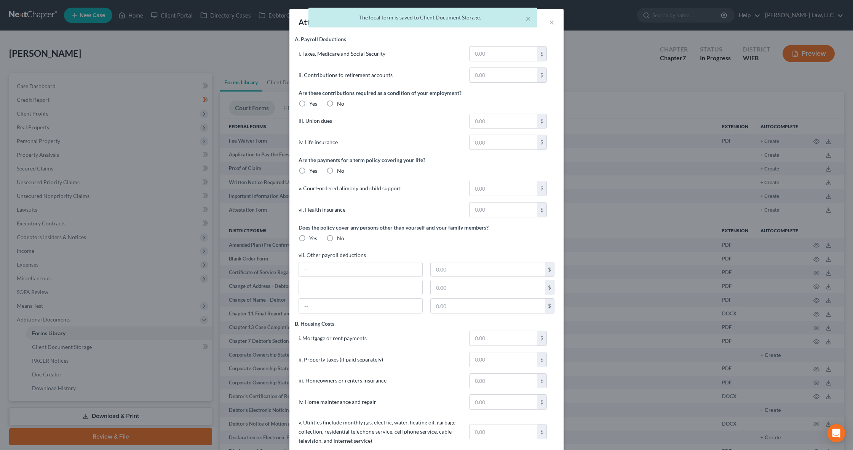
type input "524.61"
type input "1,054.43"
type input "171.00"
type input "1,054.43"
type input "1,375.00"
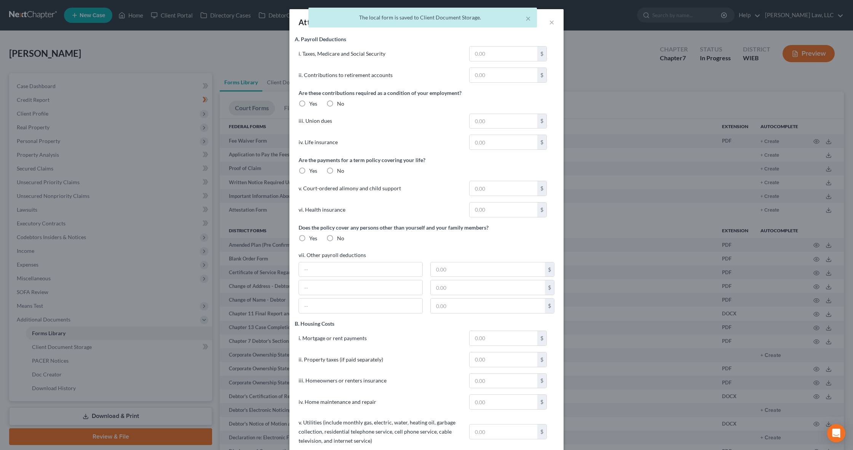
type input "382.00"
type input "200.00"
type input "15.00"
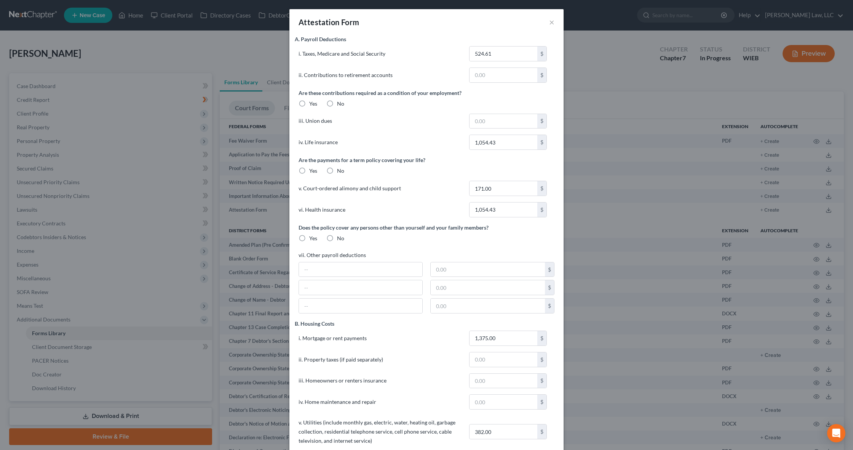
click at [337, 102] on label "No" at bounding box center [340, 104] width 7 height 8
click at [340, 102] on input "No" at bounding box center [342, 102] width 5 height 5
radio input "true"
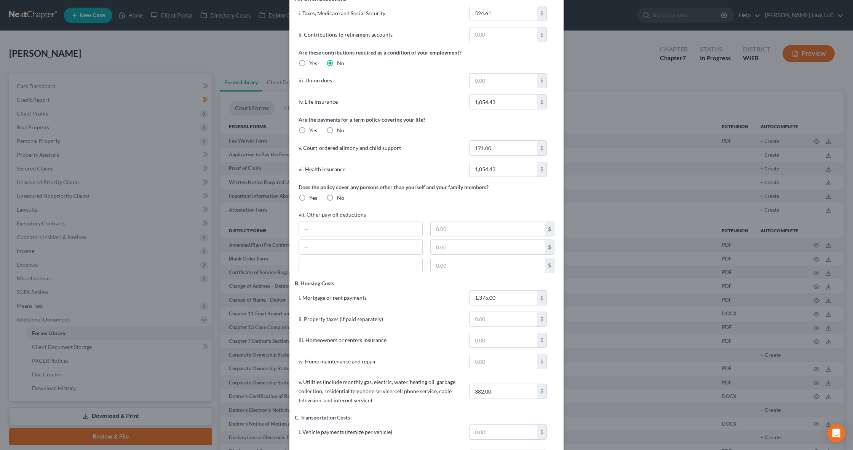
scroll to position [43, 0]
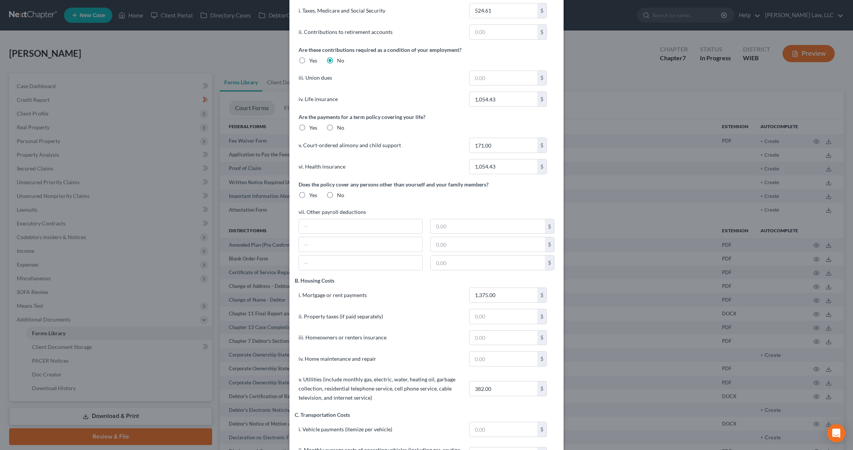
click at [309, 128] on label "Yes" at bounding box center [313, 128] width 8 height 8
click at [312, 128] on input "Yes" at bounding box center [314, 126] width 5 height 5
radio input "true"
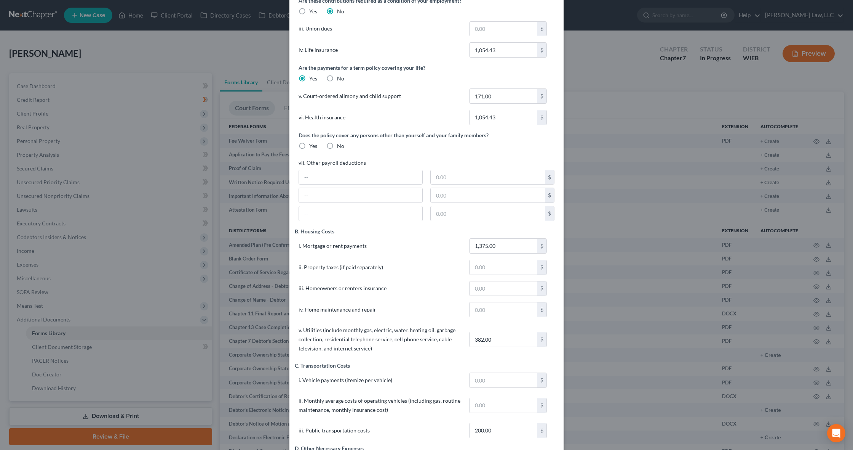
scroll to position [91, 0]
click at [309, 146] on label "Yes" at bounding box center [313, 147] width 8 height 8
click at [312, 146] on input "Yes" at bounding box center [314, 145] width 5 height 5
radio input "true"
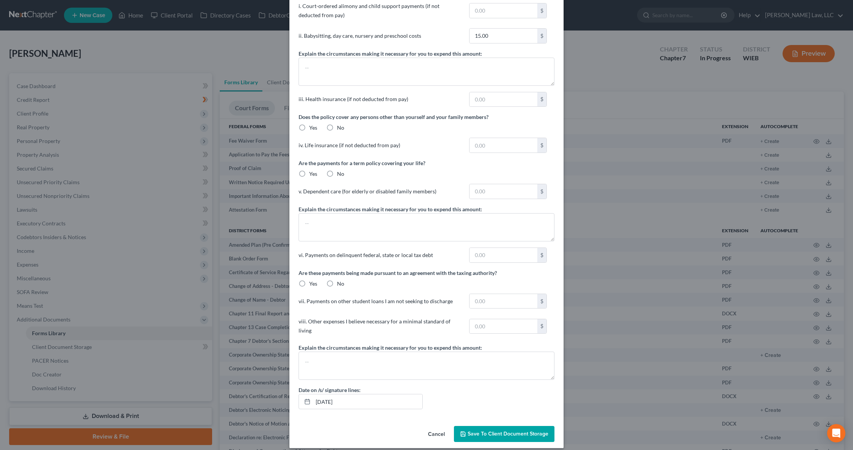
scroll to position [547, 0]
click at [484, 430] on span "Save to Client Document Storage" at bounding box center [508, 433] width 81 height 6
radio input "false"
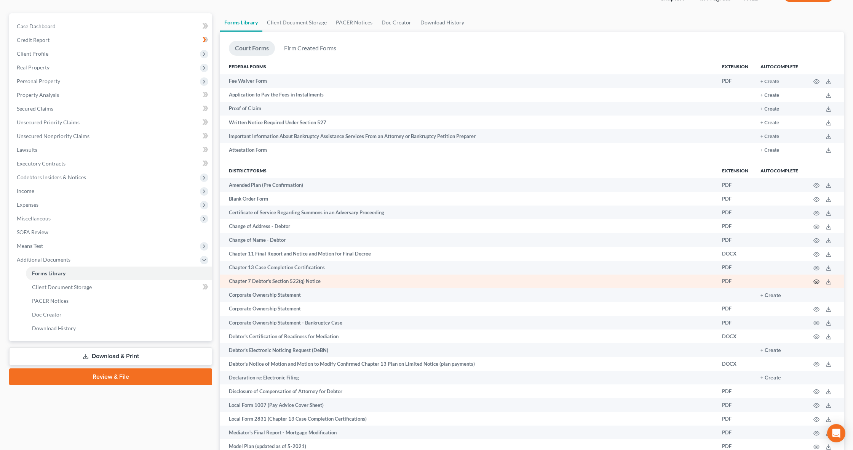
scroll to position [61, 0]
click at [815, 279] on icon "button" at bounding box center [817, 281] width 6 height 4
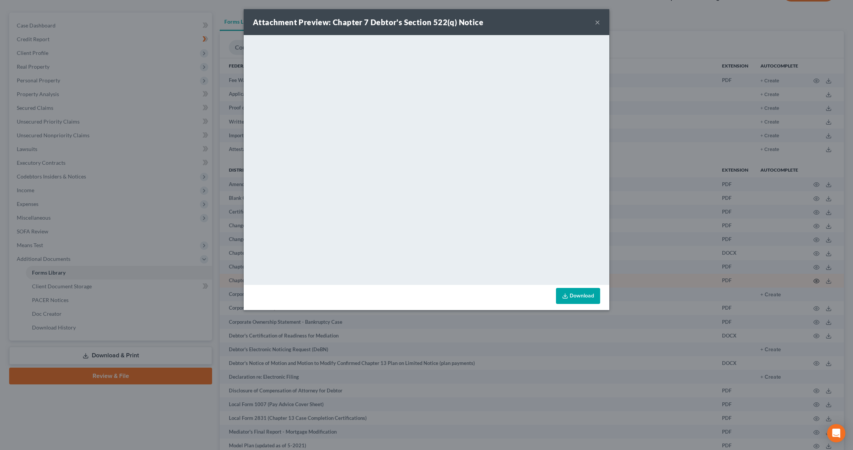
scroll to position [61, 0]
click at [597, 21] on button "×" at bounding box center [597, 22] width 5 height 9
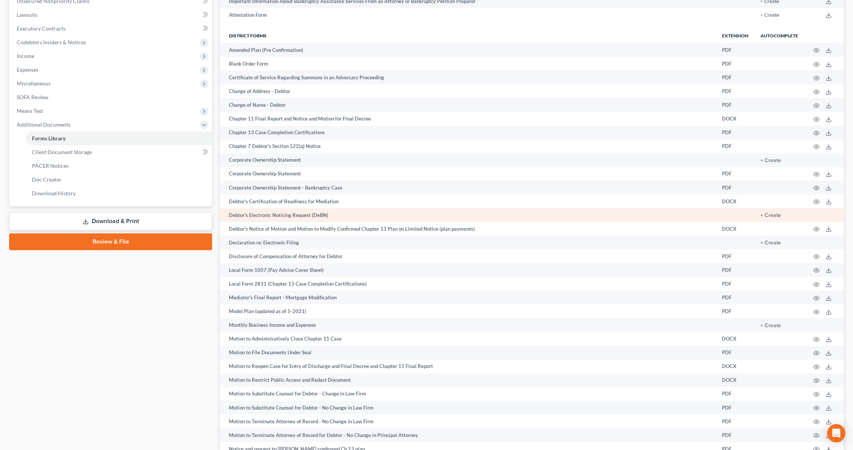
scroll to position [198, 0]
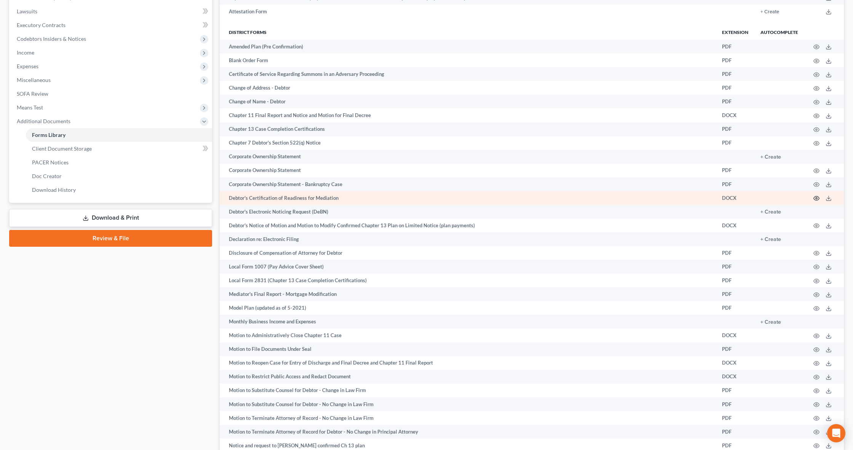
click at [819, 197] on icon "button" at bounding box center [817, 198] width 6 height 4
click at [815, 197] on icon "button" at bounding box center [817, 198] width 6 height 4
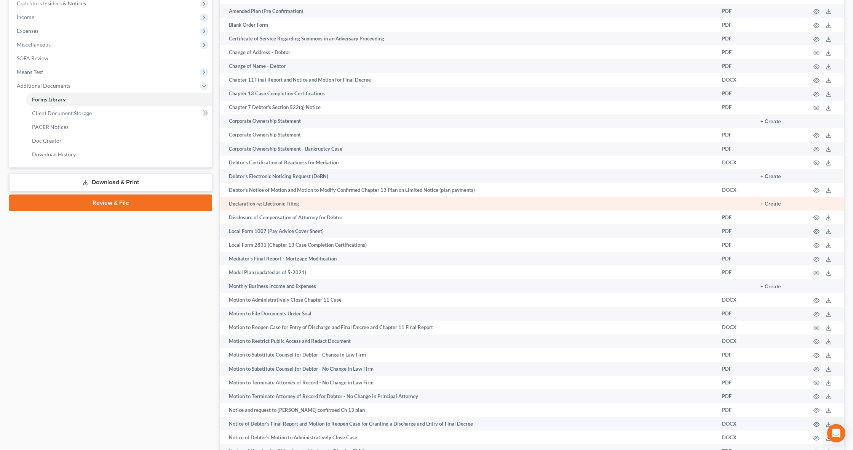
scroll to position [233, 0]
click at [765, 203] on button "+ Create" at bounding box center [771, 204] width 21 height 5
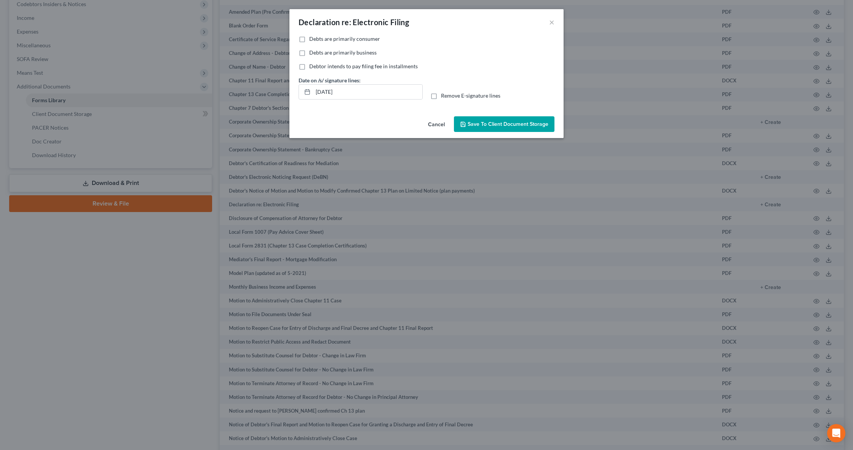
click at [368, 38] on span "Debts are primarily consumer" at bounding box center [344, 38] width 71 height 6
click at [317, 38] on input "Debts are primarily consumer" at bounding box center [314, 37] width 5 height 5
checkbox input "true"
click at [385, 69] on span "Debtor intends to pay filing fee in installments" at bounding box center [363, 66] width 109 height 6
click at [317, 67] on input "Debtor intends to pay filing fee in installments" at bounding box center [314, 64] width 5 height 5
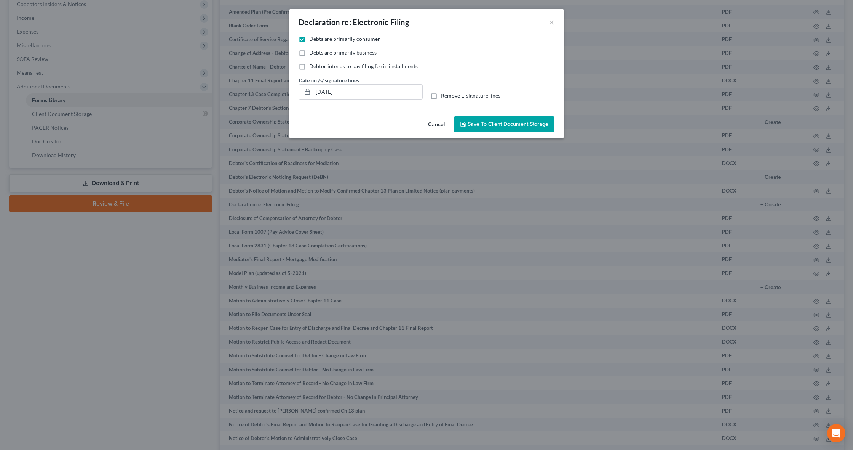
checkbox input "true"
click at [506, 123] on span "Save to Client Document Storage" at bounding box center [508, 124] width 81 height 6
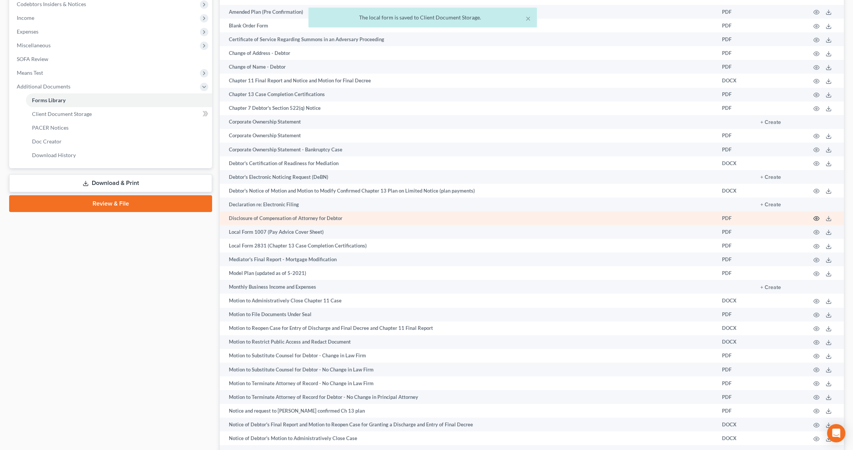
click at [816, 217] on icon "button" at bounding box center [817, 218] width 6 height 6
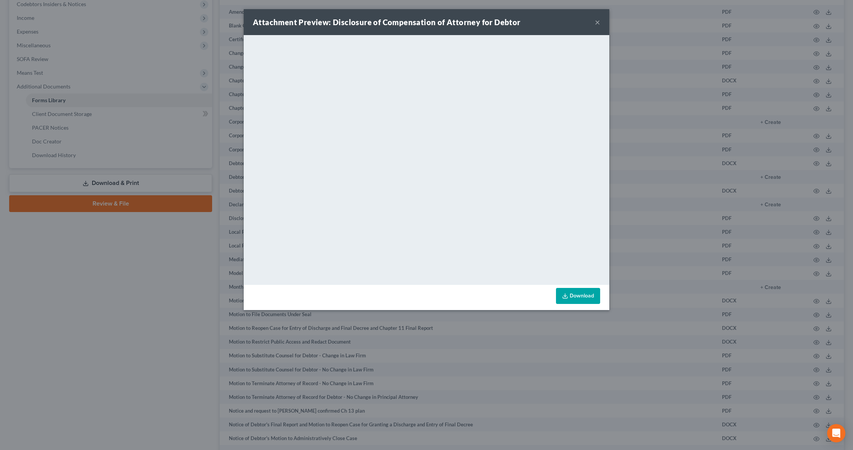
click at [595, 22] on button "×" at bounding box center [597, 22] width 5 height 9
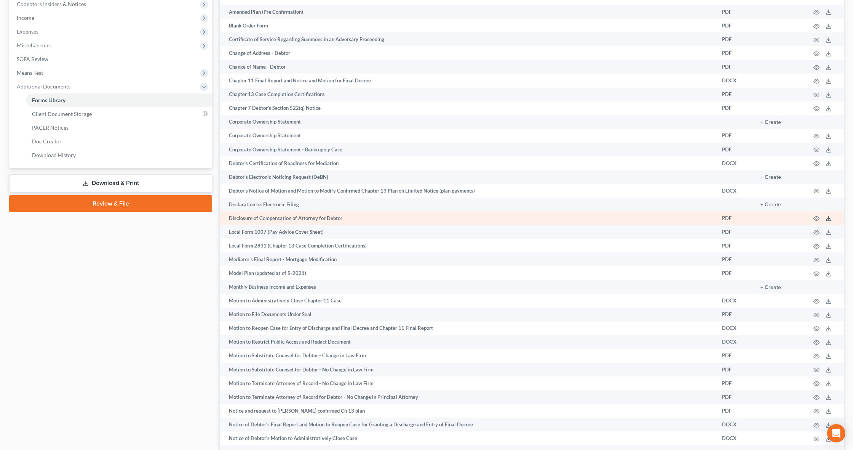
scroll to position [233, 0]
click at [830, 217] on icon at bounding box center [829, 218] width 6 height 6
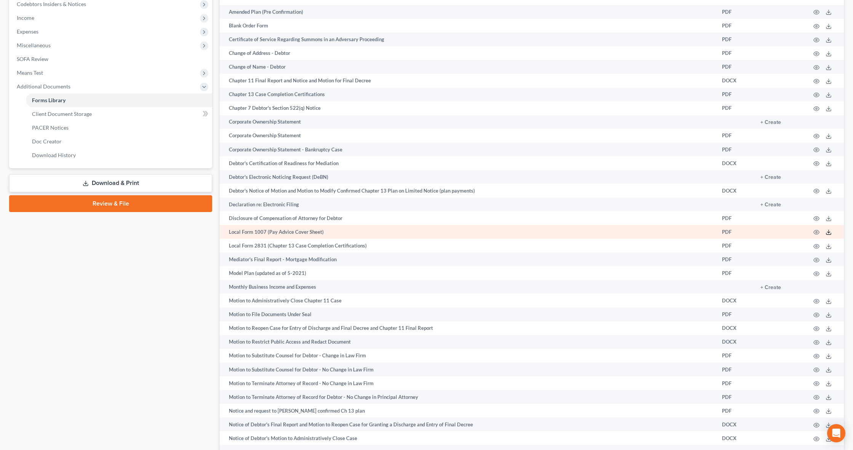
click at [830, 231] on icon at bounding box center [829, 232] width 6 height 6
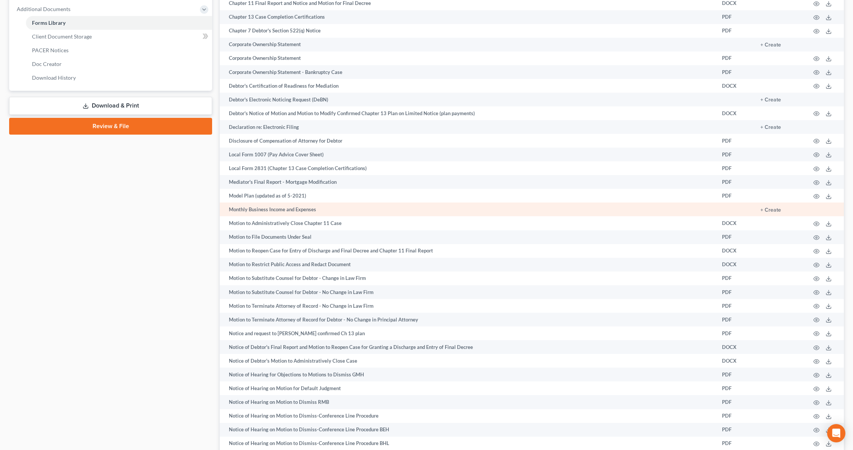
scroll to position [310, 0]
click at [779, 211] on button "+ Create" at bounding box center [771, 209] width 21 height 5
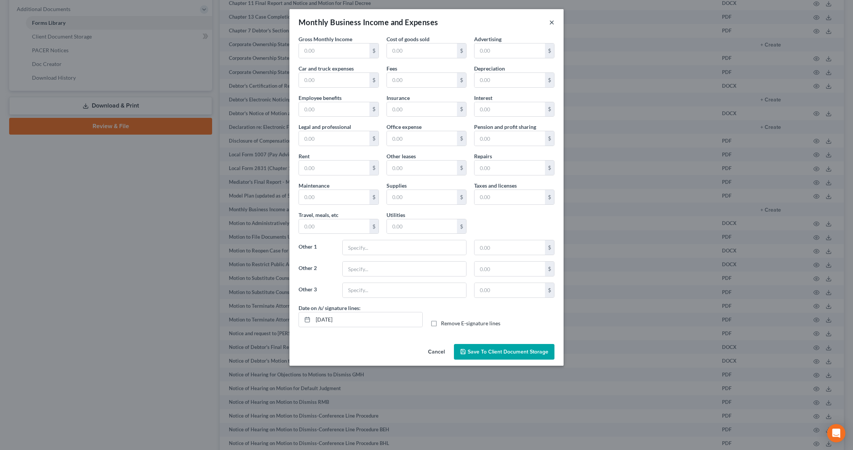
click at [549, 20] on button "×" at bounding box center [551, 22] width 5 height 9
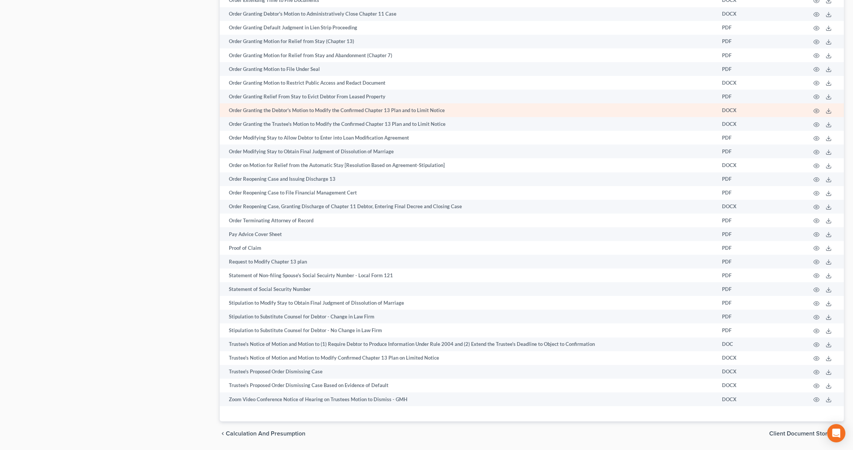
scroll to position [1099, 0]
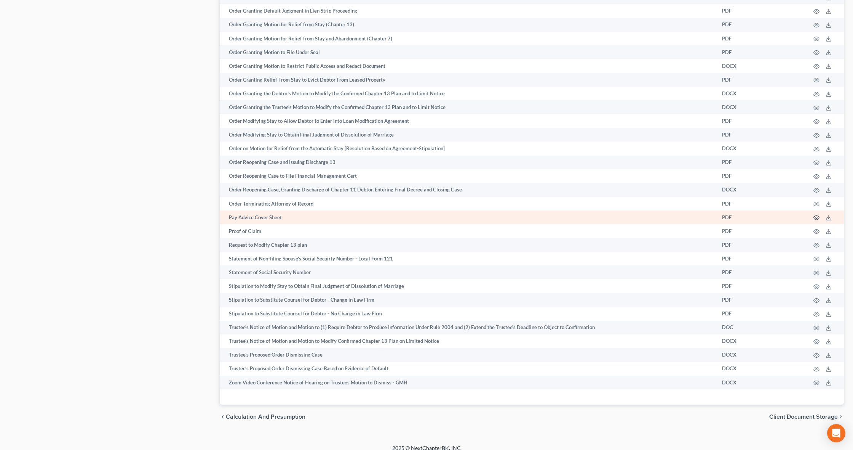
click at [815, 217] on icon "button" at bounding box center [817, 217] width 6 height 6
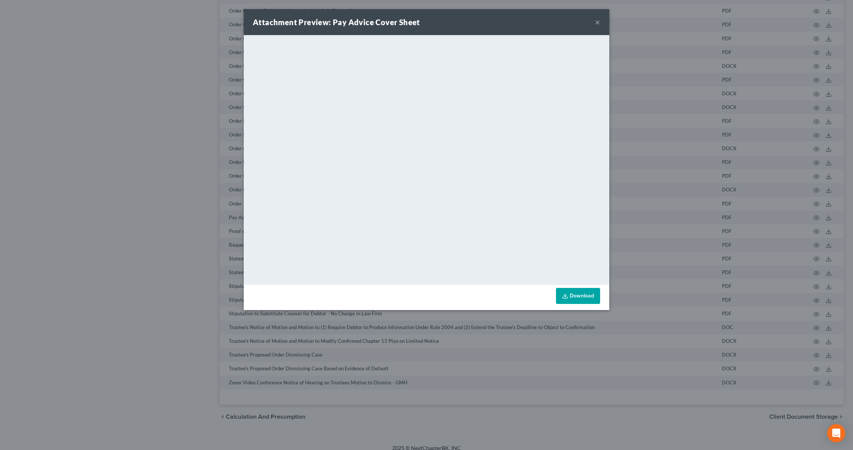
click at [592, 24] on div "Attachment Preview: Pay Advice Cover Sheet ×" at bounding box center [427, 22] width 366 height 26
click at [598, 21] on button "×" at bounding box center [597, 22] width 5 height 9
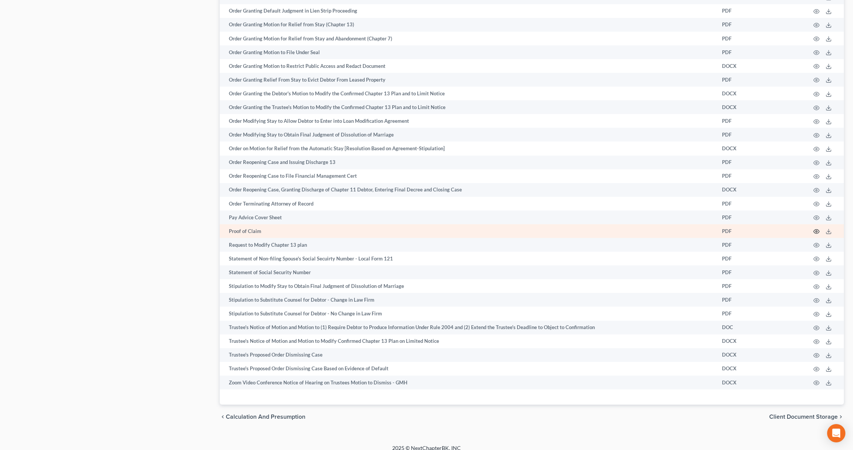
click at [815, 230] on icon "button" at bounding box center [817, 231] width 6 height 6
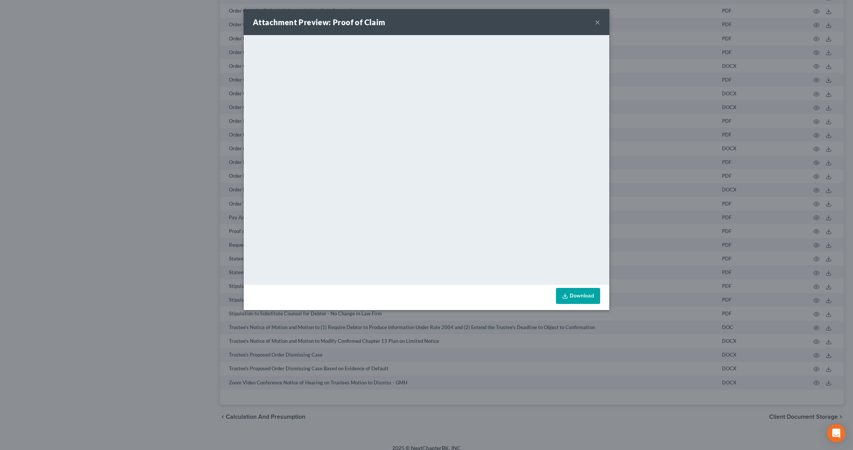
click at [596, 21] on button "×" at bounding box center [597, 22] width 5 height 9
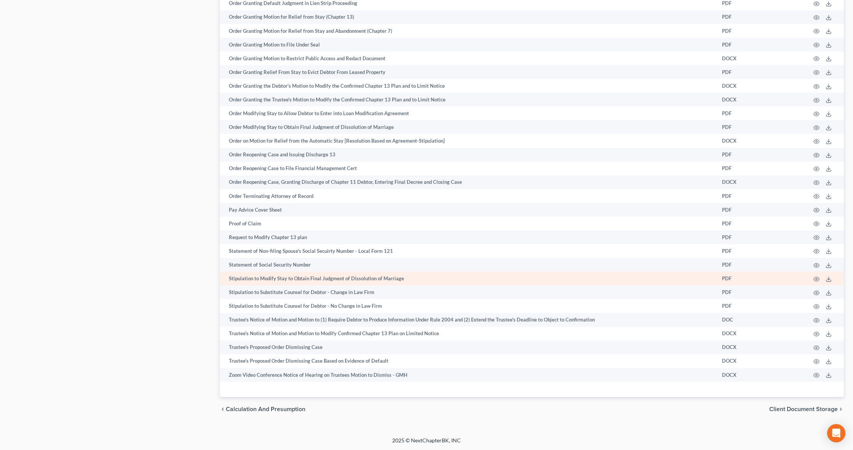
scroll to position [1107, 0]
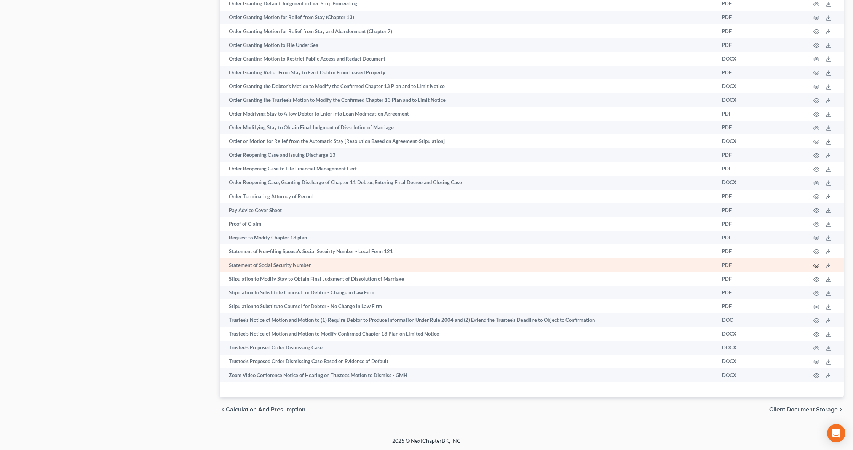
click at [814, 264] on icon "button" at bounding box center [817, 265] width 6 height 4
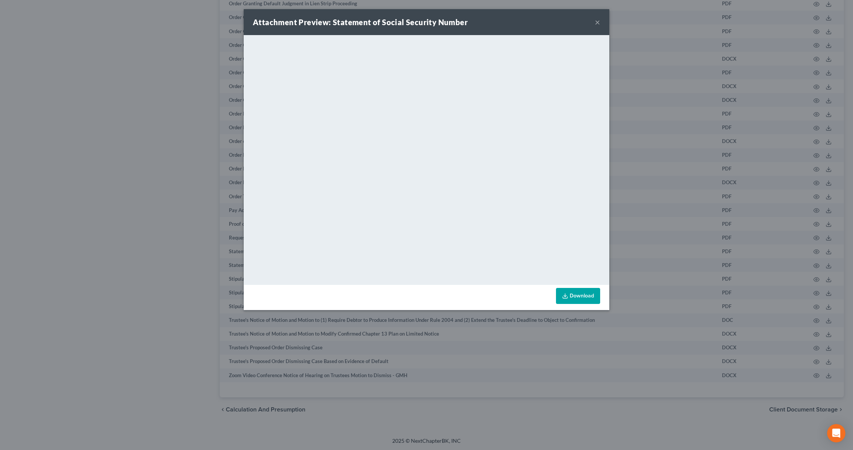
click at [570, 292] on link "Download" at bounding box center [578, 296] width 44 height 16
click at [594, 22] on div "Attachment Preview: Statement of Social Security Number ×" at bounding box center [427, 22] width 366 height 26
click at [598, 21] on button "×" at bounding box center [597, 22] width 5 height 9
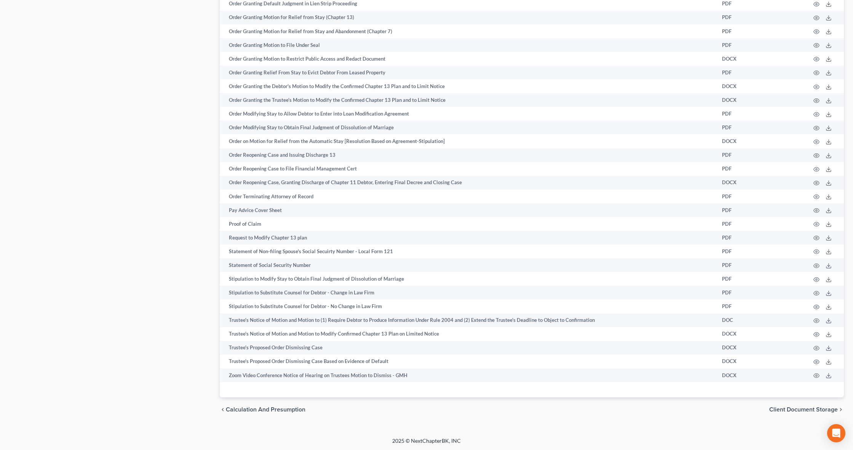
click at [811, 409] on span "Client Document Storage" at bounding box center [803, 409] width 69 height 6
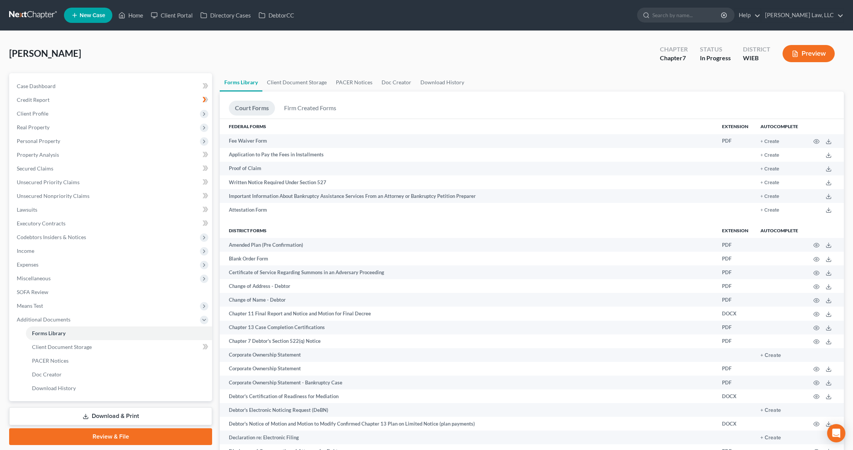
select select "3"
select select "0"
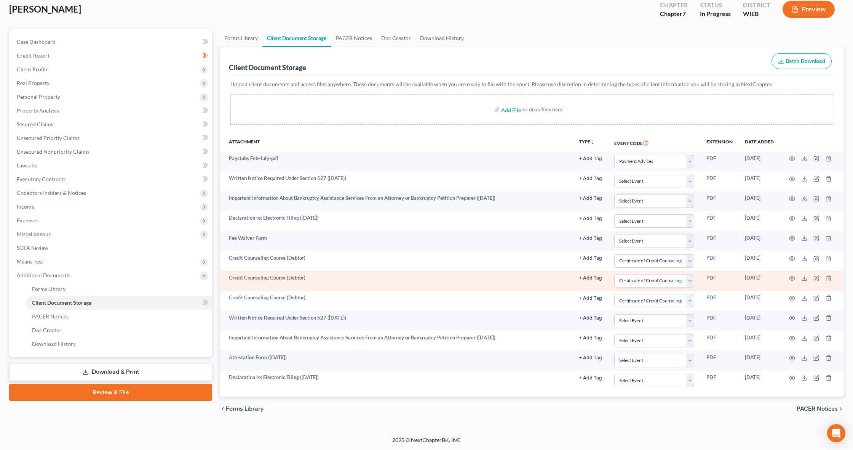
scroll to position [44, 0]
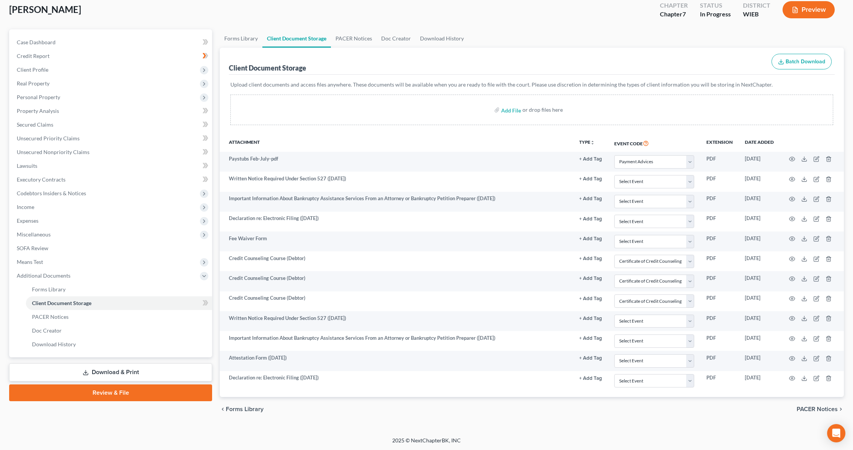
click at [109, 391] on link "Review & File" at bounding box center [110, 392] width 203 height 17
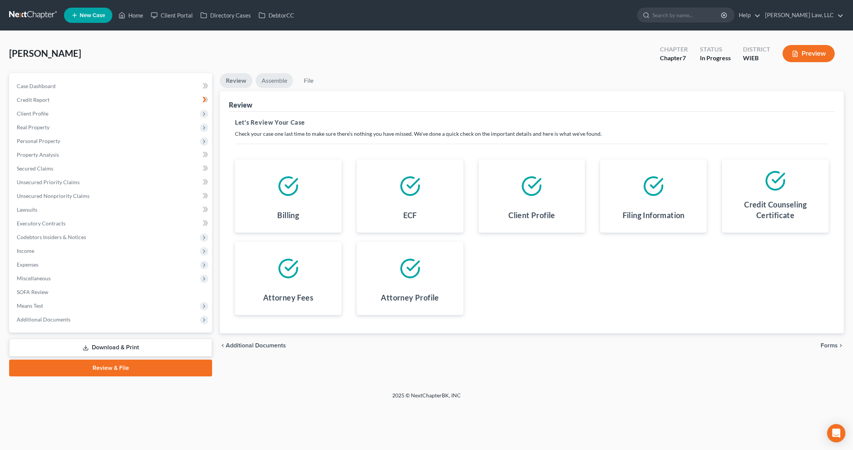
click at [278, 82] on link "Assemble" at bounding box center [275, 80] width 38 height 15
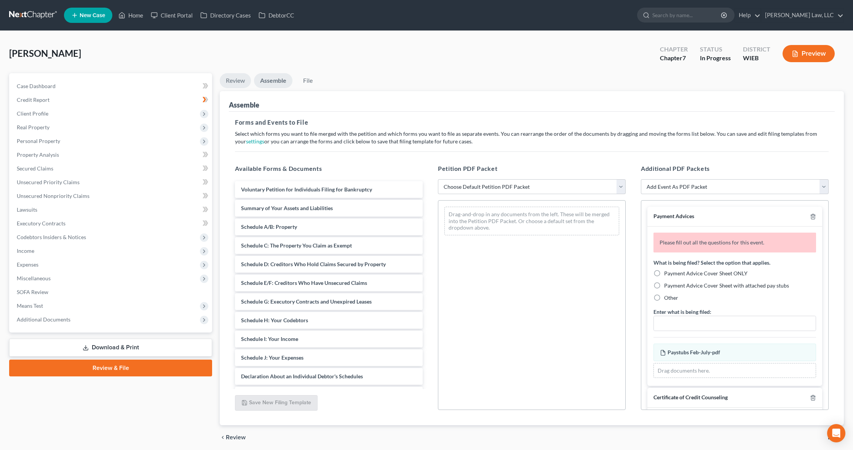
click at [238, 83] on link "Review" at bounding box center [235, 80] width 31 height 15
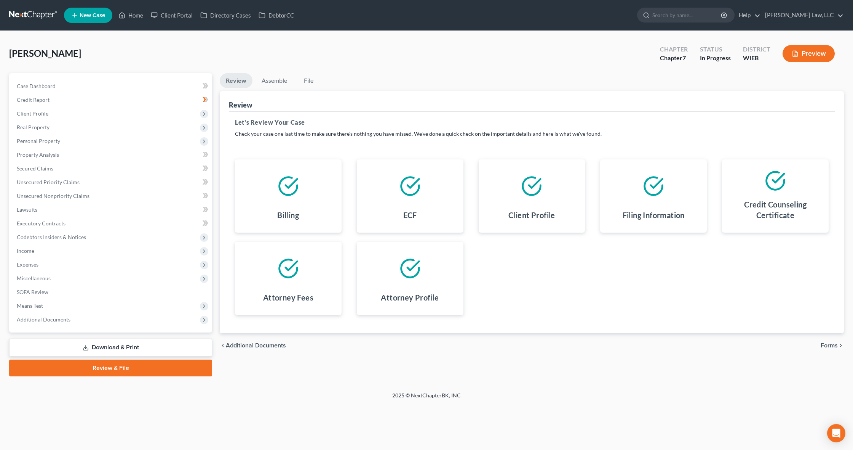
click at [790, 56] on button "Preview" at bounding box center [809, 53] width 52 height 17
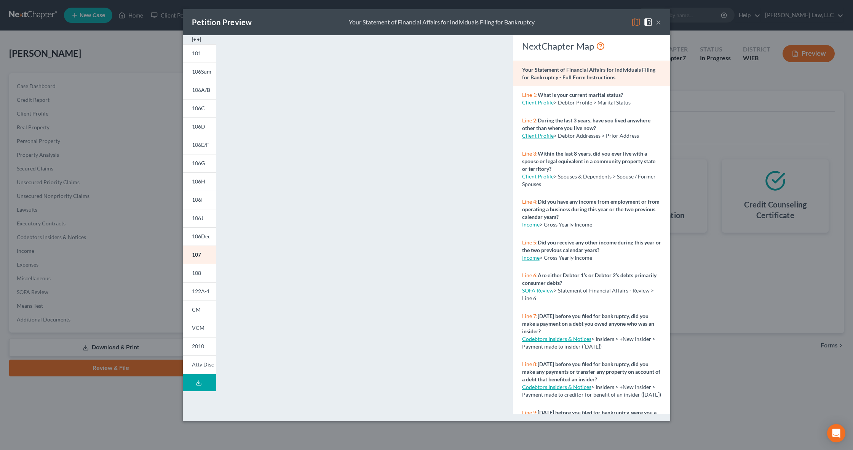
click at [657, 22] on button "×" at bounding box center [658, 22] width 5 height 9
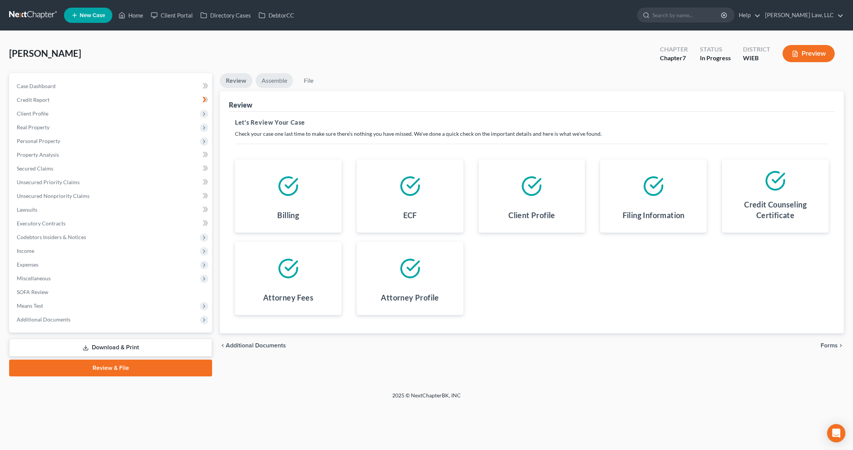
click at [267, 82] on link "Assemble" at bounding box center [275, 80] width 38 height 15
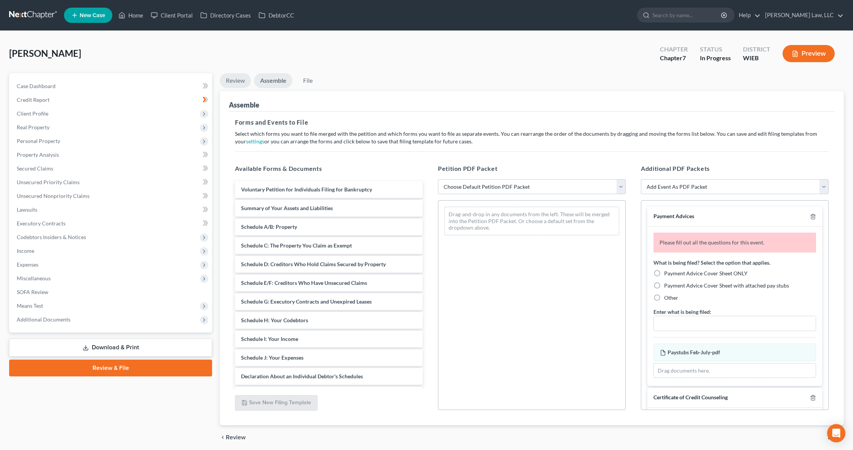
click at [230, 80] on link "Review" at bounding box center [235, 80] width 31 height 15
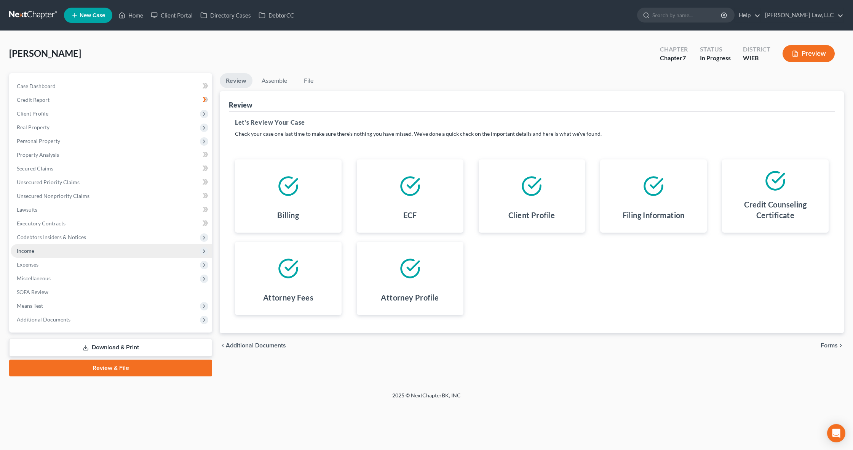
click at [27, 249] on span "Income" at bounding box center [26, 250] width 18 height 6
